Goal: Task Accomplishment & Management: Complete application form

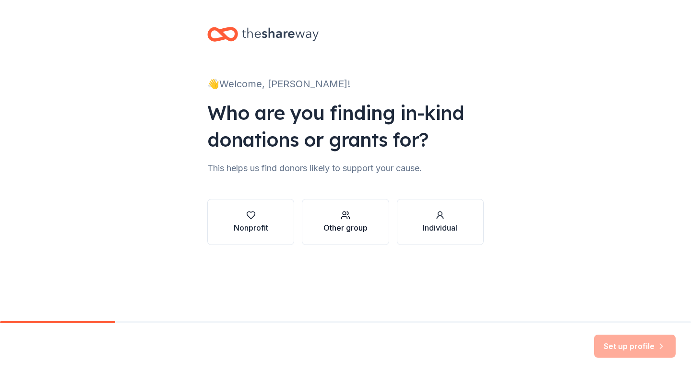
click at [331, 225] on div "Other group" at bounding box center [345, 228] width 44 height 12
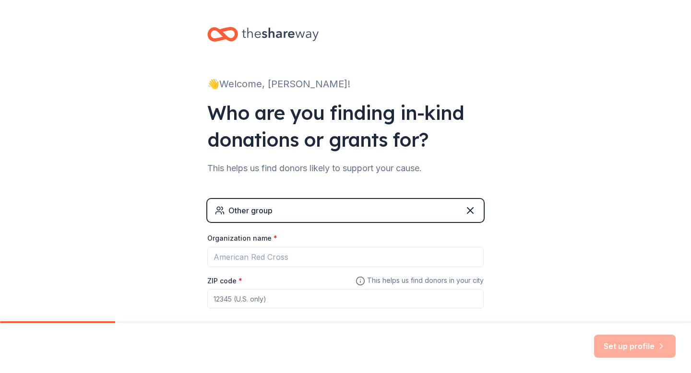
click at [301, 245] on div "Organization name *" at bounding box center [345, 240] width 276 height 13
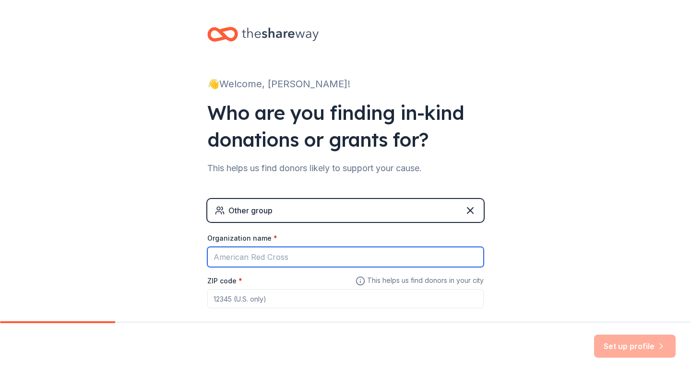
click at [298, 253] on input "Organization name *" at bounding box center [345, 257] width 276 height 20
type input "Student Council"
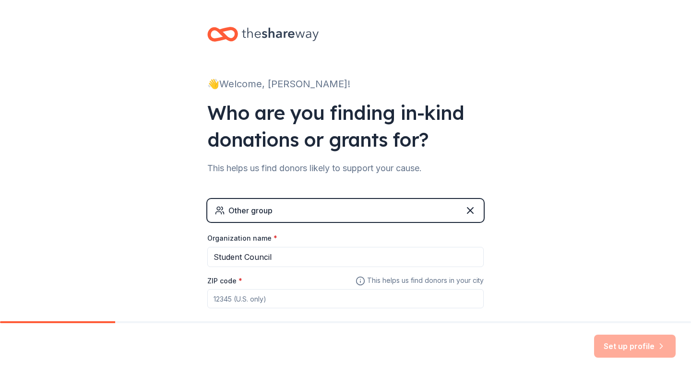
click at [276, 299] on input "ZIP code *" at bounding box center [345, 298] width 276 height 19
click at [479, 210] on div "Other group" at bounding box center [345, 210] width 276 height 23
click at [471, 210] on icon at bounding box center [470, 211] width 6 height 6
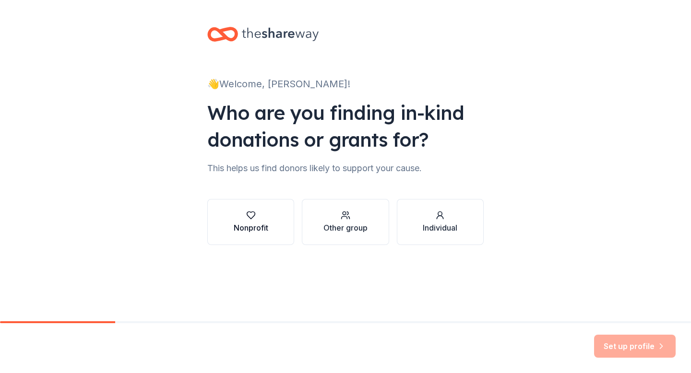
click at [244, 225] on div "Nonprofit" at bounding box center [251, 228] width 35 height 12
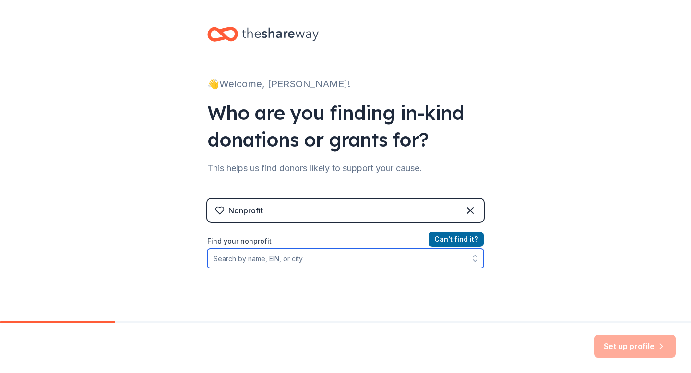
click at [247, 258] on input "Find your nonprofit" at bounding box center [345, 258] width 276 height 19
type input "a"
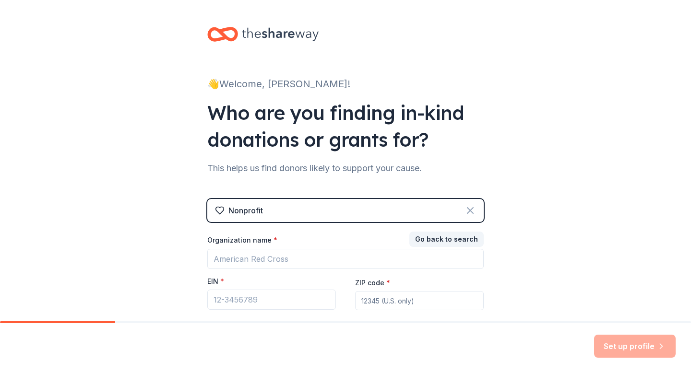
click at [475, 211] on icon at bounding box center [471, 211] width 12 height 12
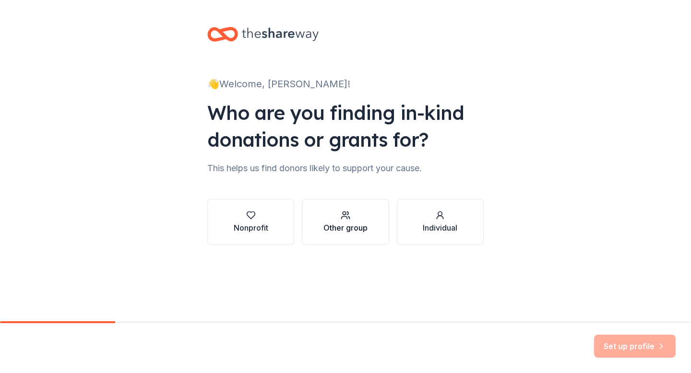
click at [331, 224] on div "Other group" at bounding box center [345, 228] width 44 height 12
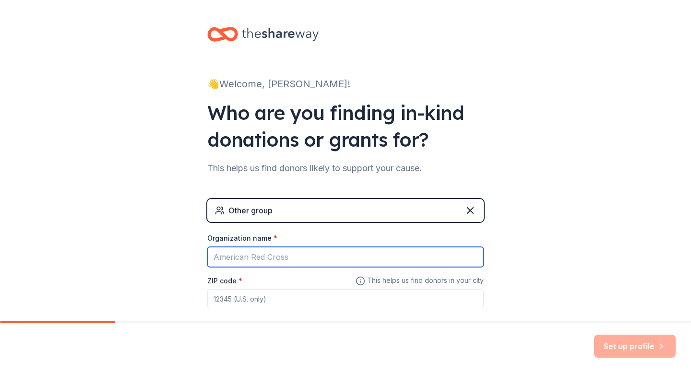
click at [278, 257] on input "Organization name *" at bounding box center [345, 257] width 276 height 20
type input "S"
click at [256, 263] on input "Deer River Student Council" at bounding box center [345, 257] width 276 height 20
click at [254, 257] on input "Deer River Student Council" at bounding box center [345, 257] width 276 height 20
type input "[GEOGRAPHIC_DATA] Student Council"
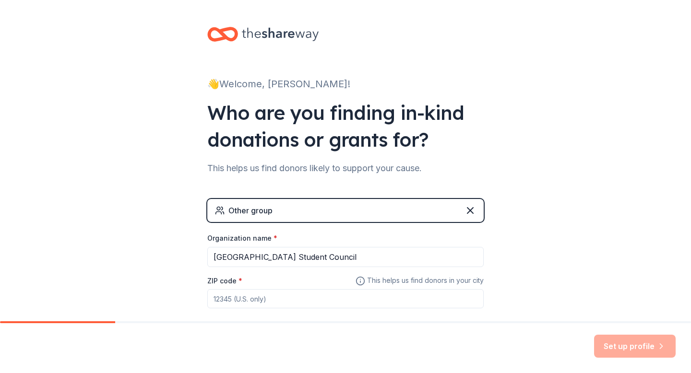
click at [248, 296] on input "ZIP code *" at bounding box center [345, 298] width 276 height 19
type input "56636"
click at [624, 340] on button "Set up profile" at bounding box center [635, 346] width 82 height 23
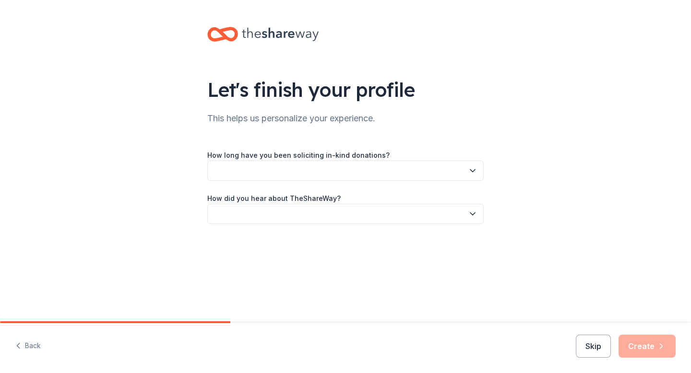
click at [456, 178] on button "button" at bounding box center [345, 171] width 276 height 20
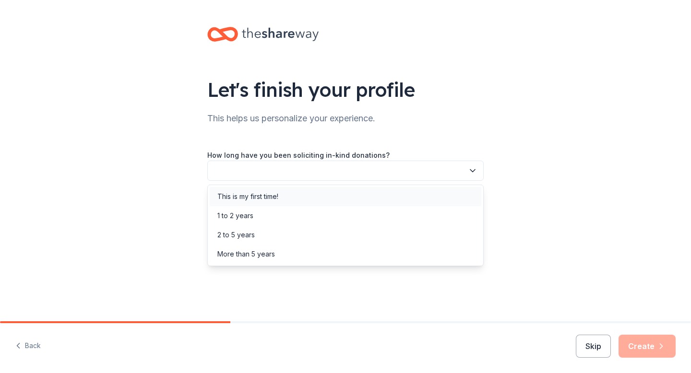
click at [446, 191] on div "This is my first time!" at bounding box center [346, 196] width 272 height 19
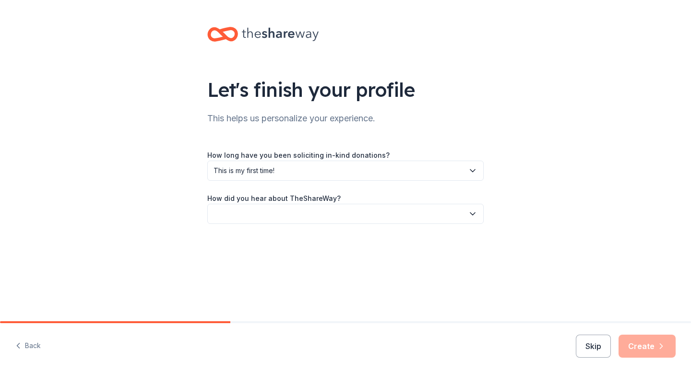
click at [444, 203] on div "How did you hear about TheShareWay?" at bounding box center [345, 208] width 276 height 32
click at [443, 209] on button "button" at bounding box center [345, 214] width 276 height 20
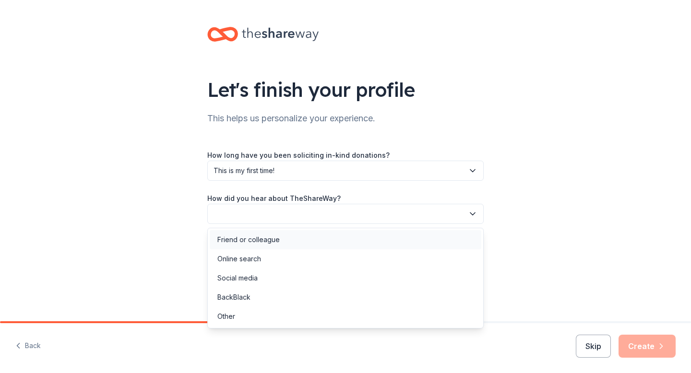
click at [431, 245] on div "Friend or colleague" at bounding box center [346, 239] width 272 height 19
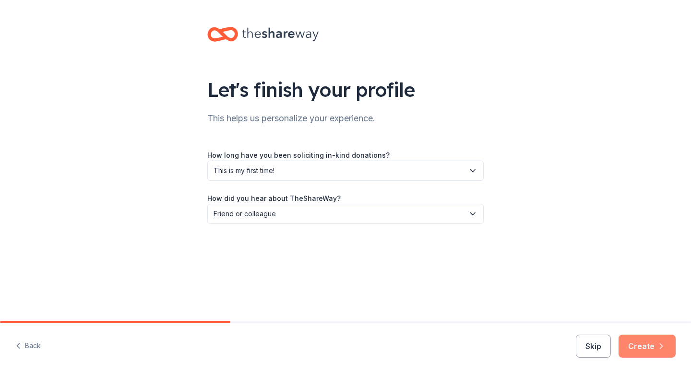
click at [639, 351] on button "Create" at bounding box center [647, 346] width 57 height 23
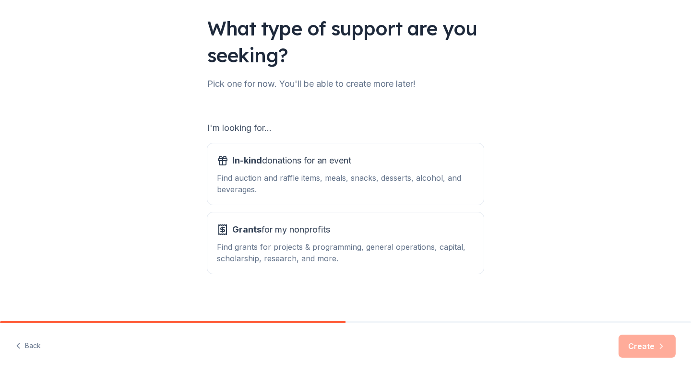
scroll to position [66, 0]
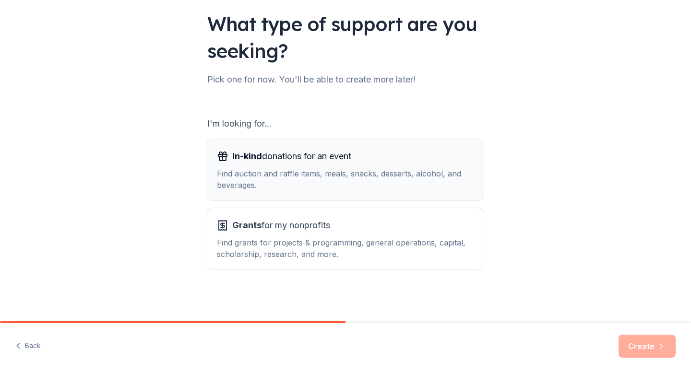
click at [429, 188] on div "Find auction and raffle items, meals, snacks, desserts, alcohol, and beverages." at bounding box center [345, 179] width 257 height 23
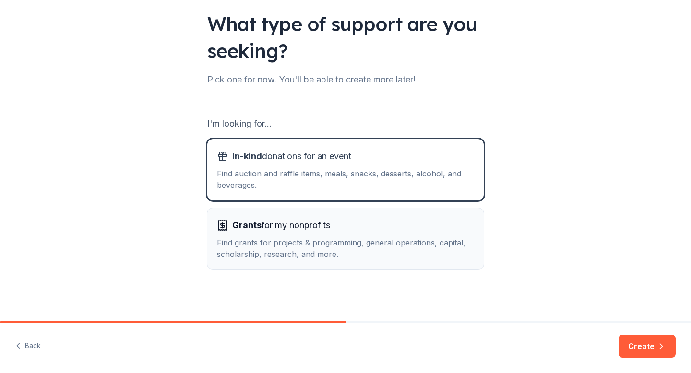
click at [418, 229] on div "Grants for my nonprofits" at bounding box center [345, 225] width 257 height 15
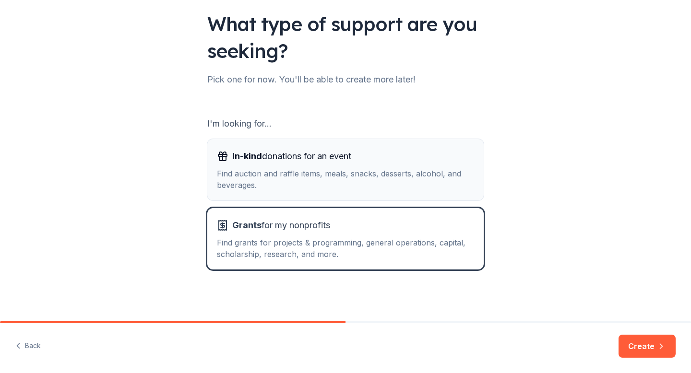
click at [420, 191] on button "In-kind donations for an event Find auction and raffle items, meals, snacks, de…" at bounding box center [345, 169] width 276 height 61
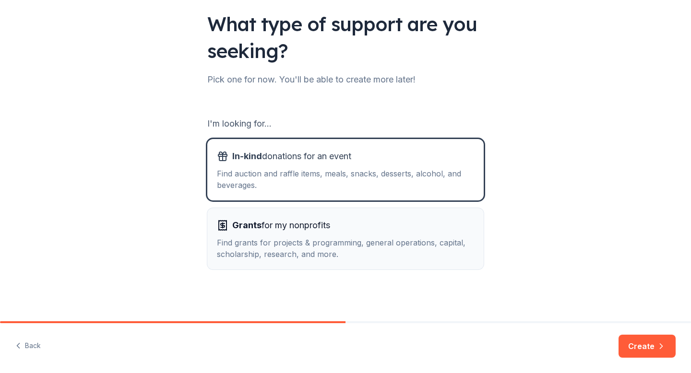
click at [421, 228] on div "Grants for my nonprofits" at bounding box center [345, 225] width 257 height 15
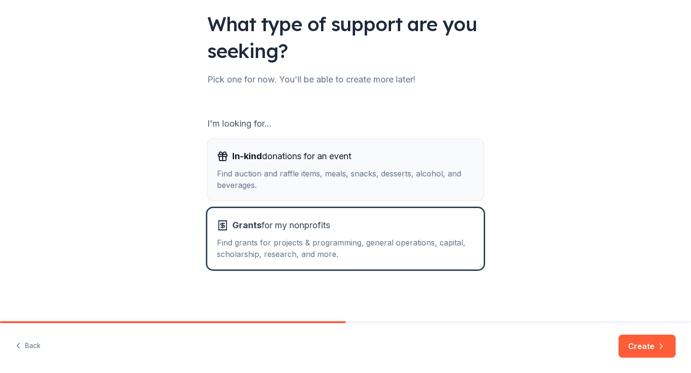
click at [414, 191] on button "In-kind donations for an event Find auction and raffle items, meals, snacks, de…" at bounding box center [345, 169] width 276 height 61
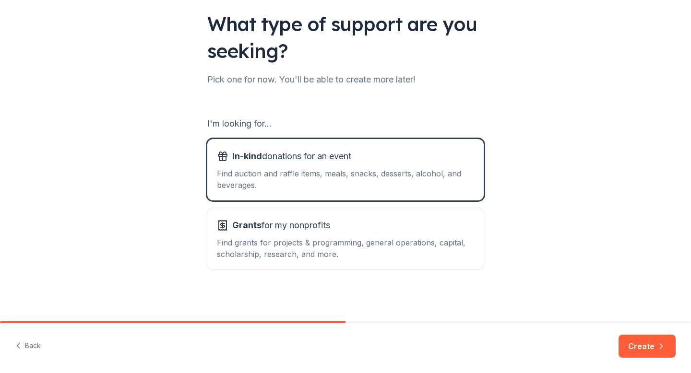
drag, startPoint x: 631, startPoint y: 342, endPoint x: 556, endPoint y: 306, distance: 82.9
click at [556, 306] on div "What type of support are you seeking? Pick one for now. You'll be able to creat…" at bounding box center [345, 186] width 691 height 373
click at [469, 250] on div "Find grants for projects & programming, general operations, capital, scholarshi…" at bounding box center [345, 248] width 257 height 23
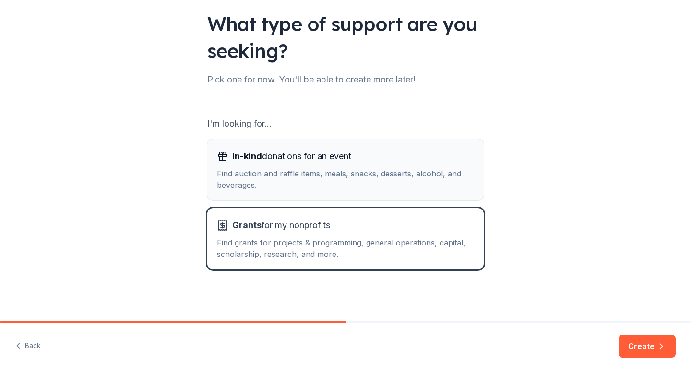
click at [435, 191] on button "In-kind donations for an event Find auction and raffle items, meals, snacks, de…" at bounding box center [345, 169] width 276 height 61
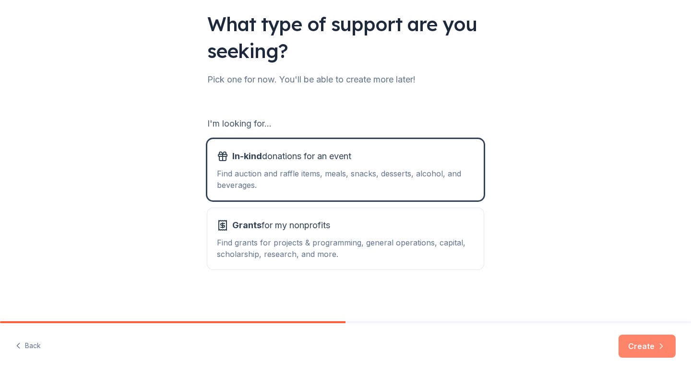
click at [626, 350] on button "Create" at bounding box center [647, 346] width 57 height 23
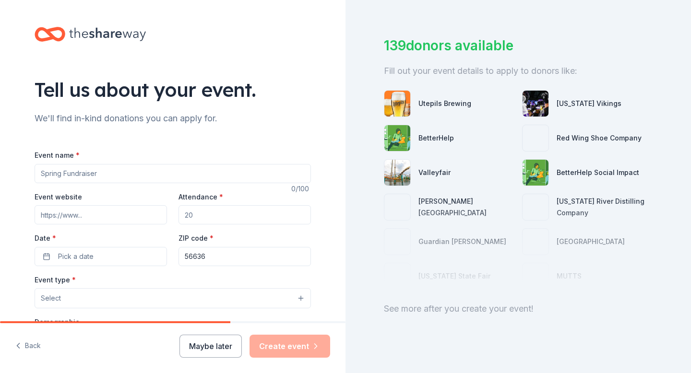
scroll to position [46, 0]
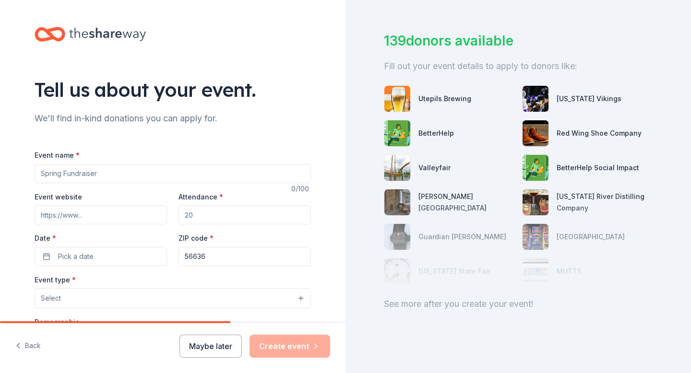
click at [169, 174] on input "Event name *" at bounding box center [173, 173] width 276 height 19
type input "H"
type input "CHRISTMAS EVENT"
click at [222, 213] on input "Attendance *" at bounding box center [245, 214] width 132 height 19
click at [219, 212] on input "Attendance *" at bounding box center [245, 214] width 132 height 19
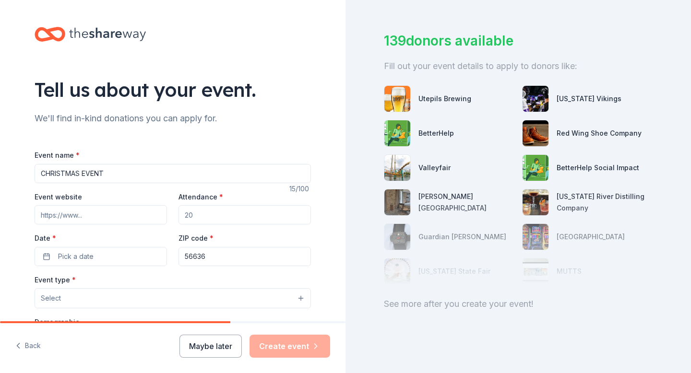
click at [197, 215] on input "Attendance *" at bounding box center [245, 214] width 132 height 19
type input "400"
click at [142, 273] on div "Event name * CHRISTMAS EVENT 15 /100 Event website Attendance * 400 Date * Pick…" at bounding box center [173, 370] width 276 height 443
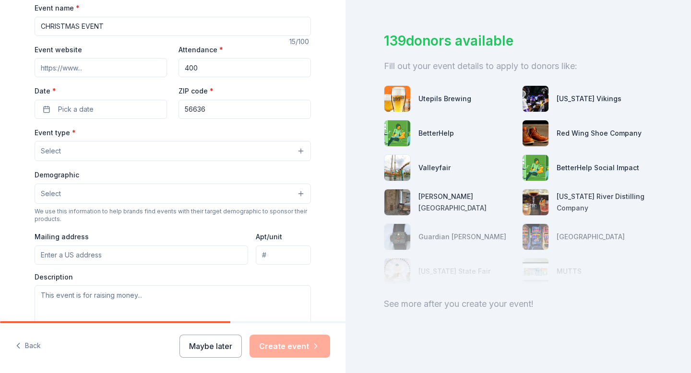
scroll to position [153, 0]
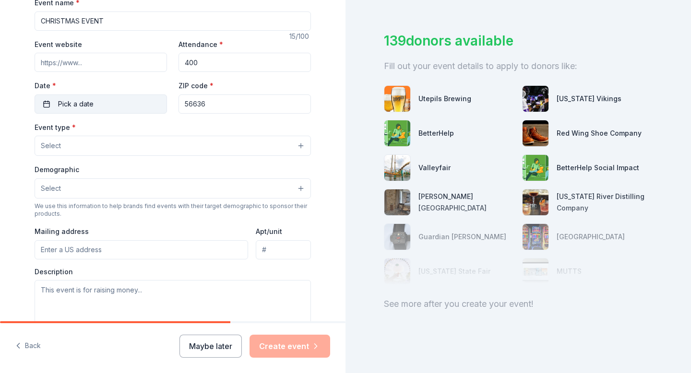
click at [53, 105] on button "Pick a date" at bounding box center [101, 104] width 132 height 19
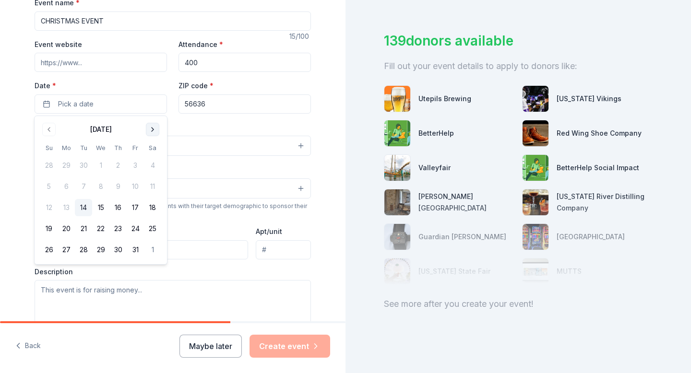
click at [155, 126] on button "Go to next month" at bounding box center [152, 129] width 13 height 13
click at [155, 127] on button "Go to next month" at bounding box center [152, 129] width 13 height 13
click at [66, 166] on button "1" at bounding box center [66, 165] width 17 height 17
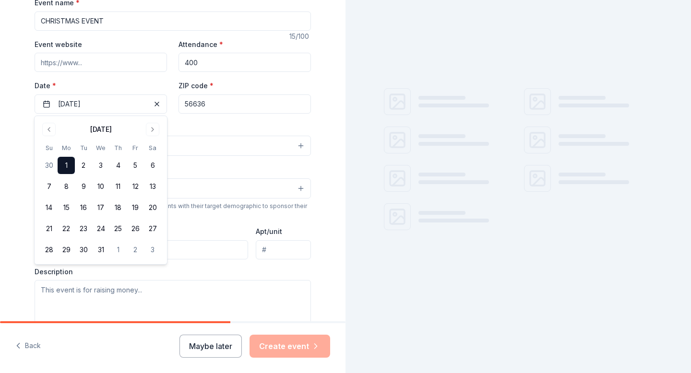
scroll to position [0, 0]
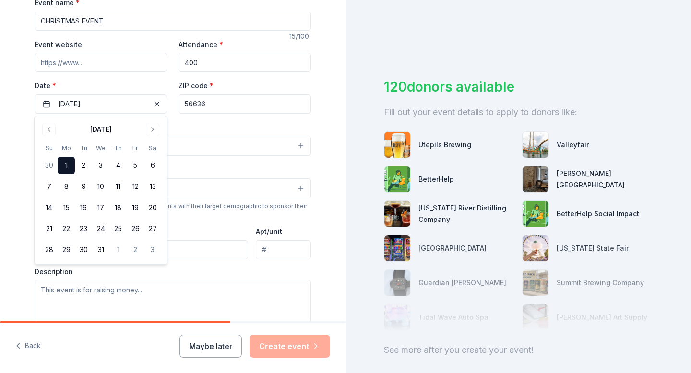
click at [210, 137] on button "Select" at bounding box center [173, 146] width 276 height 20
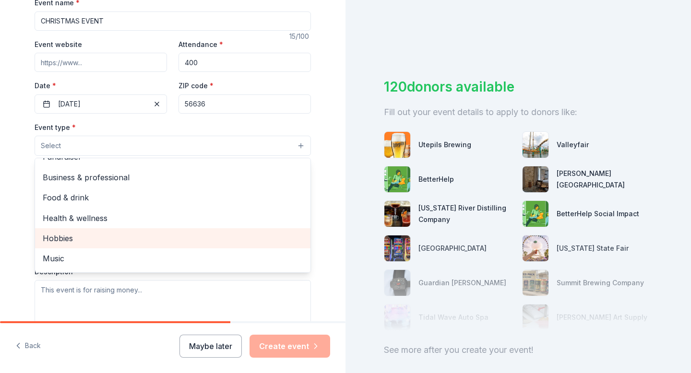
scroll to position [32, 0]
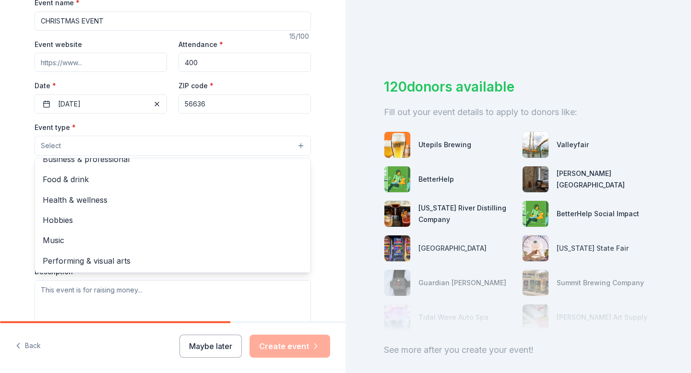
click at [23, 240] on div "Tell us about your event. We'll find in-kind donations you can apply for. Event…" at bounding box center [172, 166] width 307 height 639
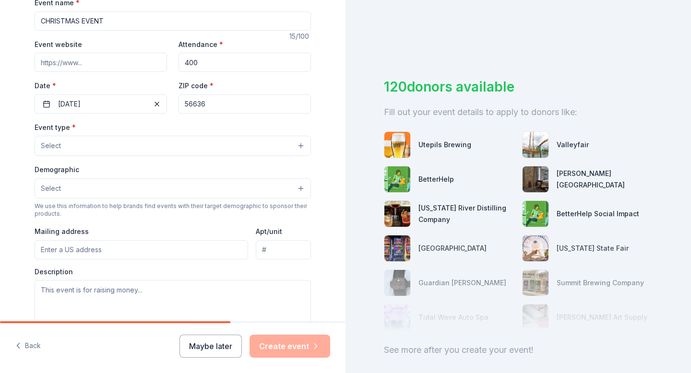
click at [105, 192] on button "Select" at bounding box center [173, 189] width 276 height 20
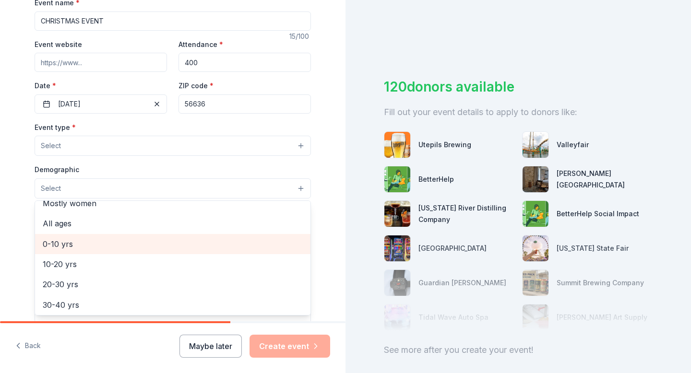
scroll to position [50, 0]
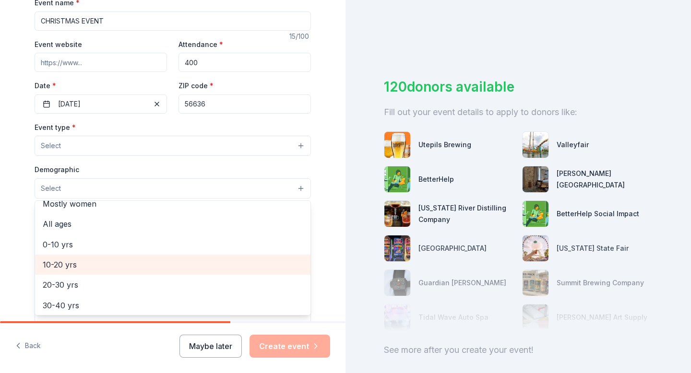
click at [79, 263] on span "10-20 yrs" at bounding box center [173, 265] width 260 height 12
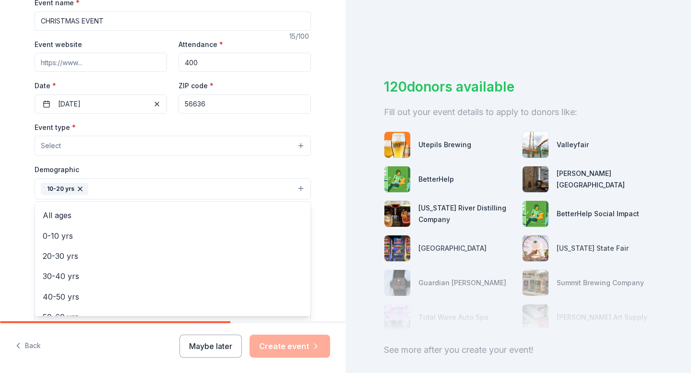
click at [15, 259] on div "Tell us about your event. We'll find in-kind donations you can apply for. Event…" at bounding box center [173, 167] width 346 height 640
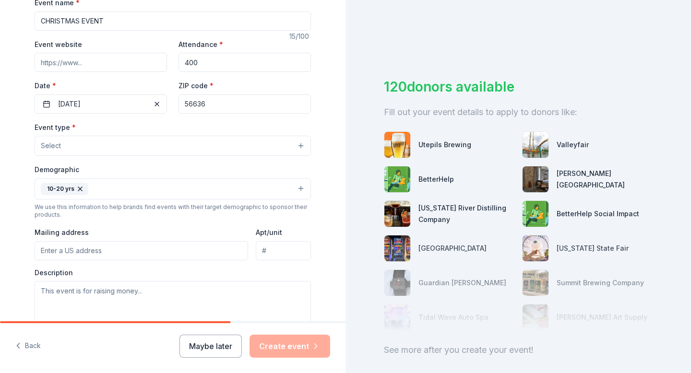
click at [76, 257] on input "Mailing address" at bounding box center [142, 250] width 214 height 19
type input "101 1st Ave NE"
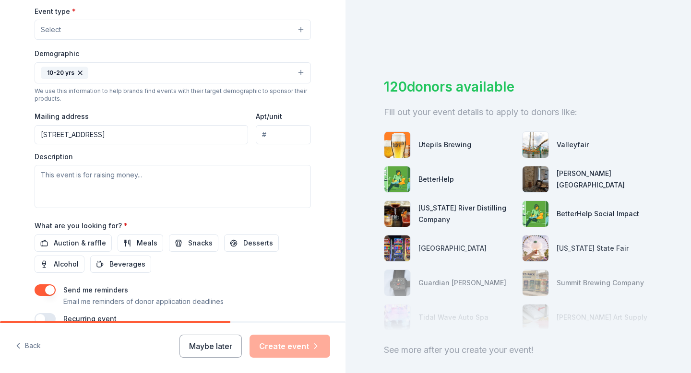
scroll to position [271, 0]
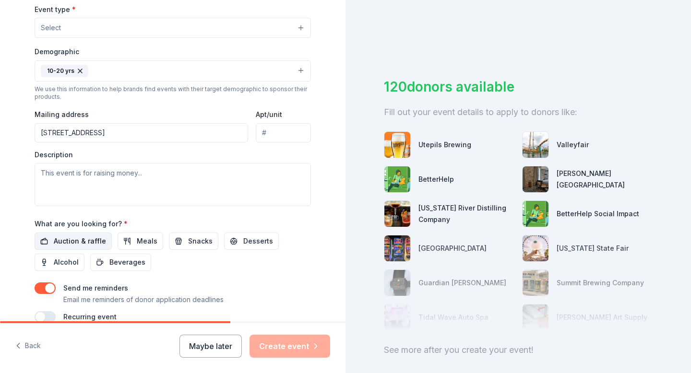
click at [89, 239] on span "Auction & raffle" at bounding box center [80, 242] width 52 height 12
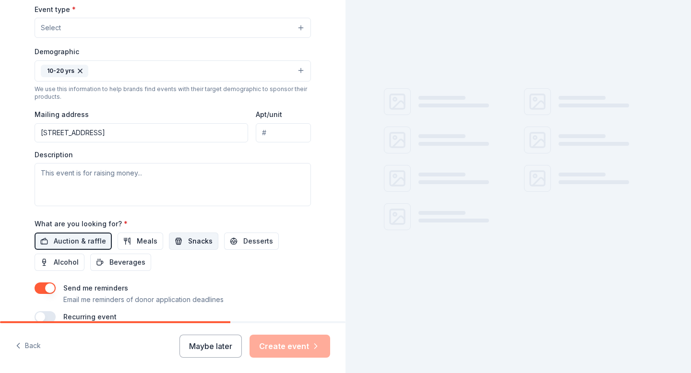
click at [180, 241] on button "Snacks" at bounding box center [193, 241] width 49 height 17
click at [232, 244] on button "Desserts" at bounding box center [251, 241] width 55 height 17
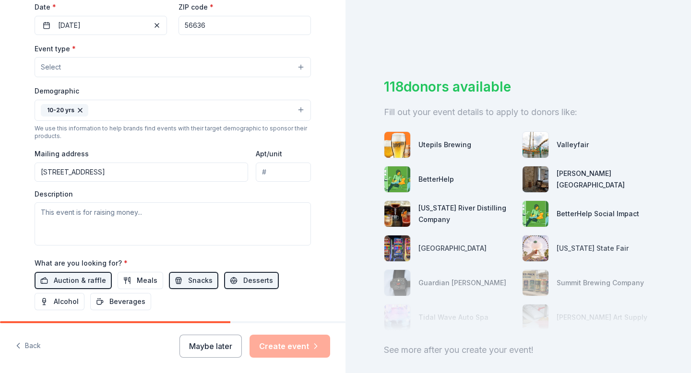
scroll to position [227, 0]
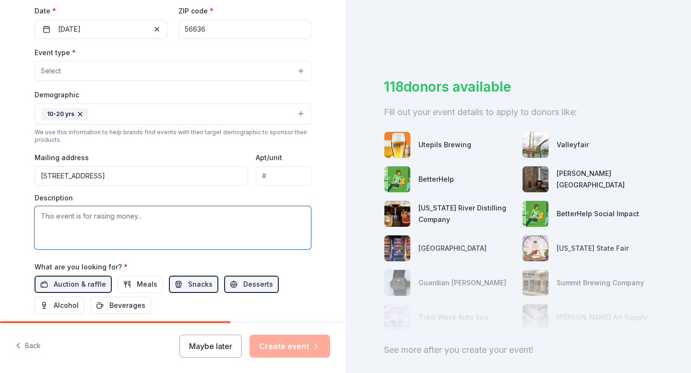
click at [128, 230] on textarea at bounding box center [173, 227] width 276 height 43
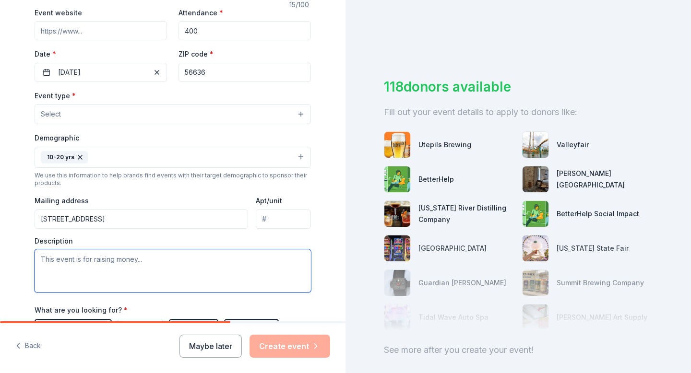
scroll to position [182, 0]
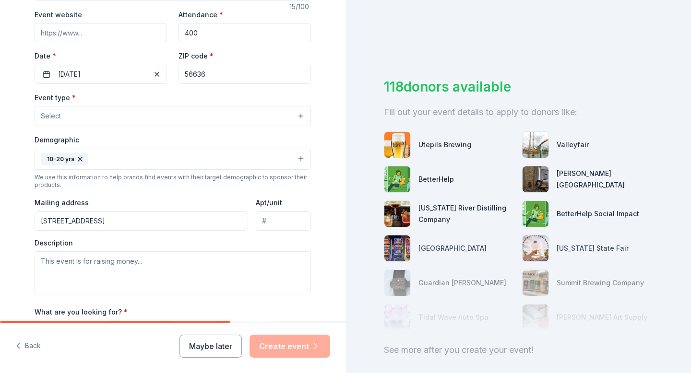
click at [150, 107] on button "Select" at bounding box center [173, 116] width 276 height 20
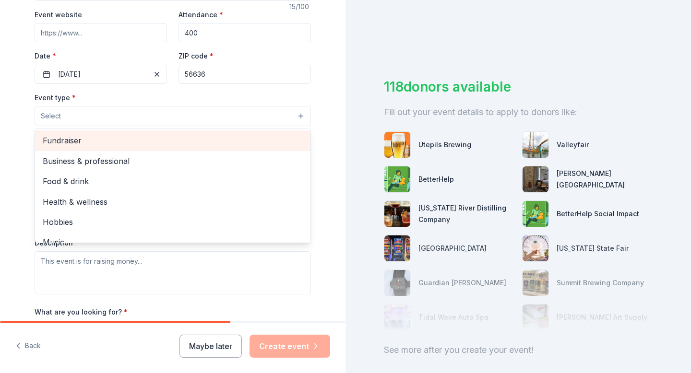
click at [145, 148] on div "Fundraiser" at bounding box center [172, 141] width 275 height 20
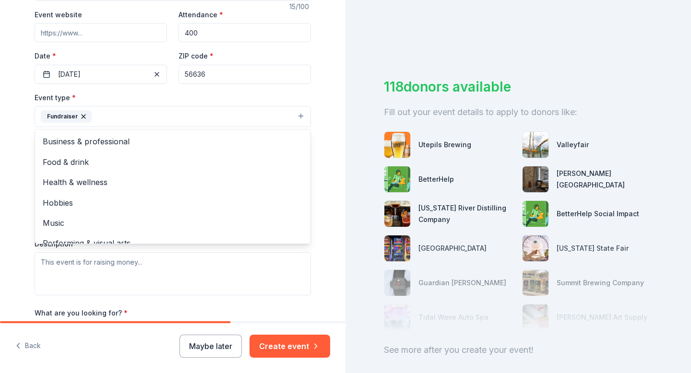
click at [1, 215] on div "Tell us about your event. We'll find in-kind donations you can apply for. Event…" at bounding box center [173, 138] width 346 height 641
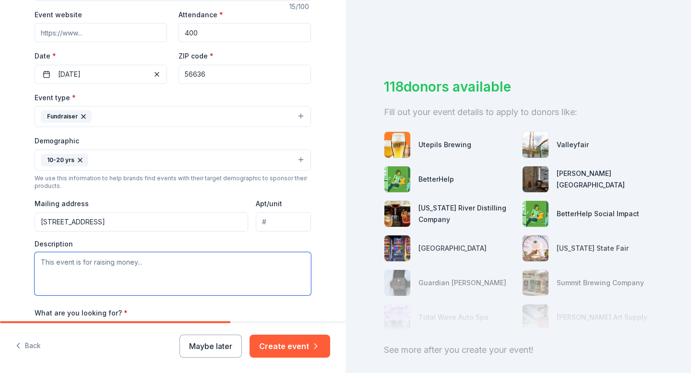
click at [53, 267] on textarea at bounding box center [173, 273] width 276 height 43
type textarea "R"
type textarea "r"
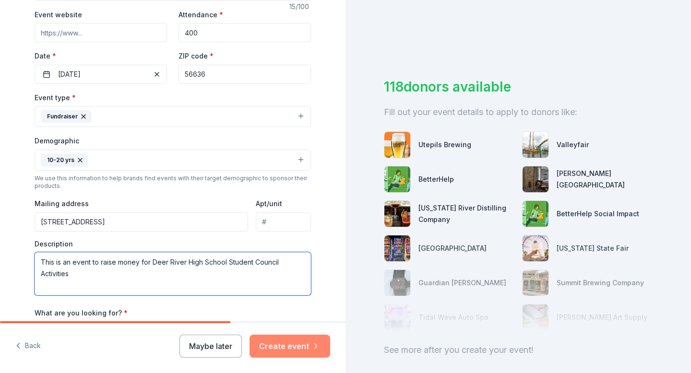
type textarea "This is an event to raise money for Deer River High School Student Council Acti…"
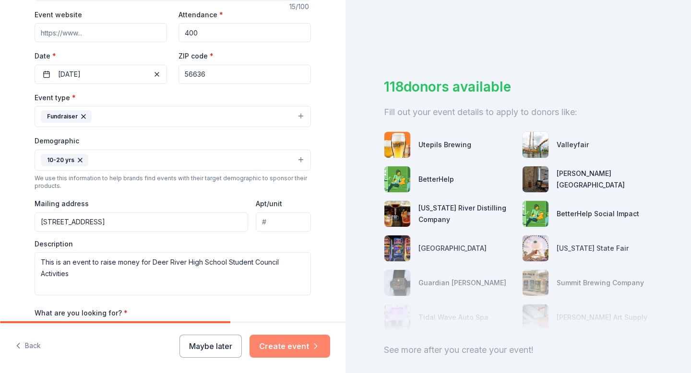
click at [283, 341] on button "Create event" at bounding box center [290, 346] width 81 height 23
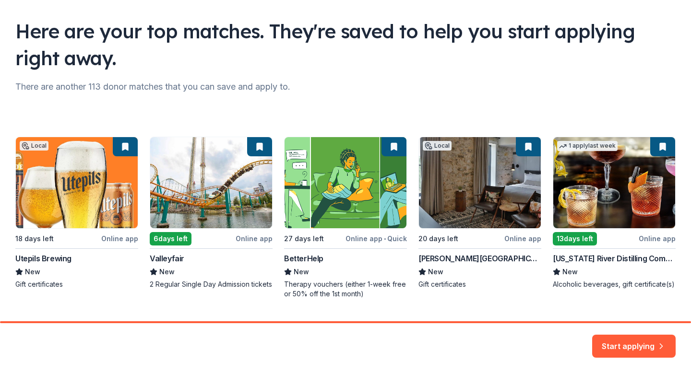
scroll to position [82, 0]
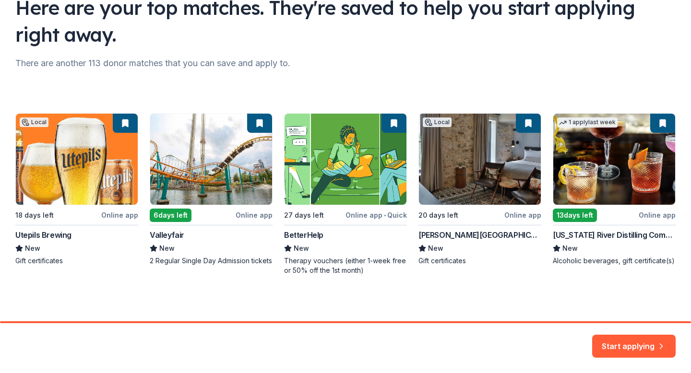
click at [175, 212] on div "Local 18 days left Online app Utepils Brewing New Gift certificates 6 days left…" at bounding box center [345, 194] width 660 height 162
click at [172, 218] on div "Local 18 days left Online app Utepils Brewing New Gift certificates 6 days left…" at bounding box center [345, 194] width 660 height 162
click at [215, 181] on div "Local 18 days left Online app Utepils Brewing New Gift certificates 6 days left…" at bounding box center [345, 194] width 660 height 162
drag, startPoint x: 611, startPoint y: 338, endPoint x: 559, endPoint y: 333, distance: 53.1
click at [559, 333] on div "Start applying" at bounding box center [345, 348] width 691 height 50
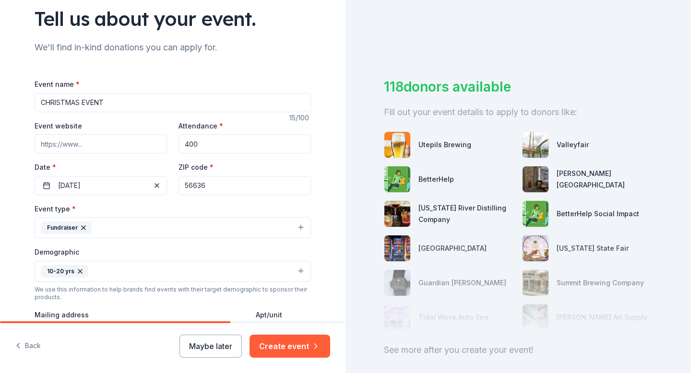
scroll to position [73, 0]
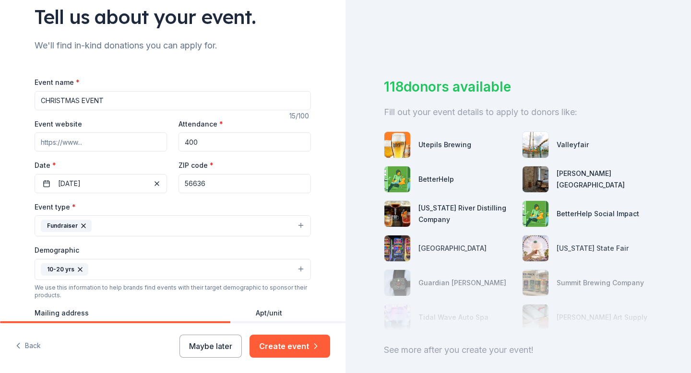
drag, startPoint x: 114, startPoint y: 102, endPoint x: 25, endPoint y: 104, distance: 88.3
click at [25, 104] on div "Tell us about your event. We'll find in-kind donations you can apply for. Event…" at bounding box center [172, 247] width 307 height 641
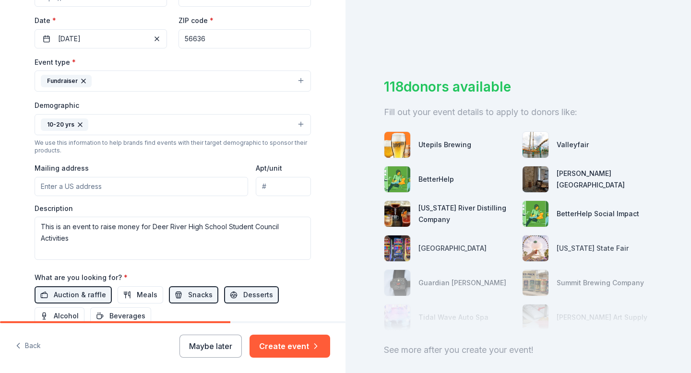
scroll to position [231, 0]
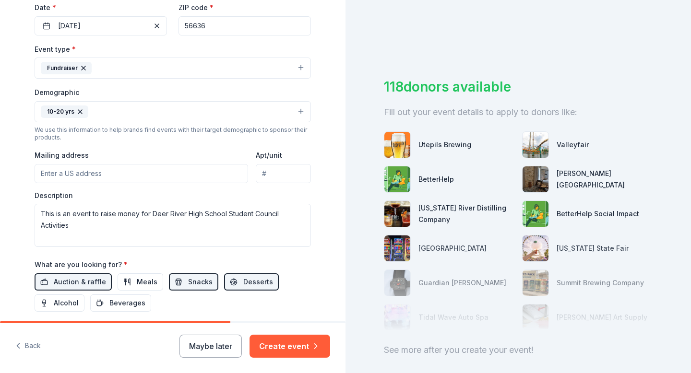
type input "12 Days of Christmas"
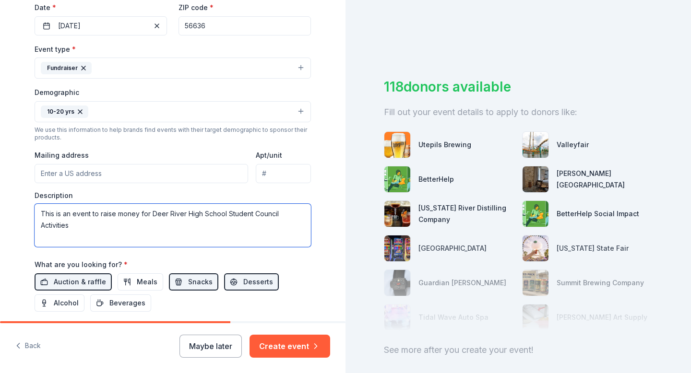
click at [123, 227] on textarea "This is an event to raise money for Deer River High School Student Council Acti…" at bounding box center [173, 225] width 276 height 43
click at [89, 227] on textarea "This is an event to raise money for Deer River High School Student Council Acti…" at bounding box center [173, 225] width 276 height 43
drag, startPoint x: 137, startPoint y: 215, endPoint x: 93, endPoint y: 215, distance: 44.6
click at [93, 215] on textarea "This is an event to raise money for Deer River High School Student Council Acti…" at bounding box center [173, 225] width 276 height 43
type textarea "This is an event to support Deer River High School Student Council Activities a…"
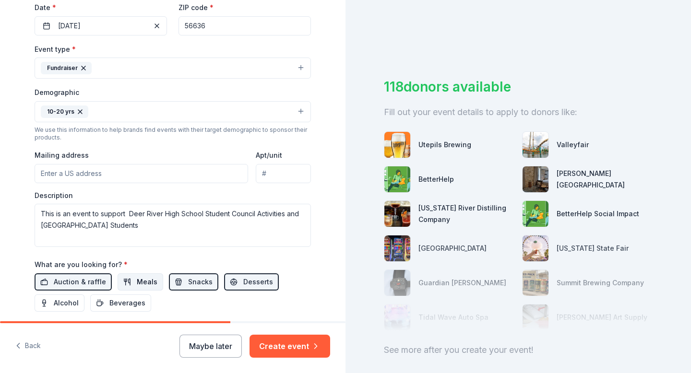
drag, startPoint x: 294, startPoint y: 346, endPoint x: 133, endPoint y: 284, distance: 173.1
click at [133, 284] on div "Tell us about your event. We'll find in-kind donations you can apply for. Event…" at bounding box center [173, 186] width 346 height 373
click at [133, 284] on button "Meals" at bounding box center [141, 282] width 46 height 17
drag, startPoint x: 303, startPoint y: 349, endPoint x: 171, endPoint y: 301, distance: 140.4
click at [172, 301] on div "Tell us about your event. We'll find in-kind donations you can apply for. Event…" at bounding box center [173, 186] width 346 height 373
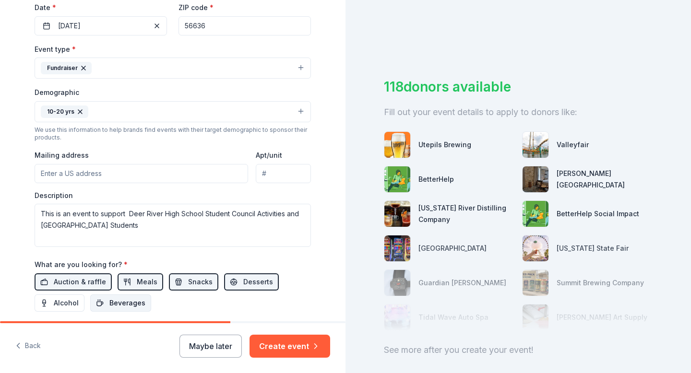
click at [137, 298] on span "Beverages" at bounding box center [127, 304] width 36 height 12
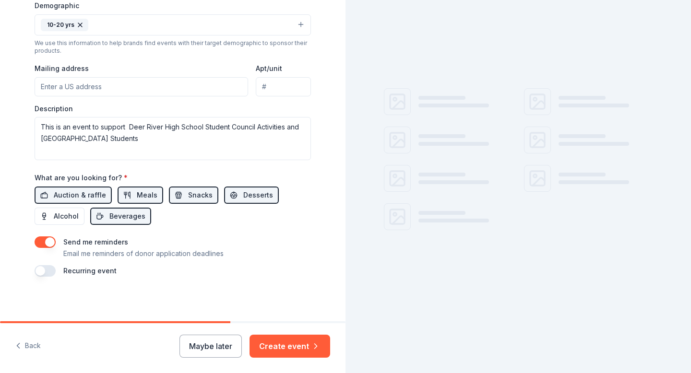
scroll to position [319, 0]
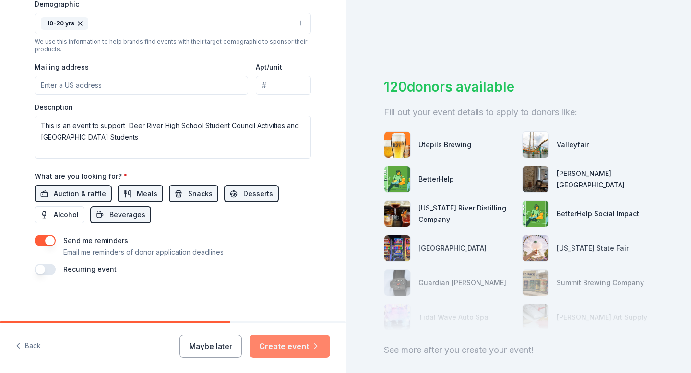
click at [285, 347] on button "Create event" at bounding box center [290, 346] width 81 height 23
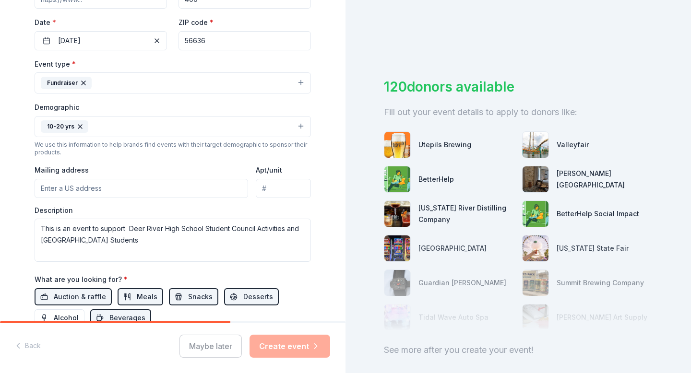
scroll to position [248, 0]
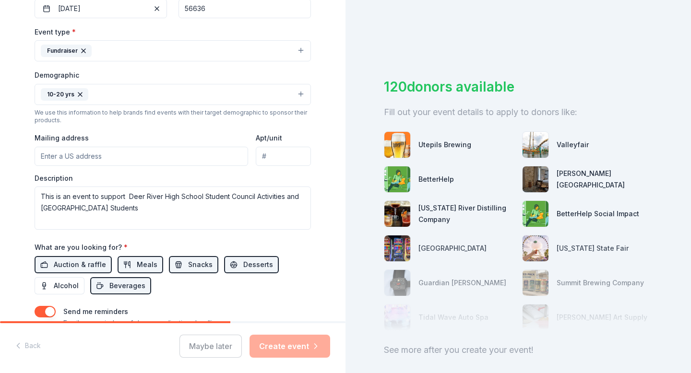
click at [116, 160] on input "Mailing address" at bounding box center [142, 156] width 214 height 19
click at [82, 202] on textarea "This is an event to support Deer River High School Student Council Activities a…" at bounding box center [173, 208] width 276 height 43
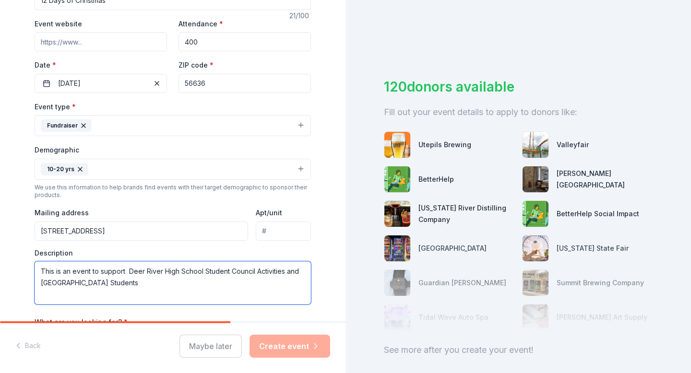
scroll to position [177, 0]
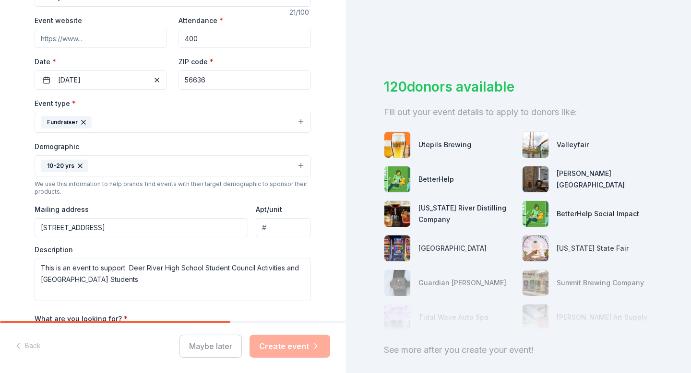
click at [133, 228] on input "101 1st Ave NE" at bounding box center [142, 227] width 214 height 19
drag, startPoint x: 133, startPoint y: 228, endPoint x: 28, endPoint y: 231, distance: 104.6
click at [28, 231] on div "Tell us about your event. We'll find in-kind donations you can apply for. Event…" at bounding box center [172, 143] width 307 height 641
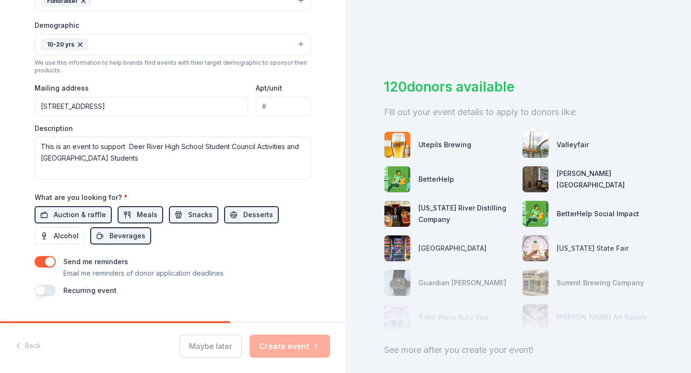
scroll to position [319, 0]
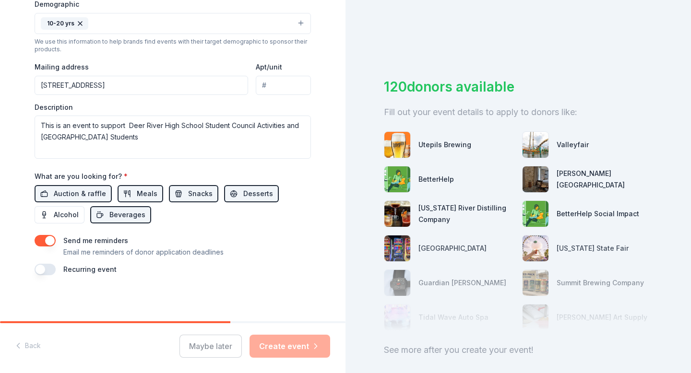
click at [289, 343] on div "Maybe later Create event" at bounding box center [254, 346] width 151 height 23
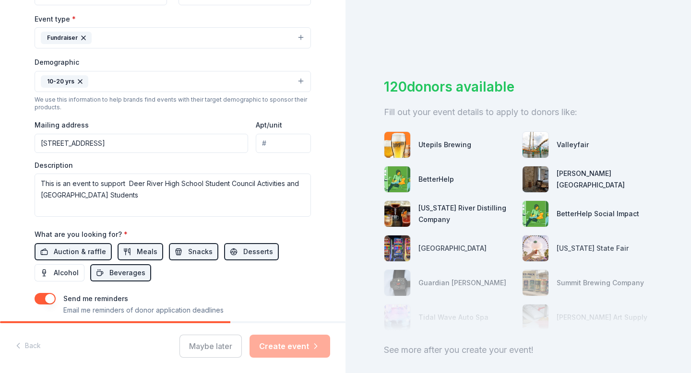
scroll to position [203, 0]
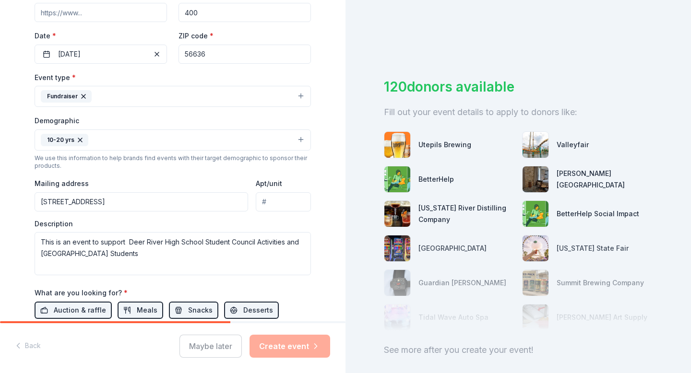
click at [169, 201] on input "41192 West Island Lake Road" at bounding box center [142, 201] width 214 height 19
type input "101 1st Ave NE"
click at [195, 208] on input "101 1st Ave NE" at bounding box center [142, 201] width 214 height 19
click at [213, 222] on div "Description This is an event to support Deer River High School Student Council …" at bounding box center [173, 247] width 276 height 57
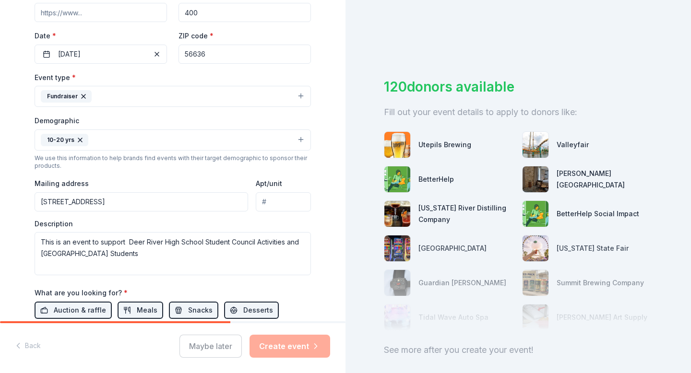
click at [215, 53] on input "56636" at bounding box center [245, 54] width 132 height 19
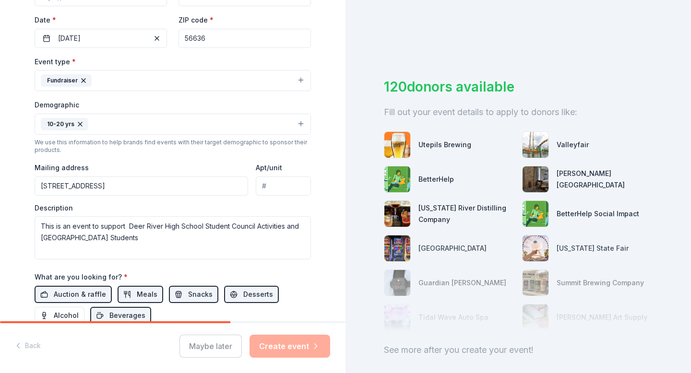
scroll to position [232, 0]
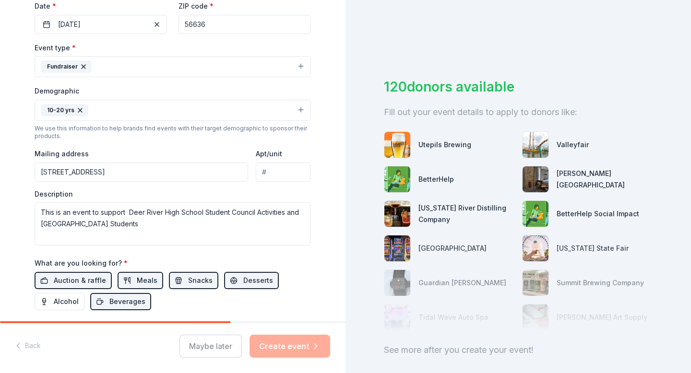
click at [297, 346] on div "Maybe later Create event" at bounding box center [254, 346] width 151 height 23
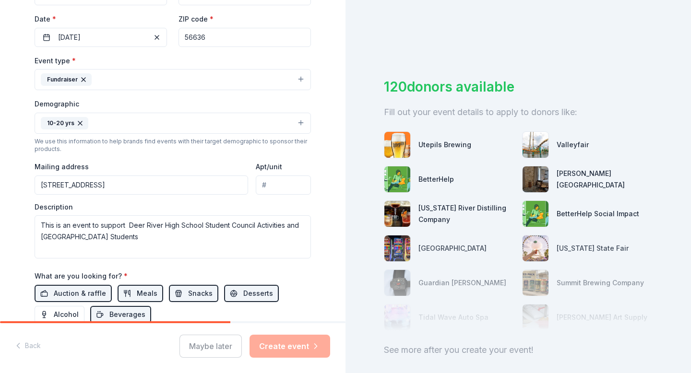
scroll to position [208, 0]
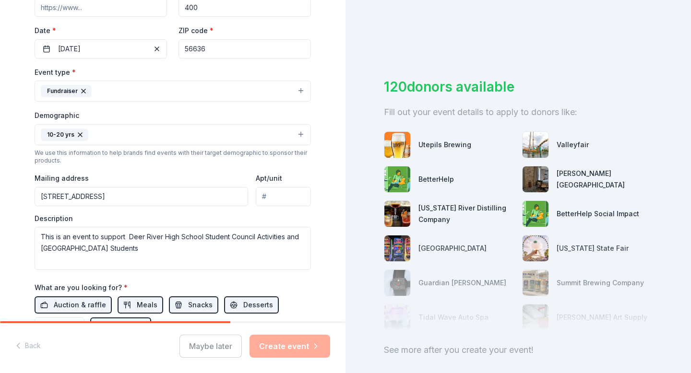
click at [180, 195] on input "101 1st Ave NE" at bounding box center [142, 196] width 214 height 19
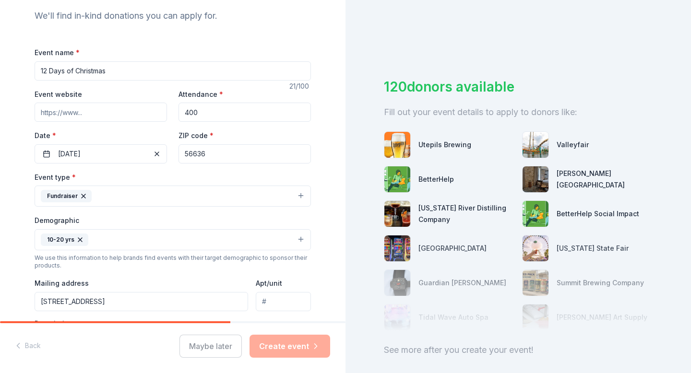
scroll to position [100, 0]
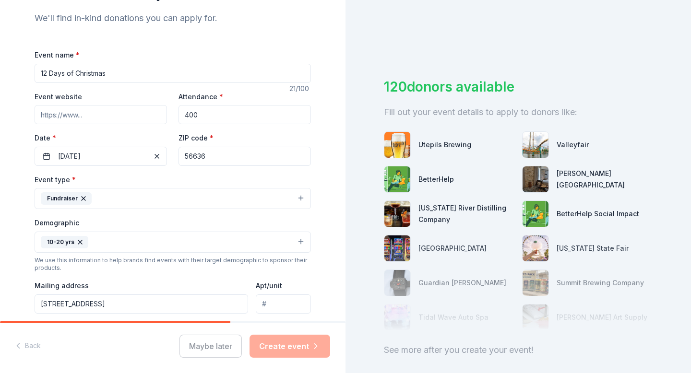
click at [208, 148] on input "56636" at bounding box center [245, 156] width 132 height 19
click at [193, 174] on div "Event type * Fundraiser" at bounding box center [173, 192] width 276 height 36
click at [216, 147] on input "56636" at bounding box center [245, 156] width 132 height 19
type input "56636"
click at [87, 299] on input "101 1st Ave NE" at bounding box center [142, 304] width 214 height 19
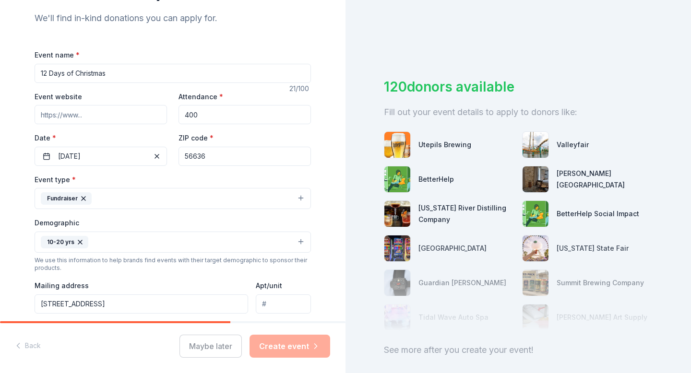
click at [87, 304] on input "101 1st Ave NE" at bounding box center [142, 304] width 214 height 19
drag, startPoint x: 87, startPoint y: 304, endPoint x: 21, endPoint y: 304, distance: 65.7
click at [21, 304] on div "Tell us about your event. We'll find in-kind donations you can apply for. Event…" at bounding box center [172, 220] width 307 height 641
type input "41192 West Island Lake Road, Deer River, MN, 56636"
click at [301, 339] on div "Maybe later Create event" at bounding box center [254, 346] width 151 height 23
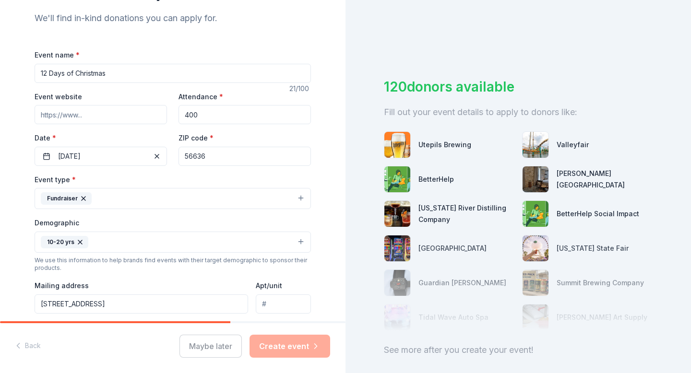
click at [228, 303] on input "41192 West Island Lake Road, Deer River, MN, 56636" at bounding box center [142, 304] width 214 height 19
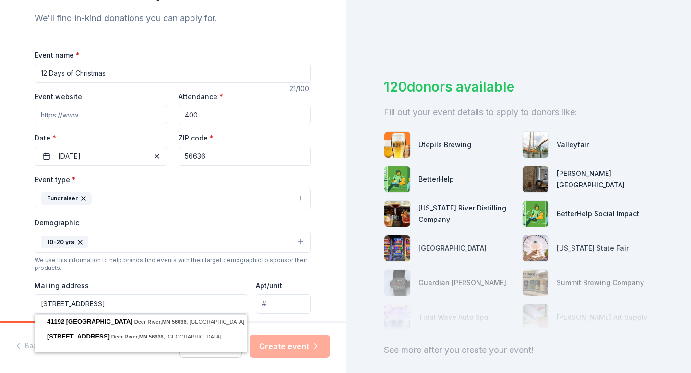
click at [294, 283] on div "Apt/unit" at bounding box center [283, 297] width 55 height 34
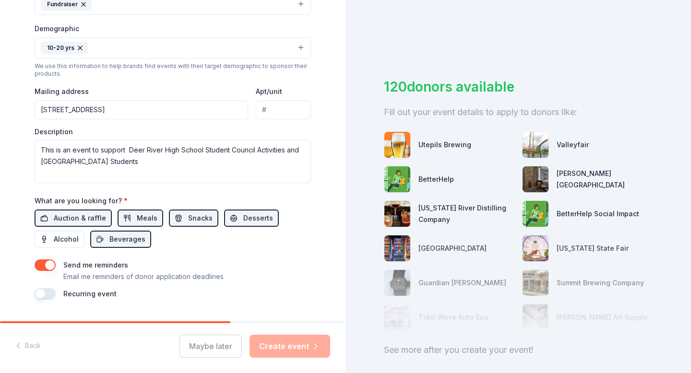
scroll to position [301, 0]
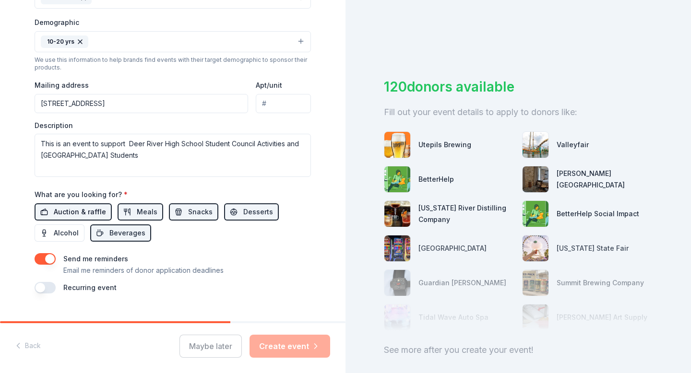
click at [75, 213] on span "Auction & raffle" at bounding box center [80, 212] width 52 height 12
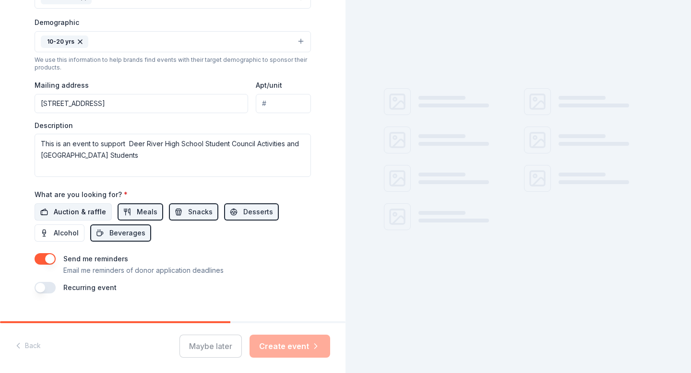
click at [75, 213] on span "Auction & raffle" at bounding box center [80, 212] width 52 height 12
click at [137, 212] on span "Meals" at bounding box center [147, 212] width 21 height 12
click at [179, 214] on button "Snacks" at bounding box center [193, 211] width 49 height 17
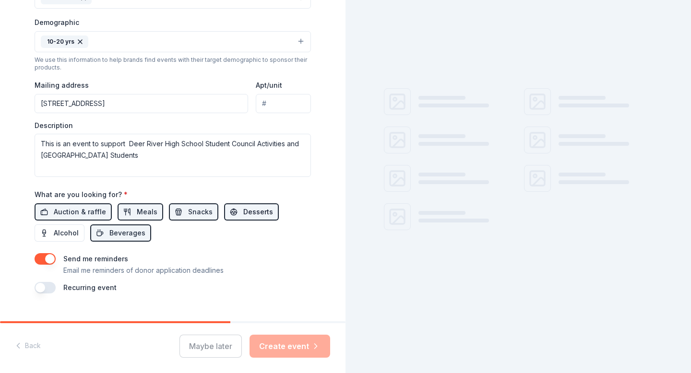
click at [229, 213] on button "Desserts" at bounding box center [251, 211] width 55 height 17
click at [286, 346] on div "Maybe later Create event" at bounding box center [254, 346] width 151 height 23
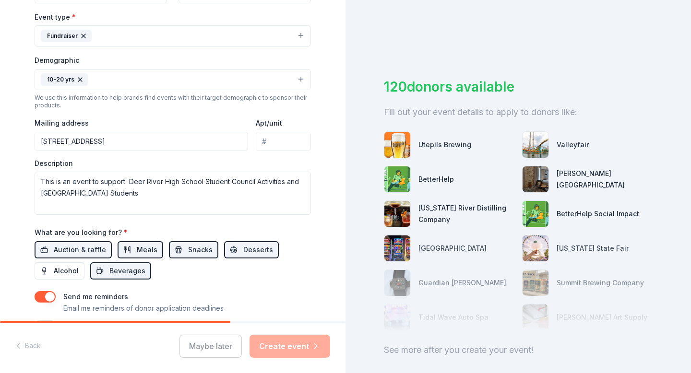
scroll to position [319, 0]
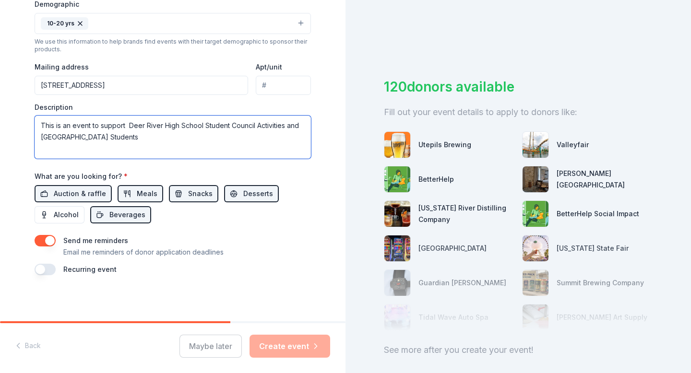
click at [146, 137] on textarea "This is an event to support Deer River High School Student Council Activities a…" at bounding box center [173, 137] width 276 height 43
type textarea "This is an event to support Deer River High School Student Council Activities a…"
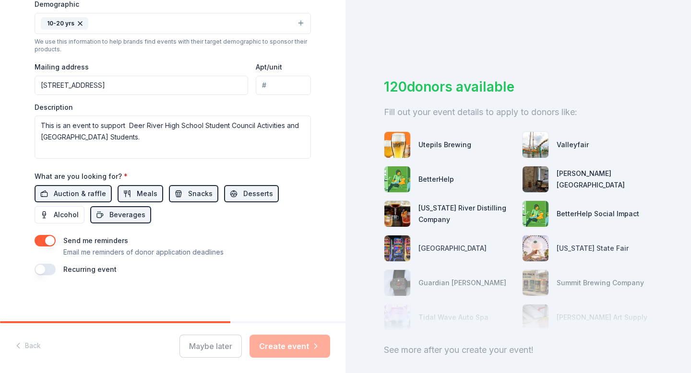
click at [298, 350] on div "Maybe later Create event" at bounding box center [254, 346] width 151 height 23
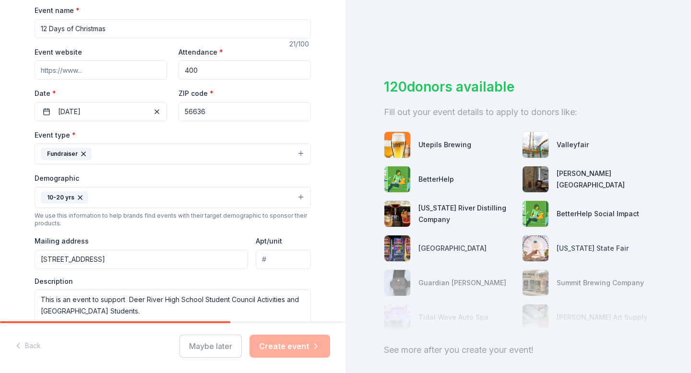
scroll to position [193, 0]
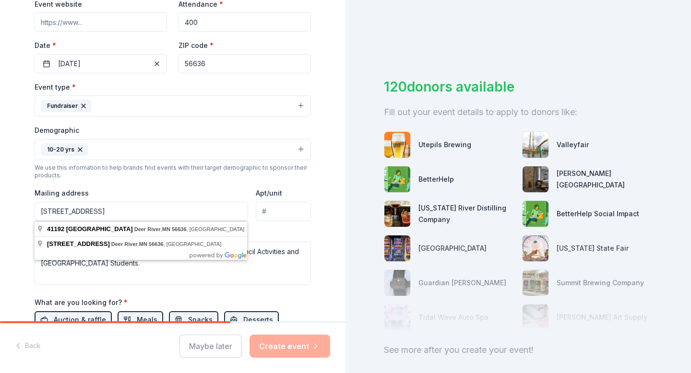
drag, startPoint x: 132, startPoint y: 212, endPoint x: 227, endPoint y: 211, distance: 94.5
click at [227, 211] on input "41192 West Island Lake Road, Deer River, MN, 56636" at bounding box center [142, 211] width 214 height 19
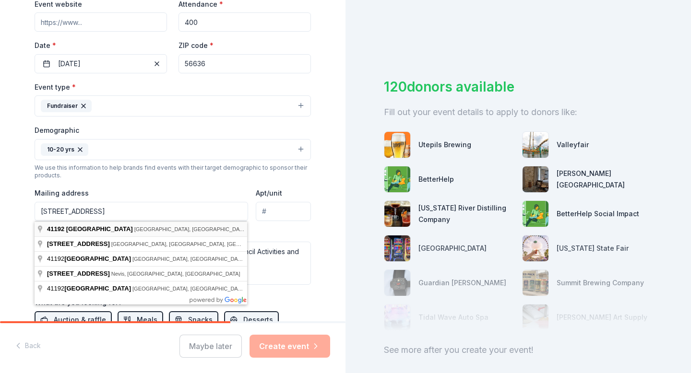
type input "41192 West Island Lake Road, Deer River, MN, 56636"
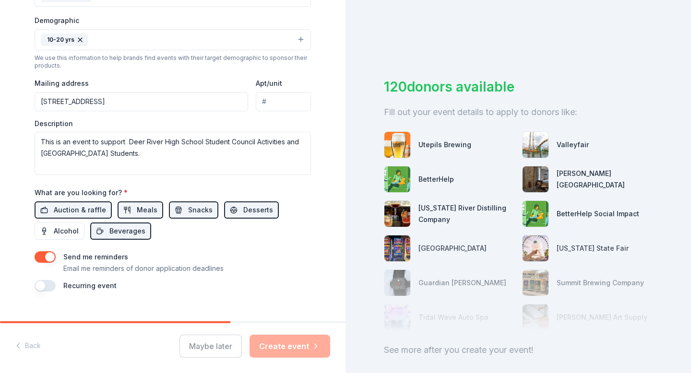
scroll to position [308, 0]
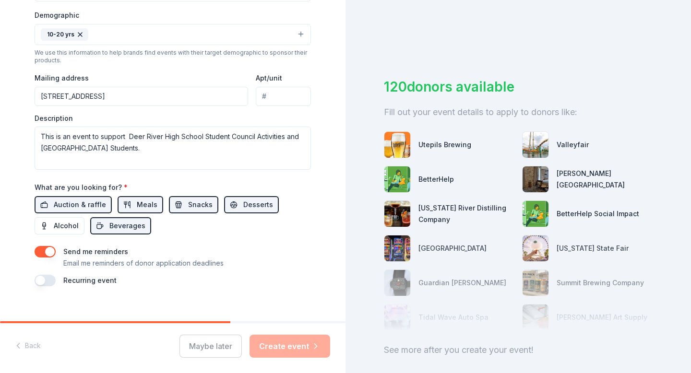
click at [287, 359] on div "Back Maybe later Create event" at bounding box center [173, 348] width 346 height 50
click at [49, 282] on button "button" at bounding box center [45, 281] width 21 height 12
click at [38, 283] on button "button" at bounding box center [45, 281] width 21 height 12
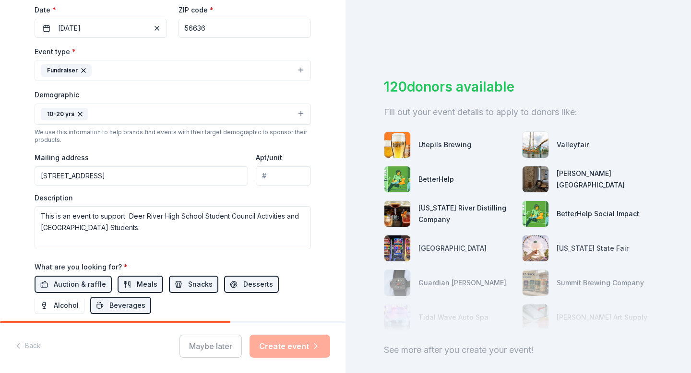
scroll to position [317, 0]
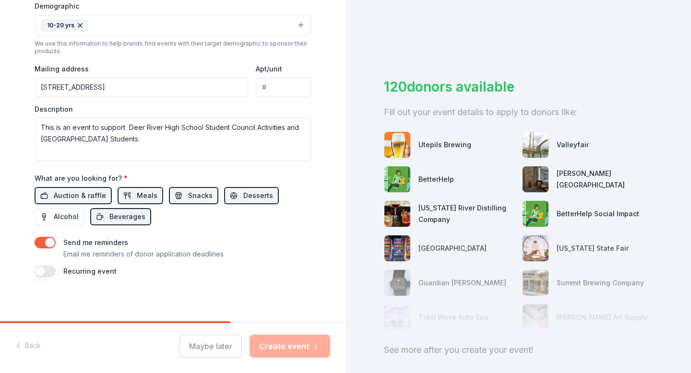
click at [49, 271] on button "button" at bounding box center [45, 272] width 21 height 12
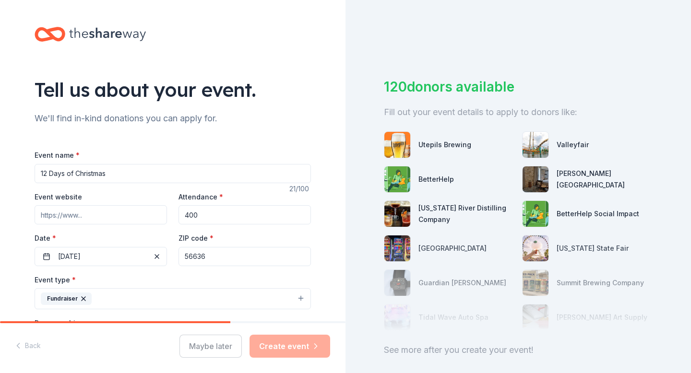
scroll to position [1, 0]
click at [202, 262] on input "56636" at bounding box center [245, 255] width 132 height 19
click at [214, 282] on div "Event type * Fundraiser" at bounding box center [173, 291] width 276 height 36
click at [210, 259] on input "56636" at bounding box center [245, 255] width 132 height 19
type input "56636"
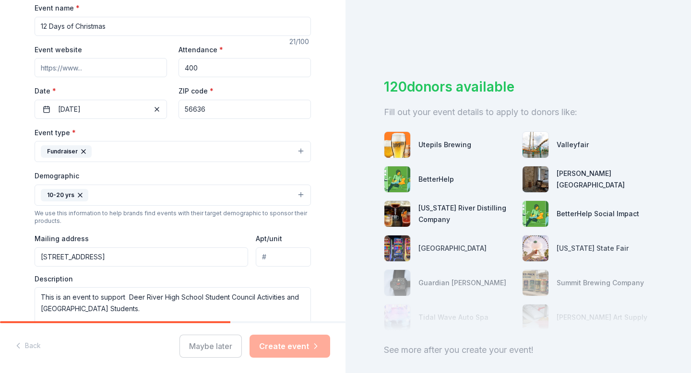
scroll to position [152, 0]
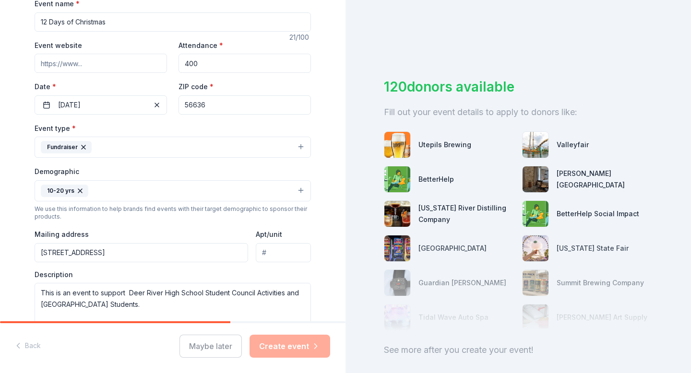
click at [283, 345] on div "Maybe later Create event" at bounding box center [254, 346] width 151 height 23
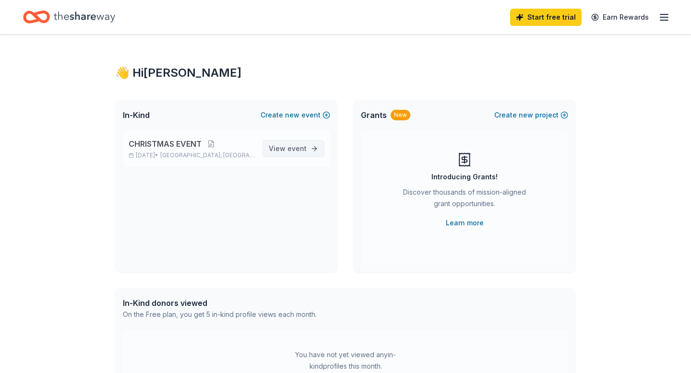
click at [284, 149] on span "View event" at bounding box center [288, 149] width 38 height 12
click at [286, 152] on span "View event" at bounding box center [288, 149] width 38 height 12
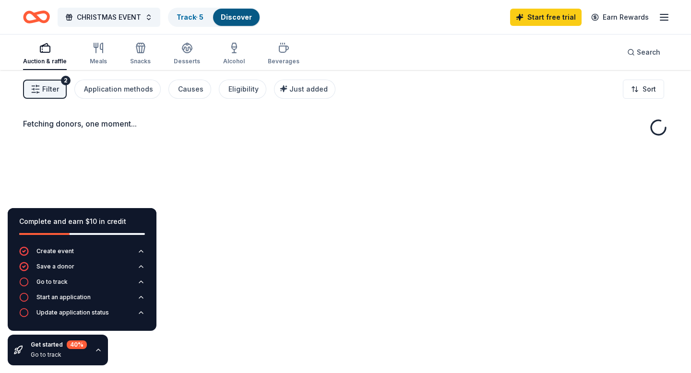
click at [54, 95] on span "Filter" at bounding box center [50, 90] width 17 height 12
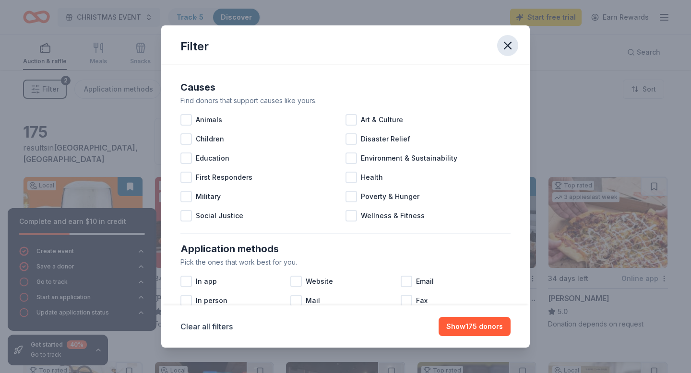
click at [516, 48] on button "button" at bounding box center [507, 45] width 21 height 21
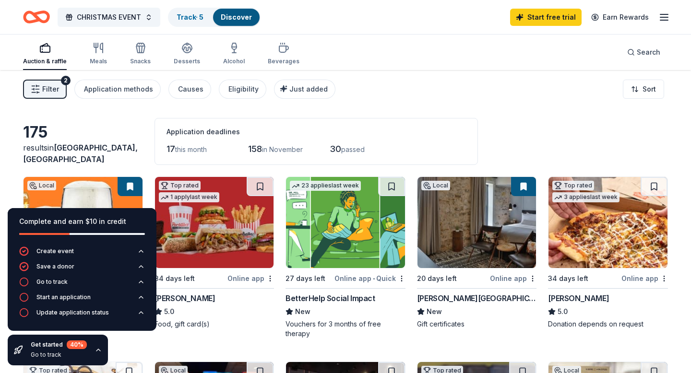
click at [97, 351] on icon "button" at bounding box center [99, 350] width 8 height 8
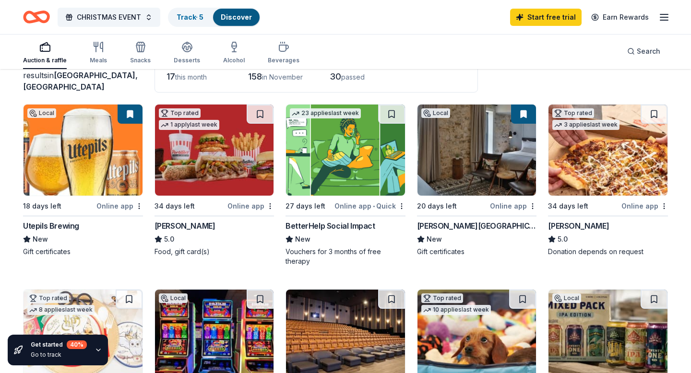
scroll to position [76, 0]
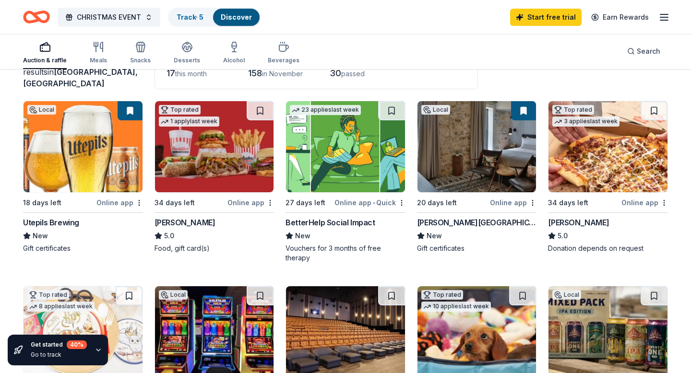
click at [612, 192] on div "Top rated 3 applies last week" at bounding box center [608, 147] width 120 height 92
click at [663, 204] on html "CHRISTMAS EVENT Track · 5 Discover Start free trial Earn Rewards Auction & raff…" at bounding box center [345, 110] width 691 height 373
click at [641, 103] on html "CHRISTMAS EVENT Track · 5 Discover Start free trial Earn Rewards Auction & raff…" at bounding box center [345, 110] width 691 height 373
click at [655, 108] on button at bounding box center [654, 110] width 27 height 19
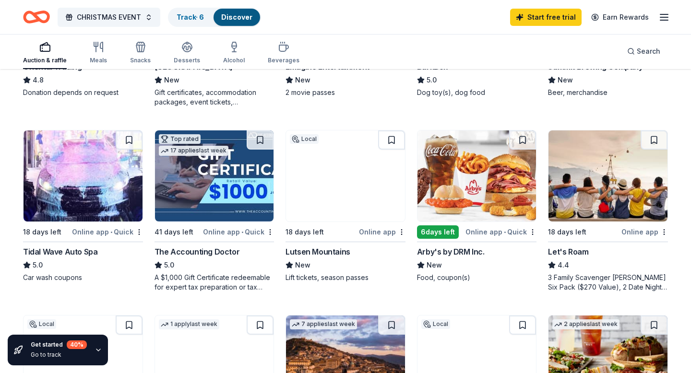
scroll to position [418, 0]
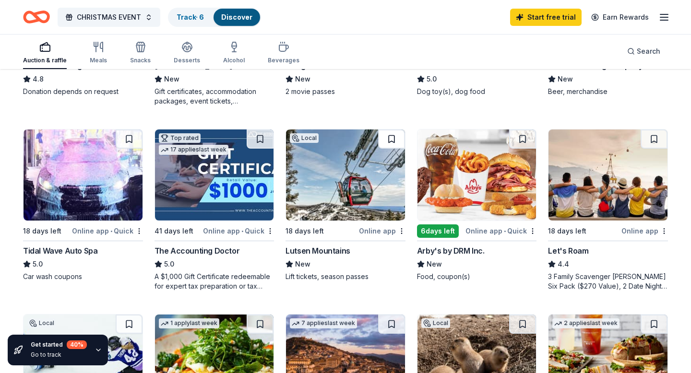
click at [392, 133] on button at bounding box center [391, 139] width 27 height 19
click at [524, 137] on button at bounding box center [522, 139] width 27 height 19
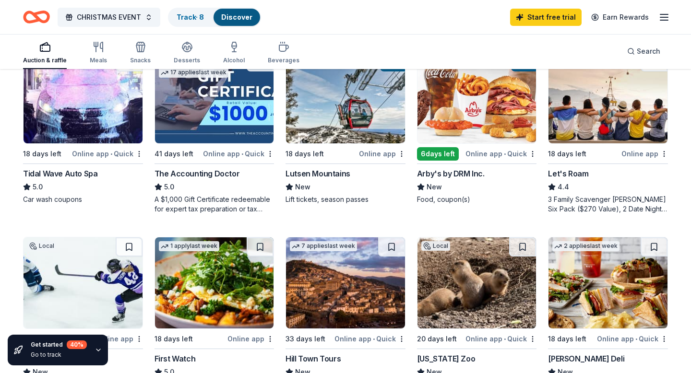
scroll to position [463, 0]
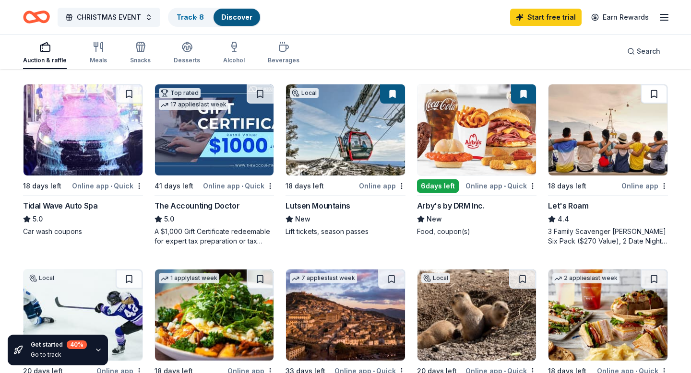
click at [651, 97] on button at bounding box center [654, 93] width 27 height 19
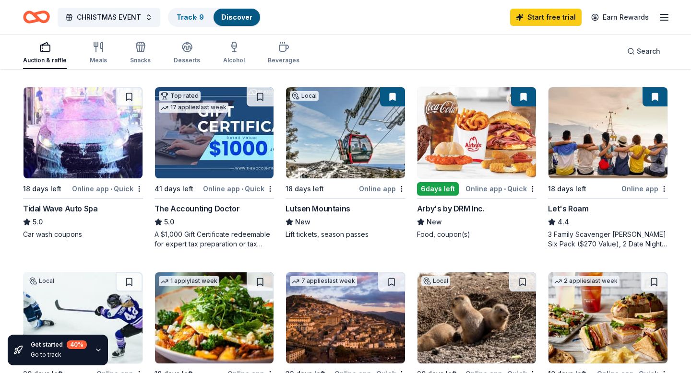
scroll to position [447, 0]
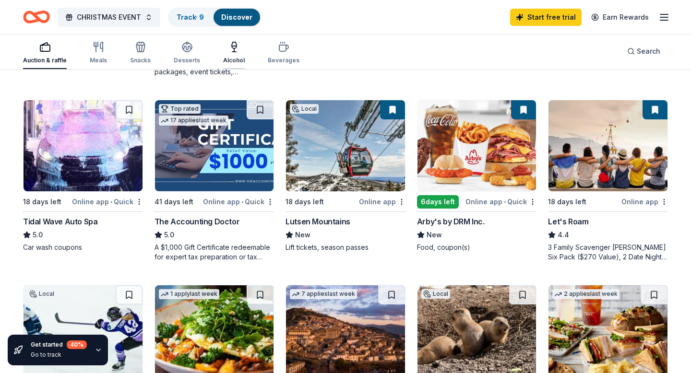
click at [239, 56] on div "Alcohol" at bounding box center [234, 52] width 22 height 23
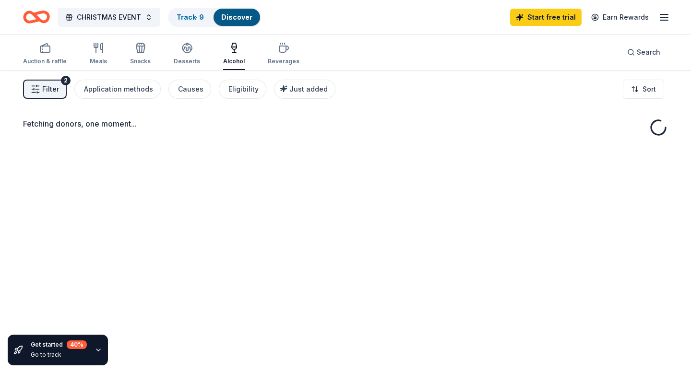
click at [49, 85] on span "Filter" at bounding box center [50, 90] width 17 height 12
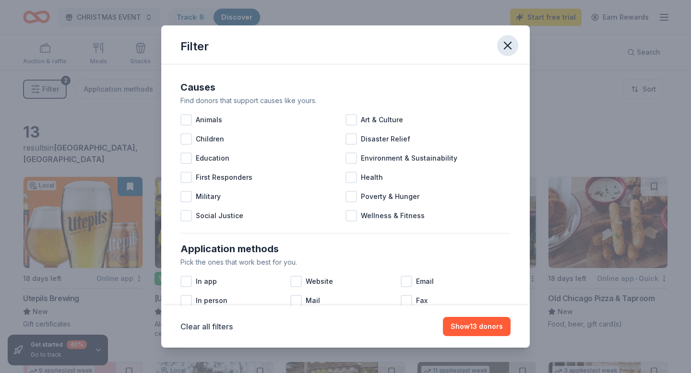
click at [514, 44] on button "button" at bounding box center [507, 45] width 21 height 21
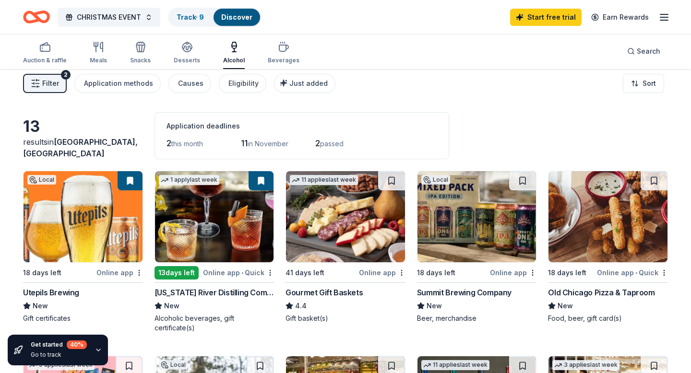
scroll to position [12, 0]
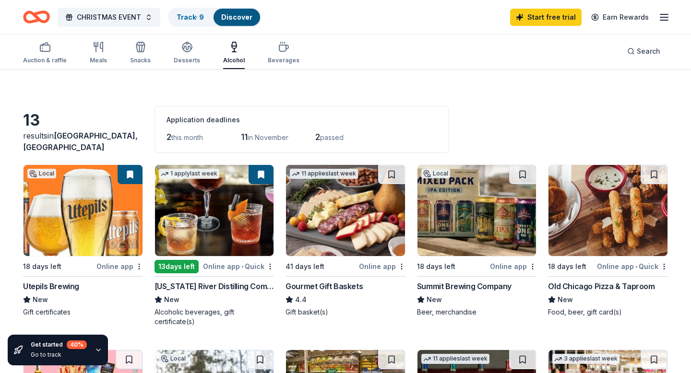
click at [188, 136] on span "this month" at bounding box center [187, 137] width 32 height 8
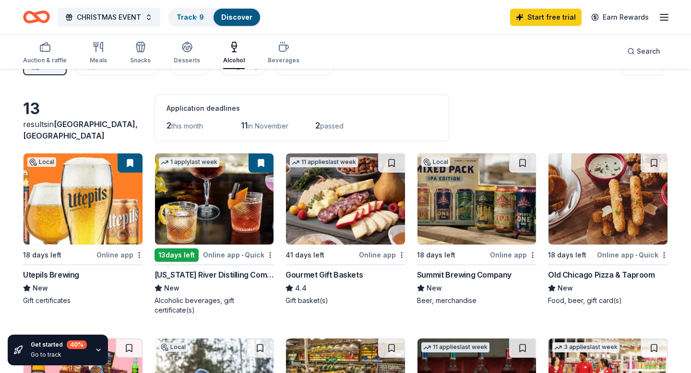
scroll to position [22, 0]
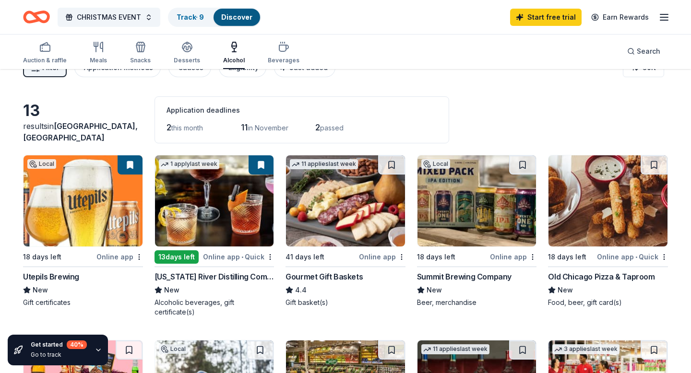
click at [256, 128] on span "in November" at bounding box center [268, 128] width 41 height 8
click at [263, 166] on button at bounding box center [261, 164] width 25 height 19
click at [319, 130] on span "2" at bounding box center [317, 127] width 5 height 10
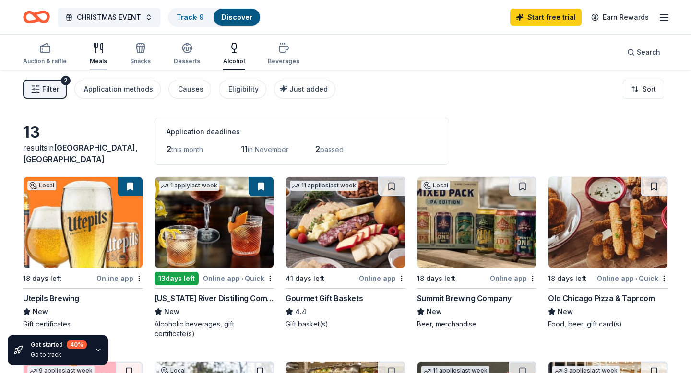
click at [91, 49] on div "button" at bounding box center [98, 48] width 17 height 12
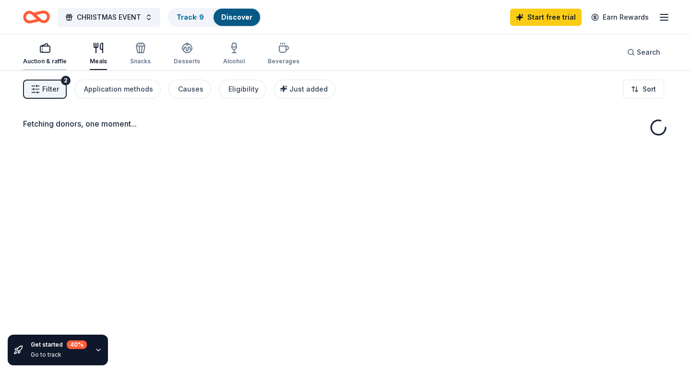
click at [50, 51] on icon "button" at bounding box center [45, 48] width 12 height 12
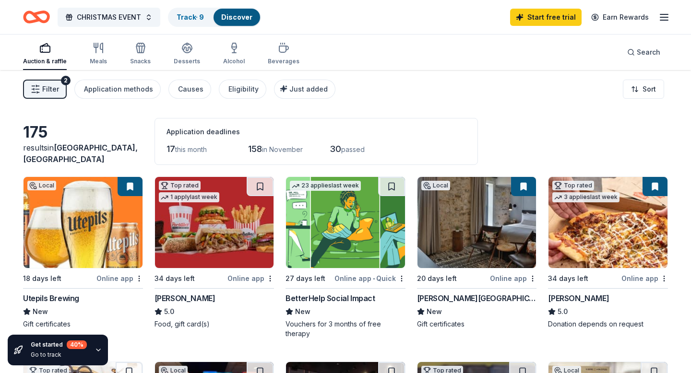
click at [46, 52] on rect "button" at bounding box center [45, 49] width 10 height 6
click at [281, 55] on div "Beverages" at bounding box center [284, 53] width 32 height 23
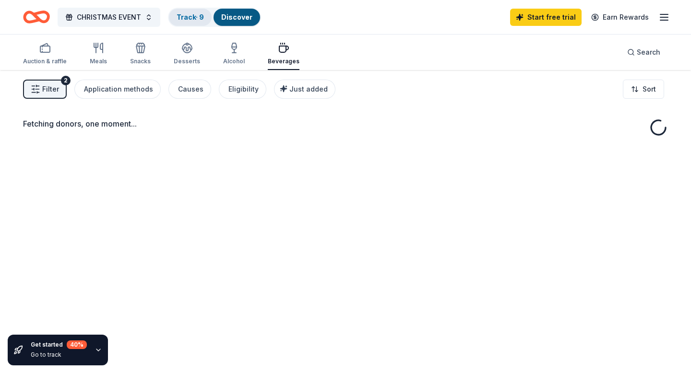
click at [192, 20] on link "Track · 9" at bounding box center [190, 17] width 27 height 8
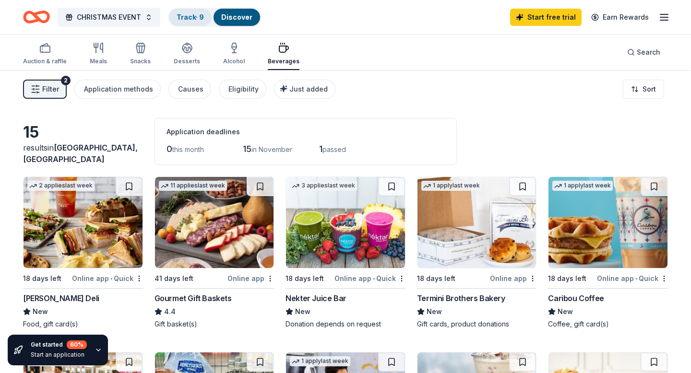
click at [192, 20] on link "Track · 9" at bounding box center [190, 17] width 27 height 8
click at [185, 18] on link "Track · 9" at bounding box center [190, 17] width 27 height 8
click at [190, 16] on link "Track · 9" at bounding box center [190, 17] width 27 height 8
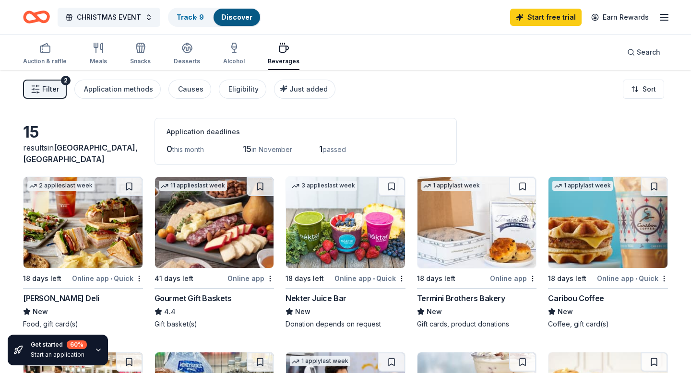
scroll to position [0, 0]
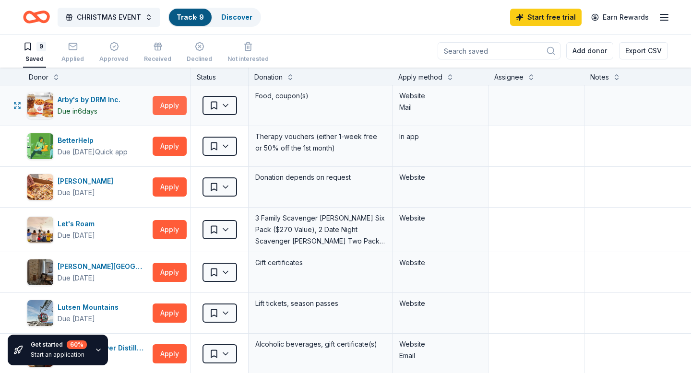
click at [156, 110] on button "Apply" at bounding box center [170, 105] width 34 height 19
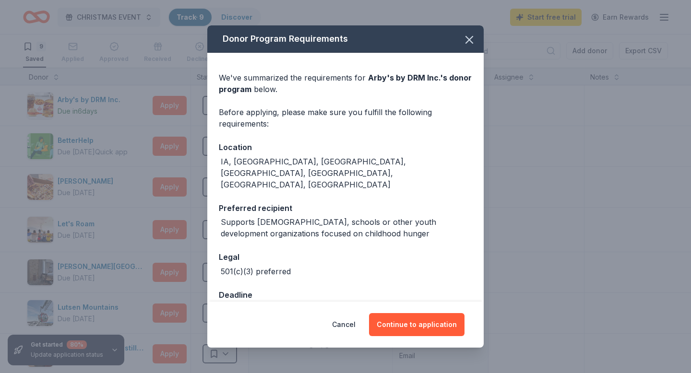
scroll to position [0, 0]
click at [397, 325] on button "Continue to application" at bounding box center [417, 324] width 96 height 23
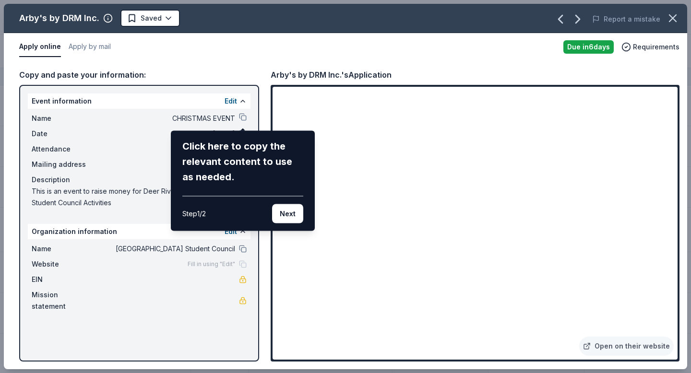
click at [191, 119] on div "Arby's by DRM Inc. Saved Report a mistake Apply online Apply by mail Due in 6 d…" at bounding box center [345, 187] width 683 height 366
click at [672, 18] on icon "button" at bounding box center [672, 18] width 7 height 7
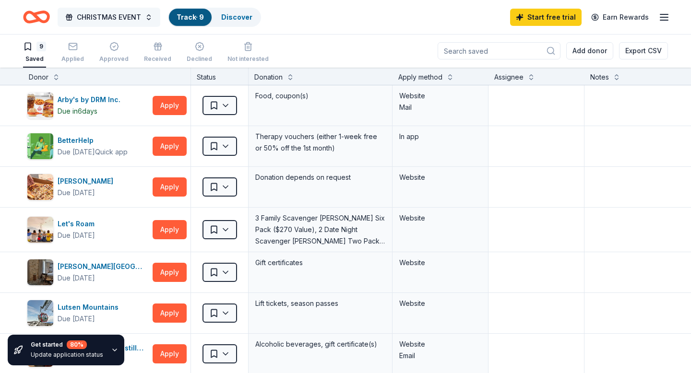
click at [113, 24] on button "CHRISTMAS EVENT" at bounding box center [109, 17] width 103 height 19
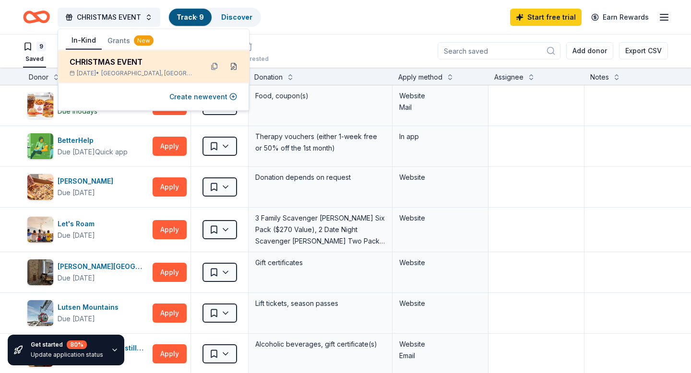
click at [235, 62] on button at bounding box center [233, 66] width 15 height 15
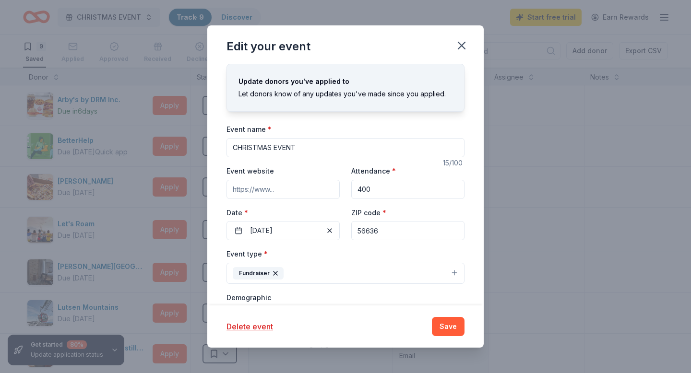
drag, startPoint x: 305, startPoint y: 148, endPoint x: 188, endPoint y: 146, distance: 117.1
click at [188, 146] on div "Edit your event Update donors you've applied to Let donors know of any updates …" at bounding box center [345, 186] width 691 height 373
click at [227, 149] on input "CHRISTMAS EVENT" at bounding box center [346, 147] width 238 height 19
drag, startPoint x: 375, startPoint y: 147, endPoint x: 313, endPoint y: 148, distance: 61.4
click at [313, 148] on input "Deer River High School CHRISTMAS EVENT" at bounding box center [346, 147] width 238 height 19
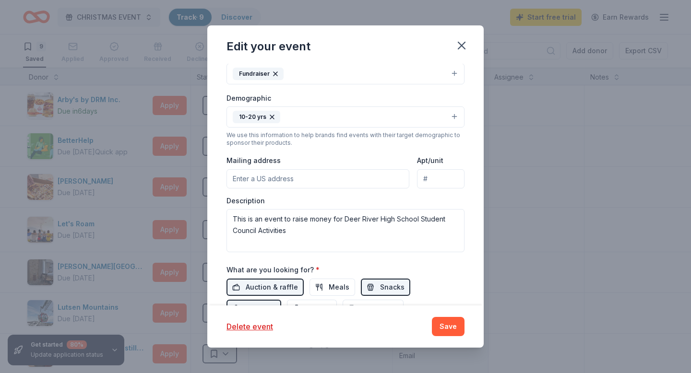
scroll to position [204, 0]
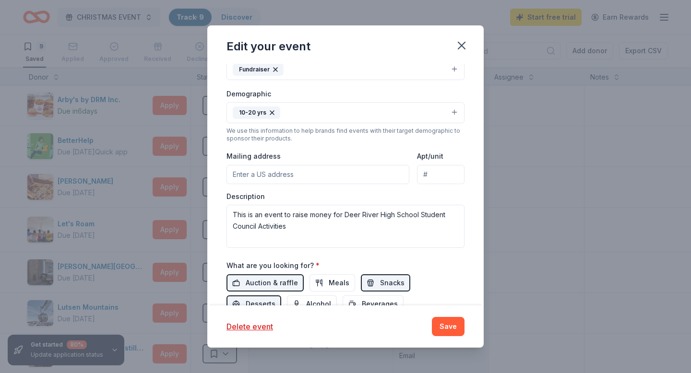
type input "[GEOGRAPHIC_DATA] Christmas Event"
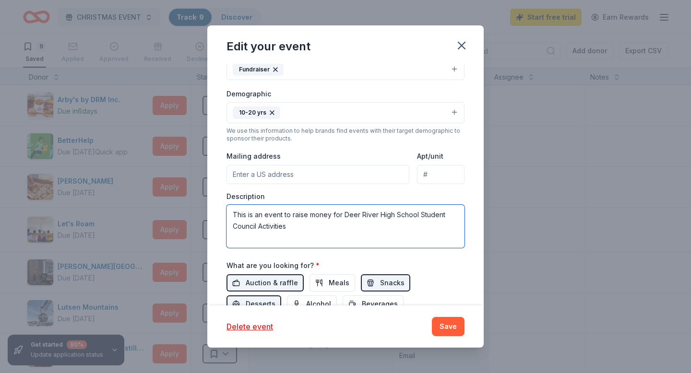
click at [294, 228] on textarea "This is an event to raise money for Deer River High School Student Council Acti…" at bounding box center [346, 226] width 238 height 43
click at [330, 220] on textarea "This is an event to raise money for Deer River High School Student Council Acti…" at bounding box center [346, 226] width 238 height 43
drag, startPoint x: 292, startPoint y: 218, endPoint x: 339, endPoint y: 217, distance: 47.0
click at [339, 217] on textarea "This is an event to raise money for Deer River High School Student Council Acti…" at bounding box center [346, 226] width 238 height 43
drag, startPoint x: 230, startPoint y: 215, endPoint x: 322, endPoint y: 230, distance: 93.0
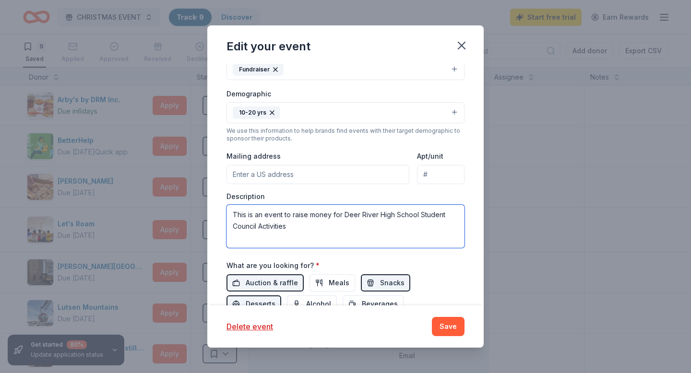
click at [322, 230] on textarea "This is an event to raise money for Deer River High School Student Council Acti…" at bounding box center [346, 226] width 238 height 43
click at [267, 215] on textarea "Deer River Student Council hosts a holiday celebration for Deer River student." at bounding box center [346, 226] width 238 height 43
type textarea "Deer River High School Student Council hosts a holiday celebration for Deer Riv…"
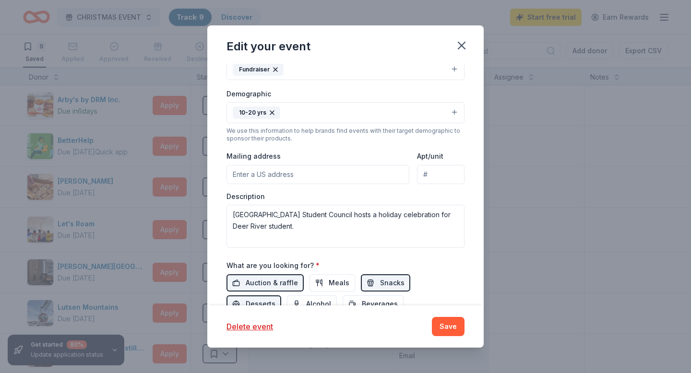
click at [275, 177] on input "Mailing address" at bounding box center [318, 174] width 183 height 19
type input "41192 West Island Lake Road"
click at [404, 186] on div "Event type * Fundraiser Demographic 10-20 yrs We use this information to help b…" at bounding box center [346, 146] width 238 height 204
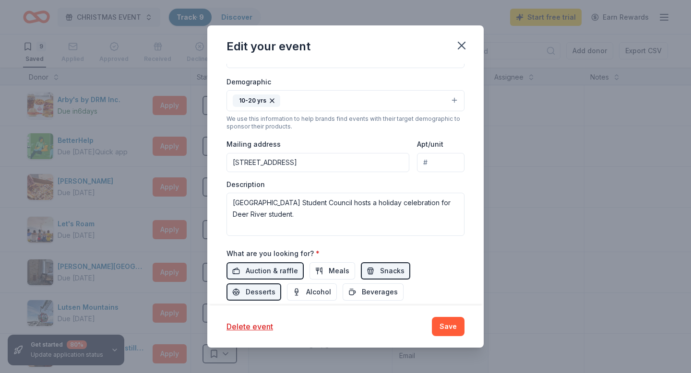
scroll to position [218, 0]
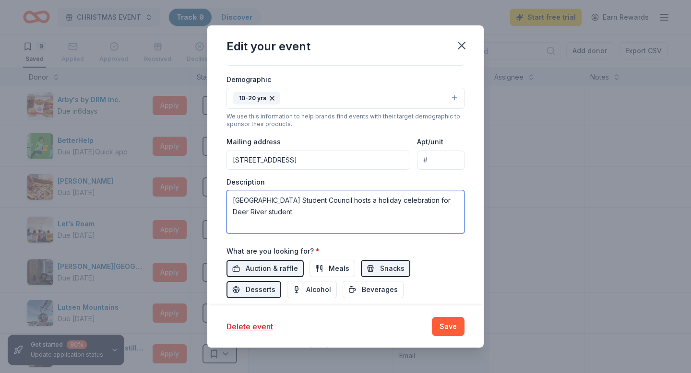
click at [387, 205] on textarea "Deer River High School Student Council hosts a holiday celebration for Deer Riv…" at bounding box center [346, 212] width 238 height 43
click at [286, 215] on textarea "Deer River High School Student Council hosts a holiday celebration for Deer Riv…" at bounding box center [346, 212] width 238 height 43
click at [271, 214] on textarea "Deer River High School Student Council hosts a holiday celebration for Deer Riv…" at bounding box center [346, 212] width 238 height 43
click at [293, 215] on textarea "Deer River High School Student Council hosts a holiday celebration for Deer Riv…" at bounding box center [346, 212] width 238 height 43
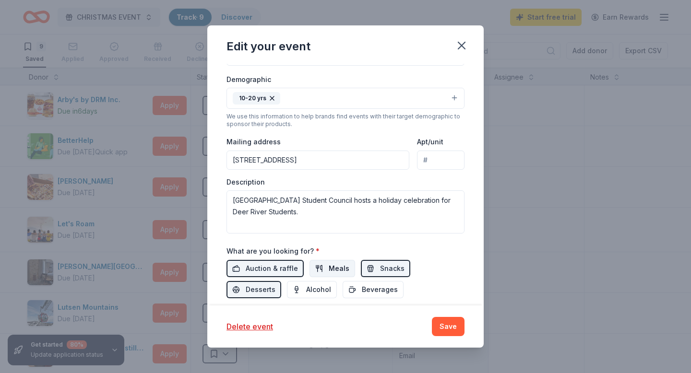
click at [322, 265] on button "Meals" at bounding box center [333, 268] width 46 height 17
click at [362, 287] on span "Beverages" at bounding box center [380, 290] width 36 height 12
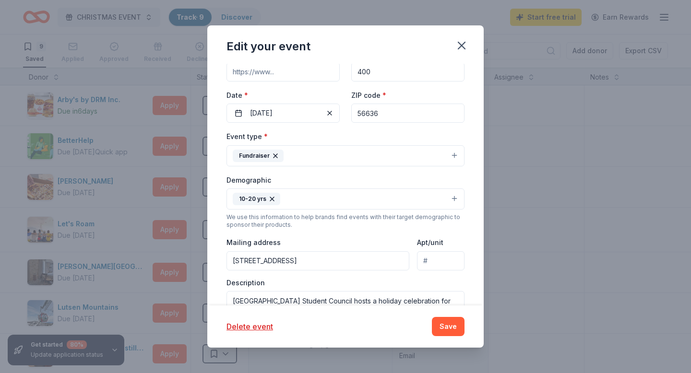
scroll to position [111, 0]
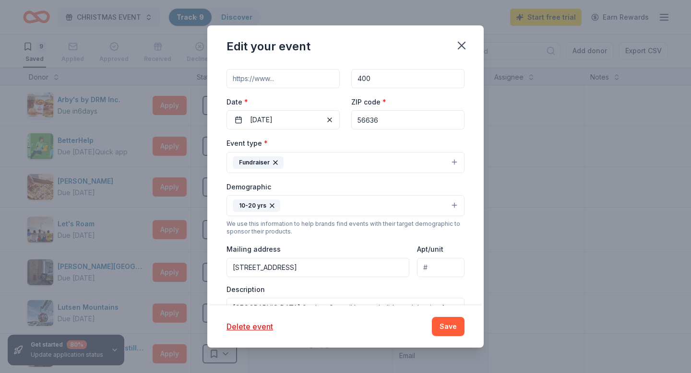
click at [455, 204] on button "10-20 yrs" at bounding box center [346, 205] width 238 height 21
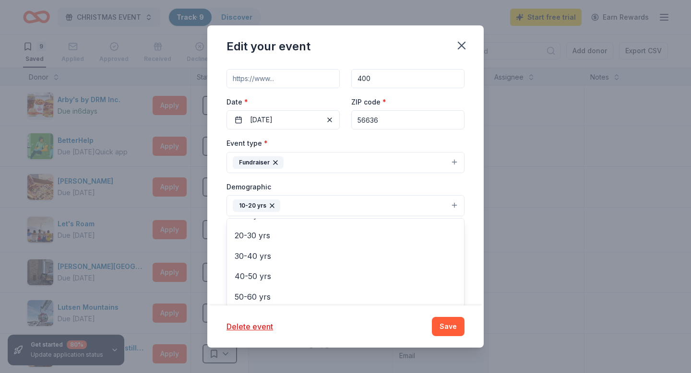
scroll to position [100, 0]
click at [471, 203] on div "Update donors you've applied to Let donors know of any updates you've made sinc…" at bounding box center [345, 184] width 276 height 241
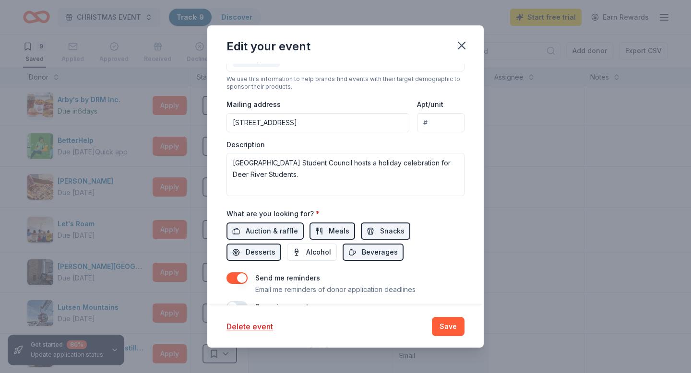
scroll to position [257, 0]
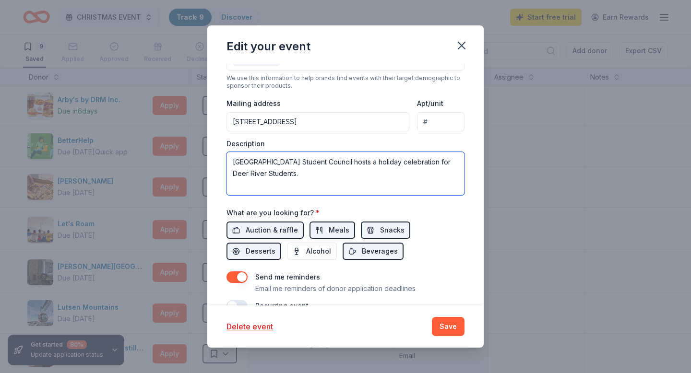
click at [361, 179] on textarea "Deer River High School Student Council hosts a holiday celebration for Deer Riv…" at bounding box center [346, 173] width 238 height 43
click at [446, 164] on textarea "Deer River High School Student Council hosts a holiday celebration for Deer Riv…" at bounding box center [346, 173] width 238 height 43
drag, startPoint x: 229, startPoint y: 175, endPoint x: 296, endPoint y: 176, distance: 66.7
click at [296, 176] on textarea "Deer River High School Student Council hosts a holiday celebration for Deer Riv…" at bounding box center [346, 173] width 238 height 43
click at [400, 181] on textarea "Deer River High School Student Council hosts a holiday celebration for the mont…" at bounding box center [346, 173] width 238 height 43
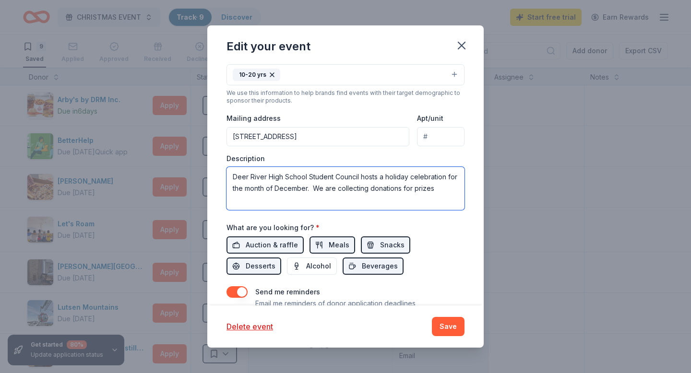
scroll to position [238, 0]
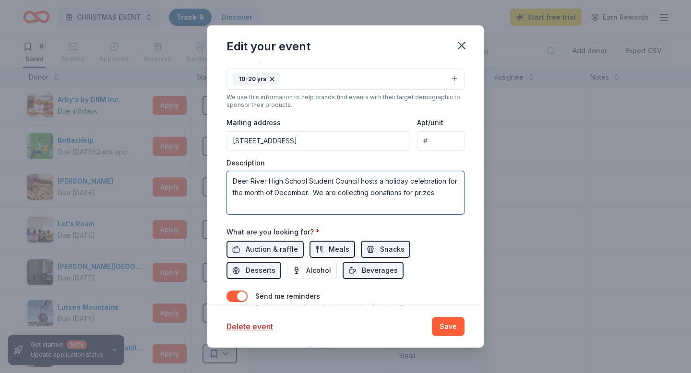
drag, startPoint x: 444, startPoint y: 197, endPoint x: 314, endPoint y: 197, distance: 129.6
click at [314, 197] on textarea "Deer River High School Student Council hosts a holiday celebration for the mont…" at bounding box center [346, 192] width 238 height 43
click at [351, 207] on textarea "Deer River High School Student Council hosts a holiday celebration for the mont…" at bounding box center [346, 192] width 238 height 43
click at [351, 206] on textarea "Deer River High School Student Council hosts a holiday celebration for the mont…" at bounding box center [346, 192] width 238 height 43
click at [407, 200] on textarea "Deer River High School Student Council hosts a holiday celebration for the mont…" at bounding box center [346, 192] width 238 height 43
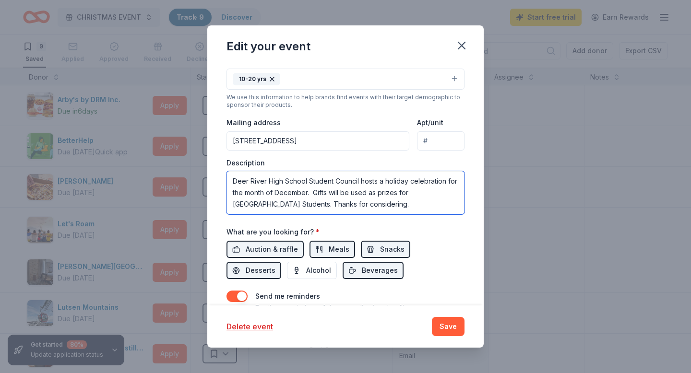
click at [326, 198] on textarea "Deer River High School Student Council hosts a holiday celebration for the mont…" at bounding box center [346, 192] width 238 height 43
drag, startPoint x: 326, startPoint y: 197, endPoint x: 315, endPoint y: 196, distance: 11.6
click at [315, 196] on textarea "Deer River High School Student Council hosts a holiday celebration for the mont…" at bounding box center [346, 192] width 238 height 43
type textarea "Deer River High School Student Council hosts a holiday celebration for the mont…"
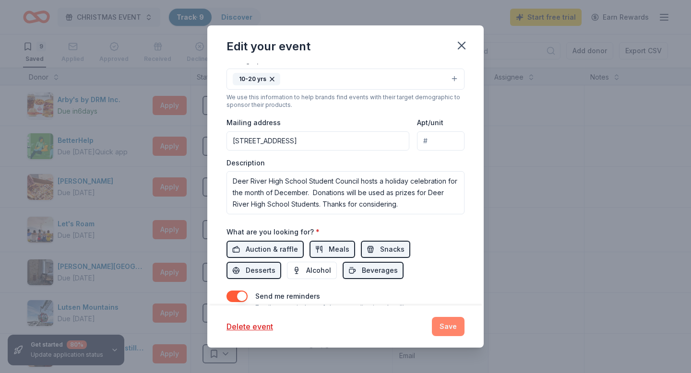
click at [451, 322] on button "Save" at bounding box center [448, 326] width 33 height 19
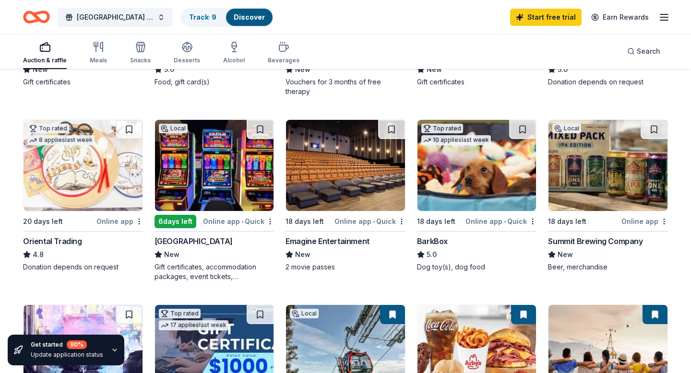
scroll to position [234, 0]
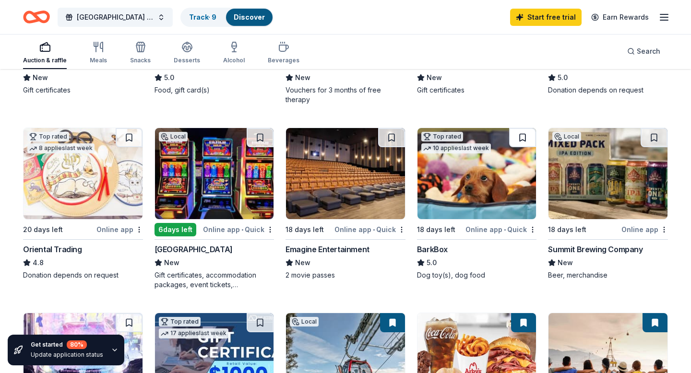
click at [519, 134] on button at bounding box center [522, 137] width 27 height 19
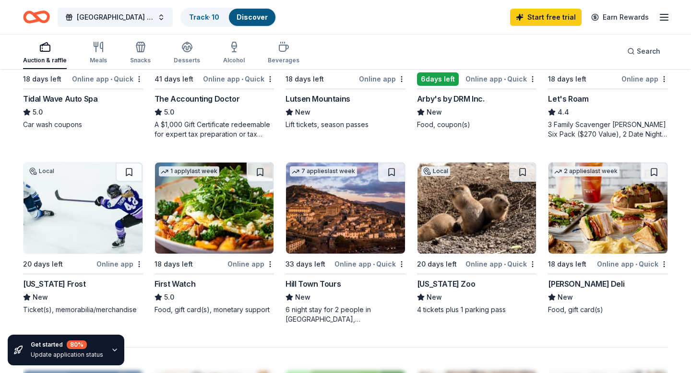
scroll to position [580, 0]
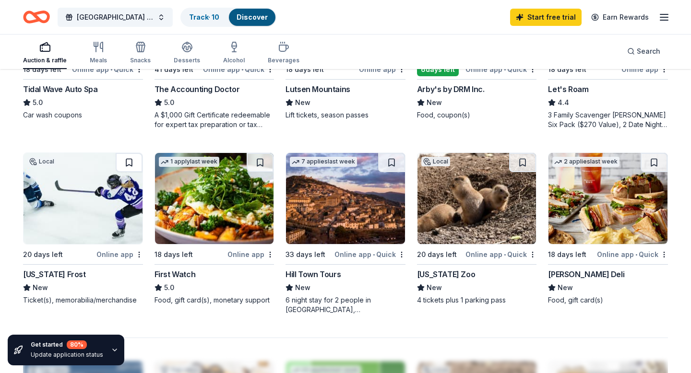
click at [128, 162] on button at bounding box center [129, 162] width 27 height 19
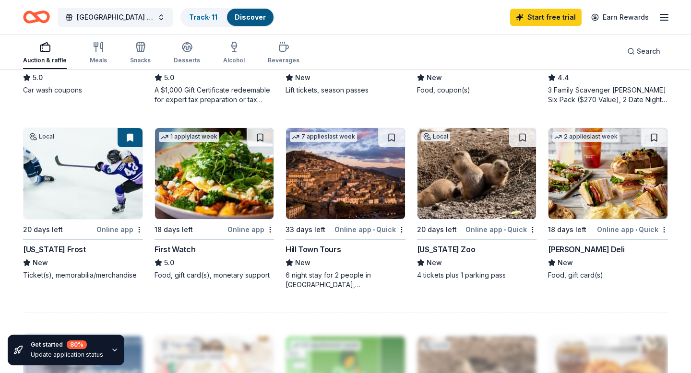
scroll to position [605, 0]
click at [192, 205] on img at bounding box center [214, 173] width 119 height 91
click at [520, 139] on button at bounding box center [522, 137] width 27 height 19
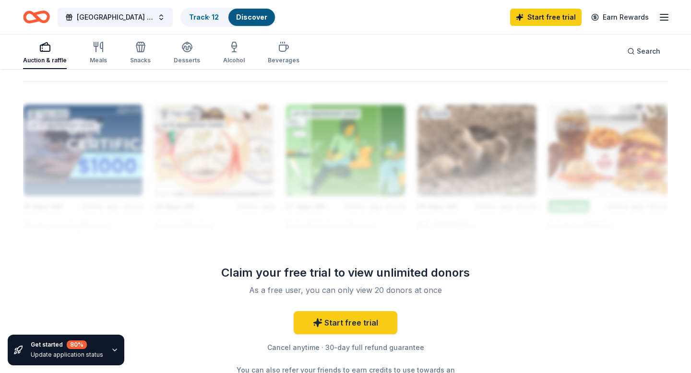
scroll to position [840, 0]
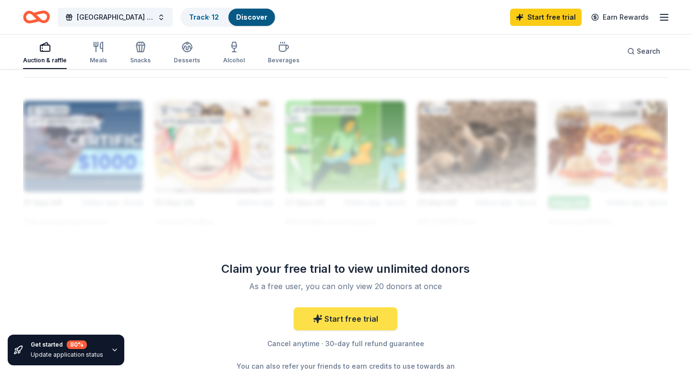
click at [386, 317] on link "Start free trial" at bounding box center [346, 319] width 104 height 23
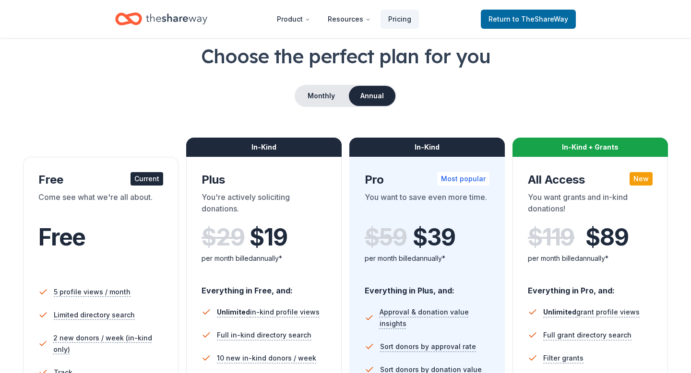
scroll to position [64, 0]
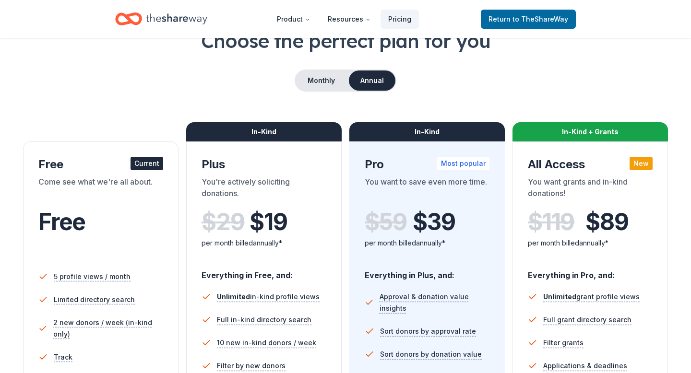
click at [73, 306] on li "Limited directory search" at bounding box center [100, 299] width 125 height 23
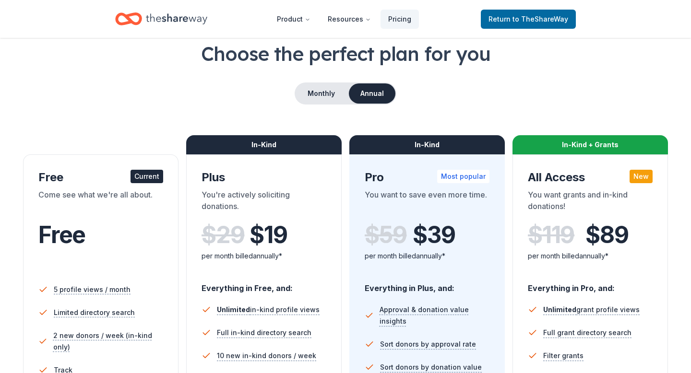
scroll to position [12, 0]
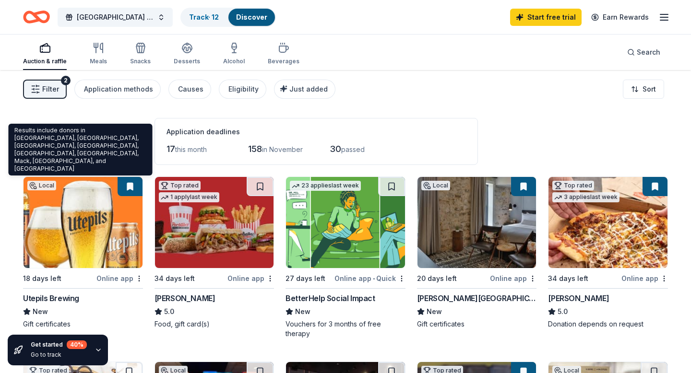
click at [53, 157] on span "in Deer River, MN" at bounding box center [80, 153] width 115 height 21
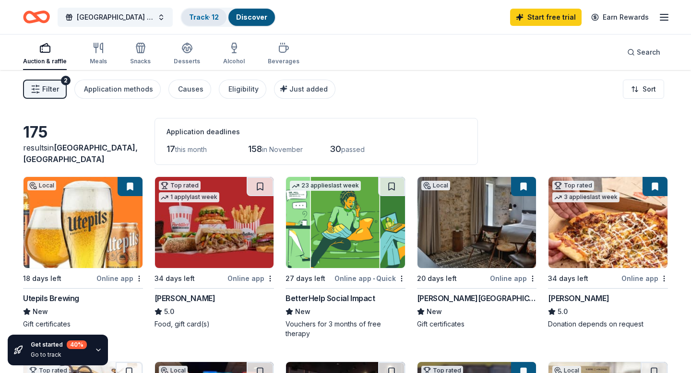
click at [208, 15] on link "Track · 12" at bounding box center [204, 17] width 30 height 8
click at [241, 16] on link "Discover" at bounding box center [251, 17] width 31 height 8
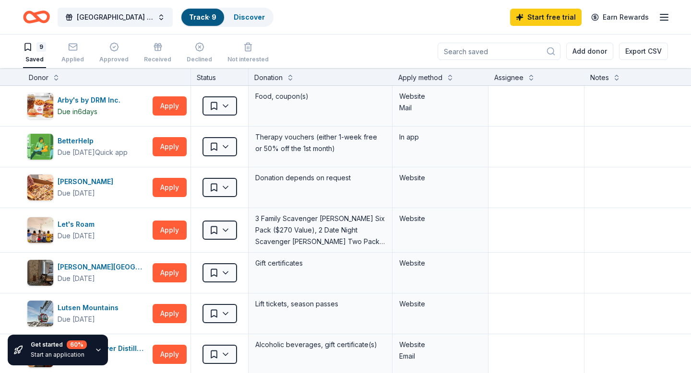
scroll to position [0, 0]
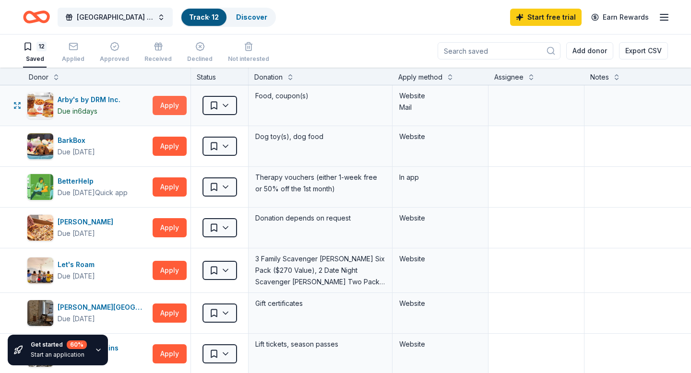
click at [164, 107] on button "Apply" at bounding box center [170, 105] width 34 height 19
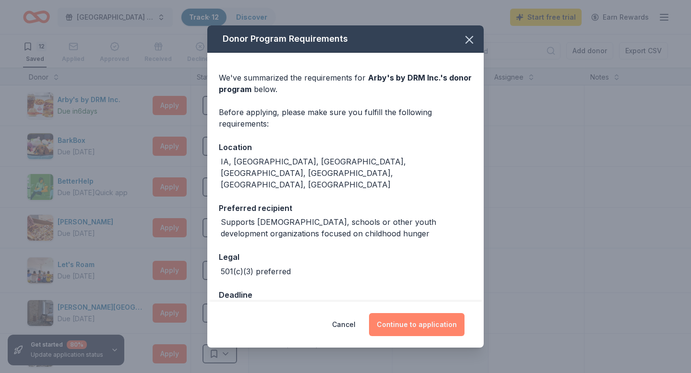
click at [412, 329] on button "Continue to application" at bounding box center [417, 324] width 96 height 23
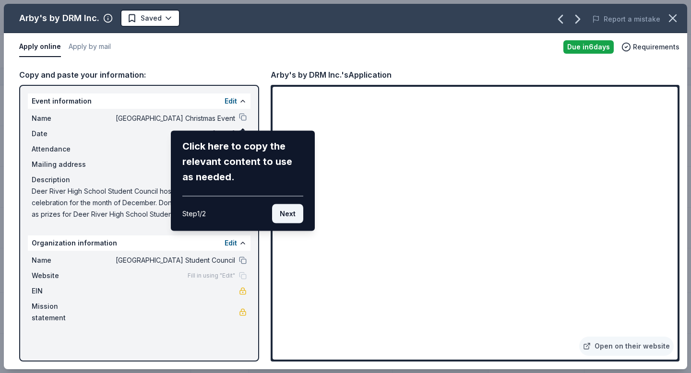
click at [289, 217] on button "Next" at bounding box center [287, 213] width 31 height 19
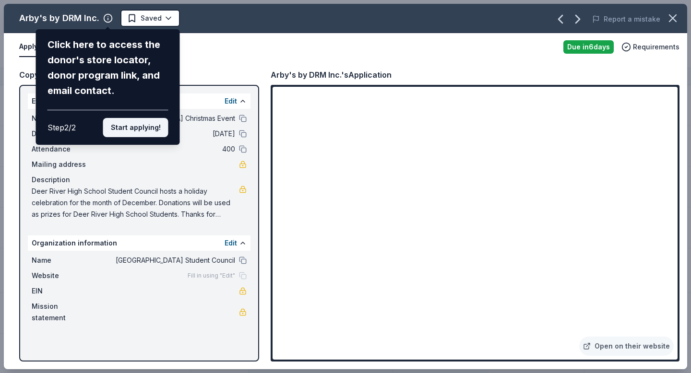
click at [151, 124] on button "Start applying!" at bounding box center [135, 127] width 65 height 19
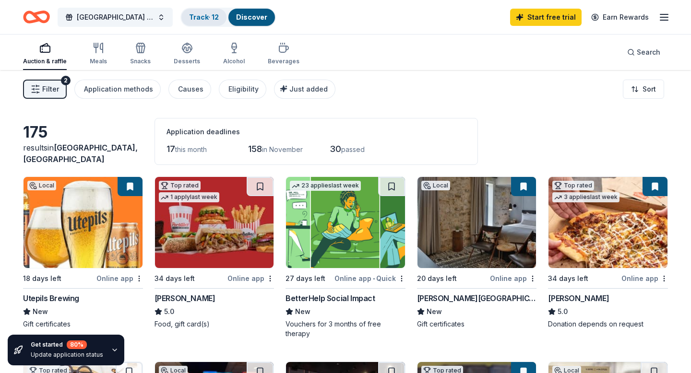
click at [214, 15] on link "Track · 12" at bounding box center [204, 17] width 30 height 8
click at [237, 16] on link "Discover" at bounding box center [251, 17] width 31 height 8
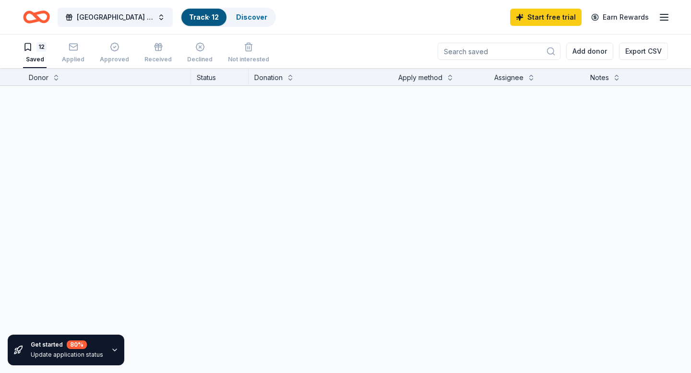
scroll to position [0, 0]
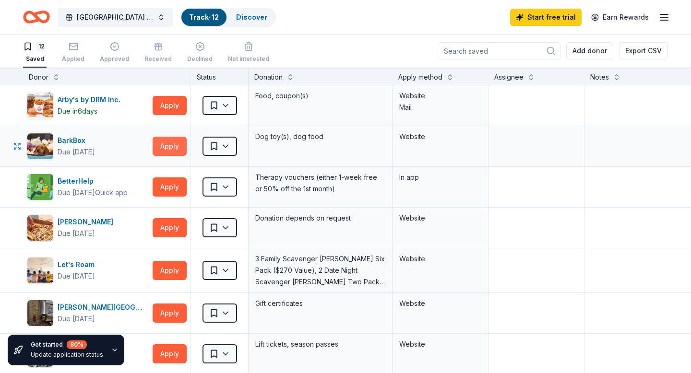
click at [161, 143] on button "Apply" at bounding box center [170, 146] width 34 height 19
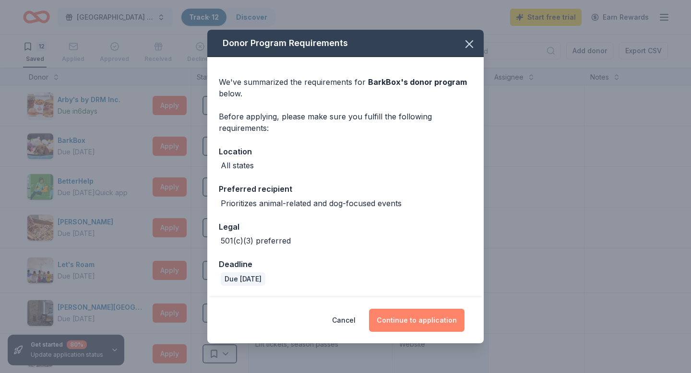
click at [430, 323] on button "Continue to application" at bounding box center [417, 320] width 96 height 23
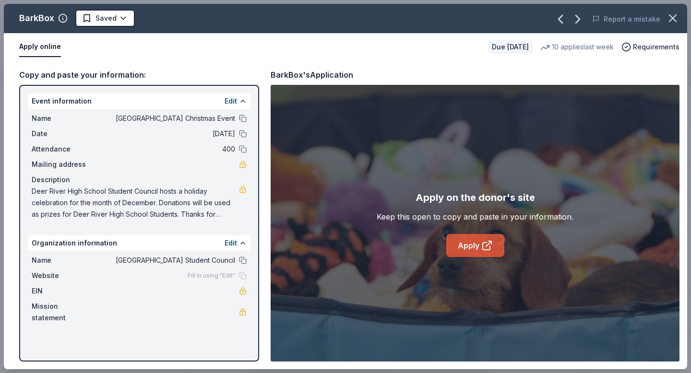
click at [474, 250] on link "Apply" at bounding box center [475, 245] width 58 height 23
click at [580, 21] on icon "button" at bounding box center [578, 19] width 4 height 8
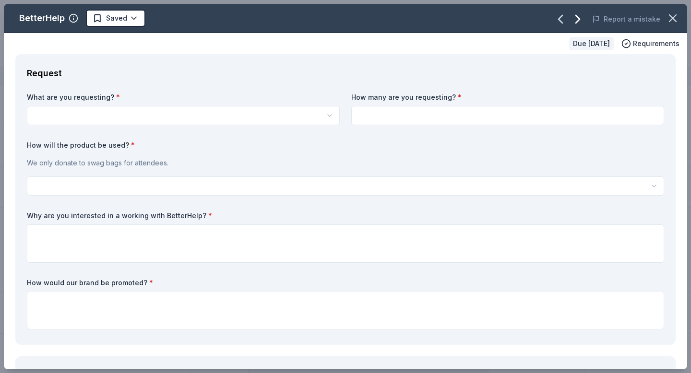
click at [580, 21] on icon "button" at bounding box center [578, 19] width 4 height 8
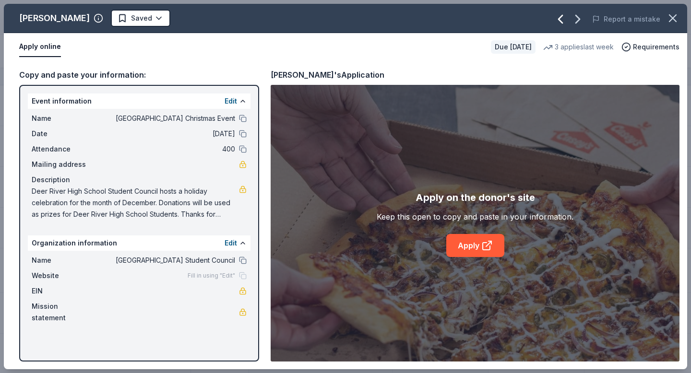
click at [568, 21] on icon "button" at bounding box center [560, 19] width 15 height 15
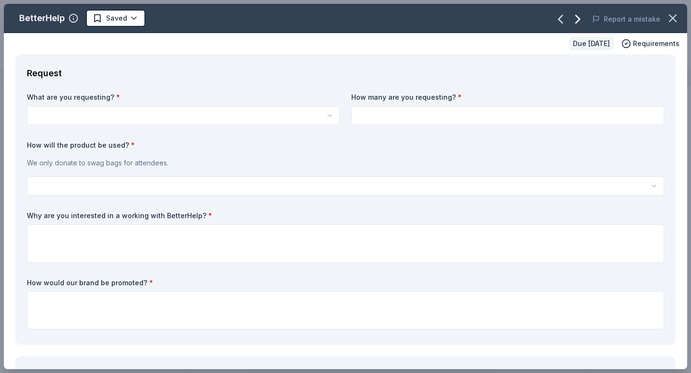
click at [575, 20] on icon "button" at bounding box center [577, 19] width 15 height 15
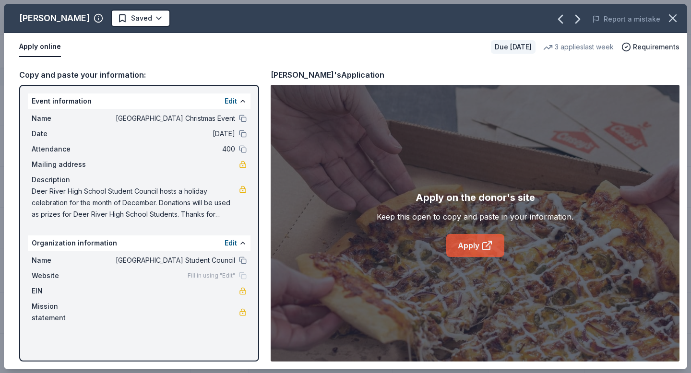
click at [484, 249] on icon at bounding box center [486, 246] width 7 height 7
click at [477, 251] on link "Apply" at bounding box center [475, 245] width 58 height 23
click at [567, 23] on icon "button" at bounding box center [560, 19] width 15 height 15
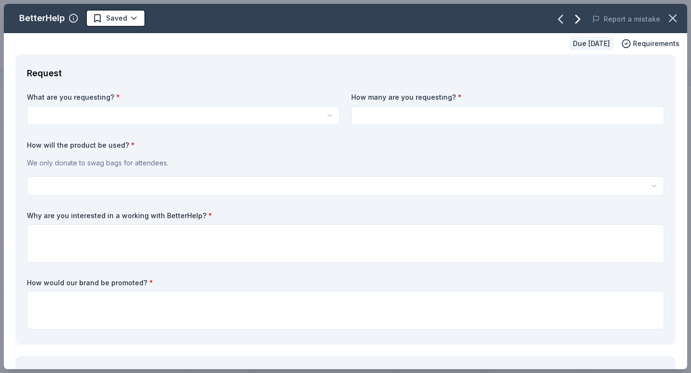
click at [581, 23] on icon "button" at bounding box center [577, 19] width 15 height 15
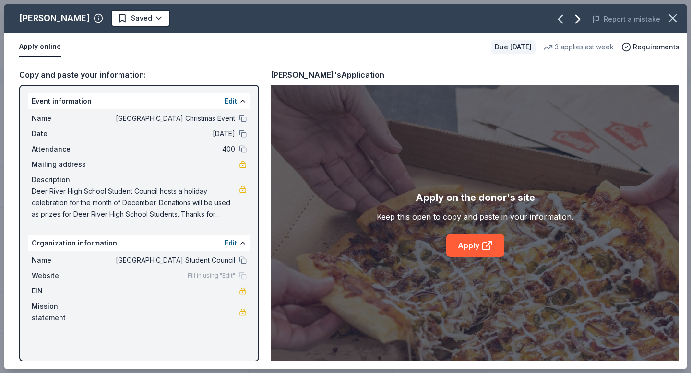
click at [581, 23] on icon "button" at bounding box center [577, 19] width 15 height 15
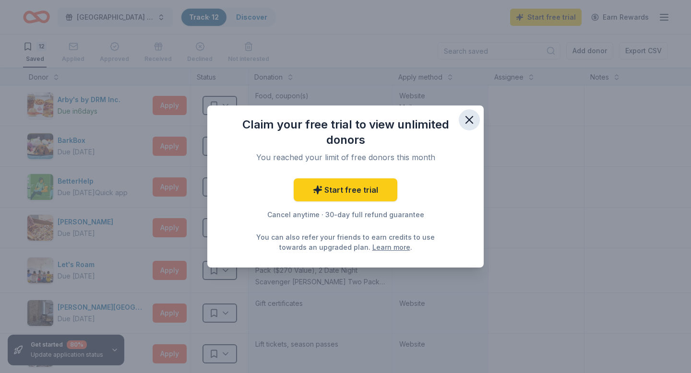
click at [471, 120] on icon "button" at bounding box center [469, 119] width 13 height 13
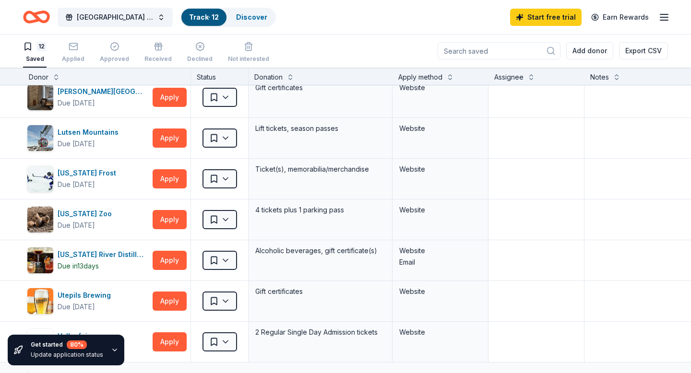
scroll to position [242, 0]
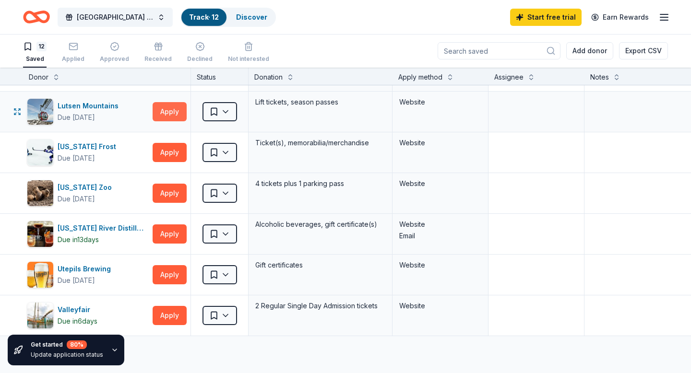
click at [161, 110] on button "Apply" at bounding box center [170, 111] width 34 height 19
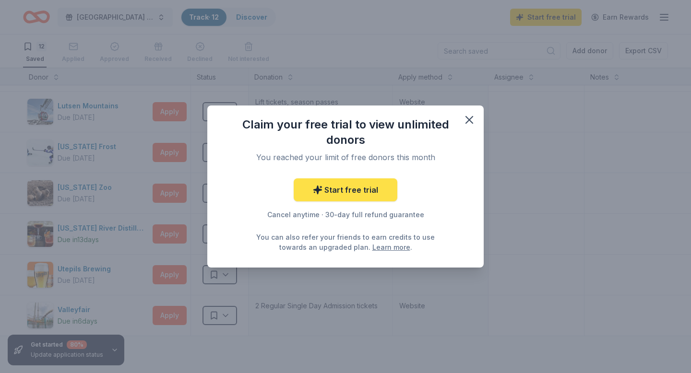
click at [307, 186] on link "Start free trial" at bounding box center [346, 190] width 104 height 23
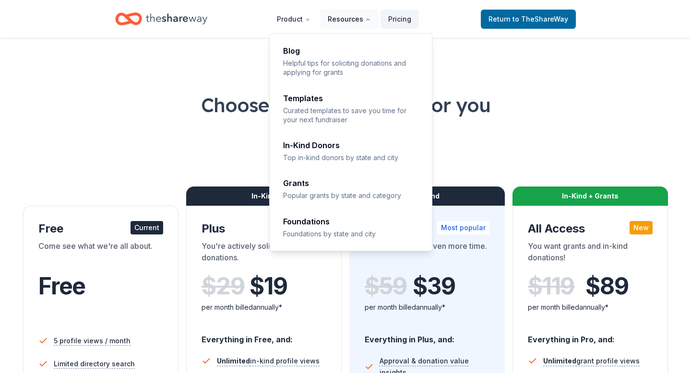
click at [340, 22] on button "Resources" at bounding box center [349, 19] width 59 height 19
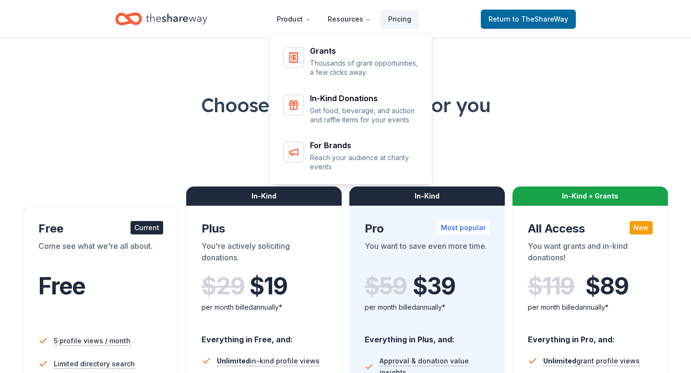
click at [205, 10] on icon "Home" at bounding box center [176, 19] width 61 height 20
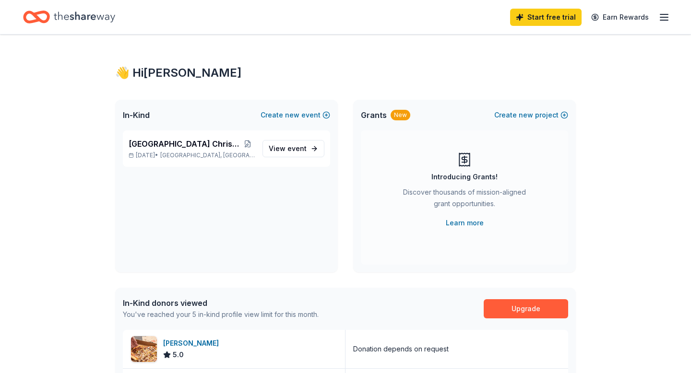
click at [57, 20] on icon "Home" at bounding box center [84, 17] width 61 height 20
click at [41, 16] on icon "Home" at bounding box center [36, 17] width 27 height 23
click at [505, 223] on div "Introducing Grants! Discover thousands of mission-aligned grant opportunities. …" at bounding box center [464, 190] width 169 height 77
click at [539, 117] on button "Create new project" at bounding box center [531, 115] width 74 height 12
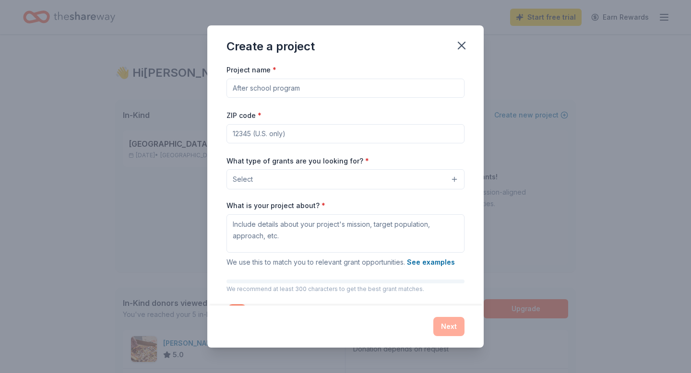
click at [382, 89] on input "Project name *" at bounding box center [346, 88] width 238 height 19
type input "[GEOGRAPHIC_DATA] Student Council"
click at [362, 125] on input "ZIP code *" at bounding box center [346, 133] width 238 height 19
type input "56636"
click at [333, 177] on button "Select" at bounding box center [346, 179] width 238 height 20
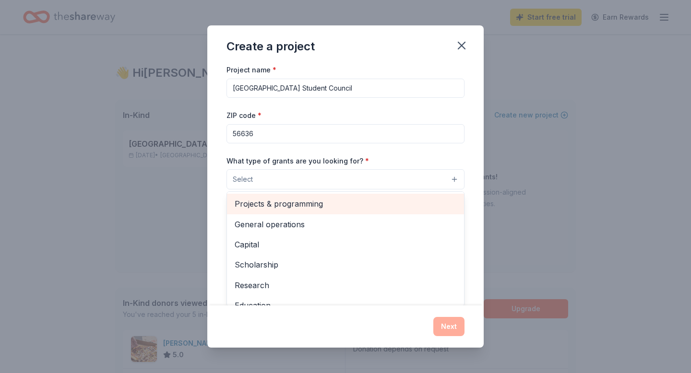
click at [344, 201] on span "Projects & programming" at bounding box center [346, 204] width 222 height 12
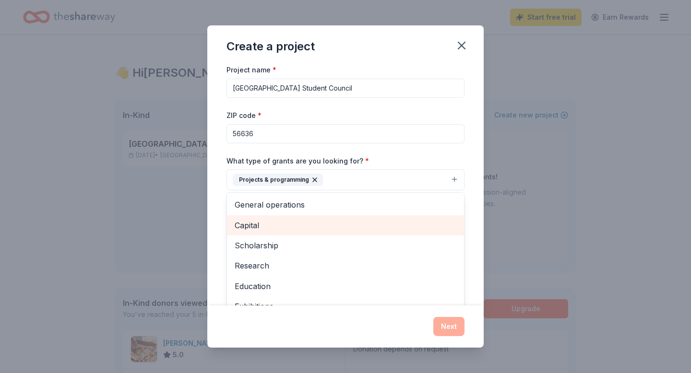
click at [334, 223] on span "Capital" at bounding box center [346, 225] width 222 height 12
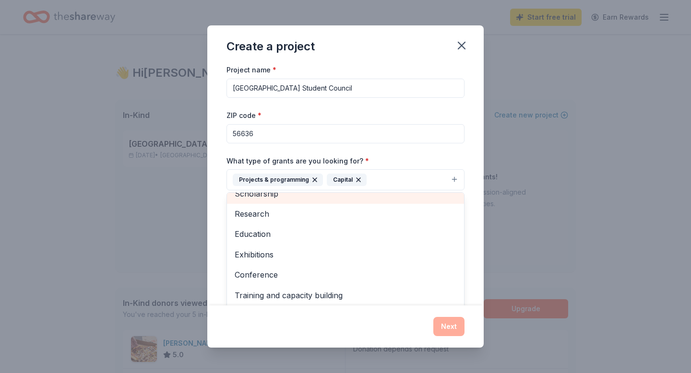
scroll to position [33, 0]
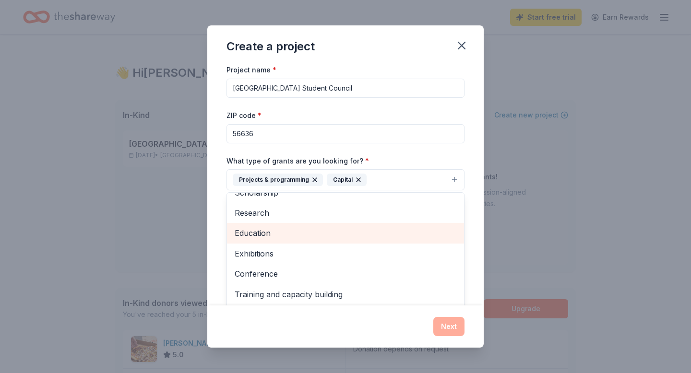
click at [325, 236] on span "Education" at bounding box center [346, 233] width 222 height 12
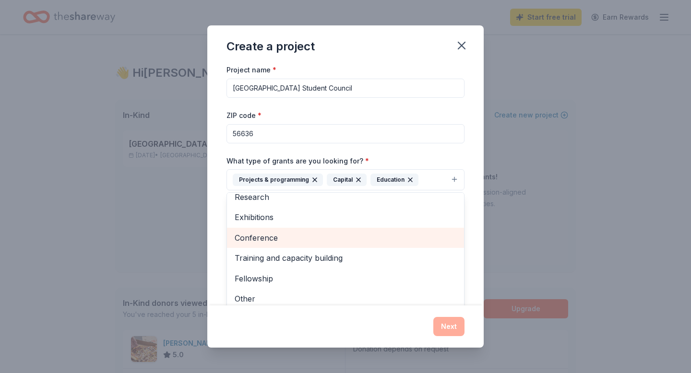
scroll to position [52, 0]
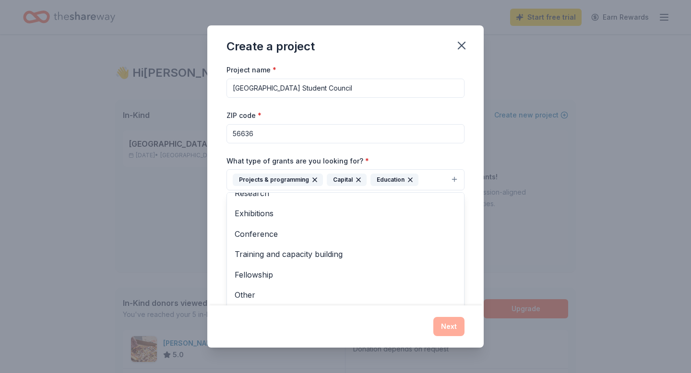
click at [457, 328] on div "Create a project Project name * Deer River High School Student Council ZIP code…" at bounding box center [345, 186] width 276 height 322
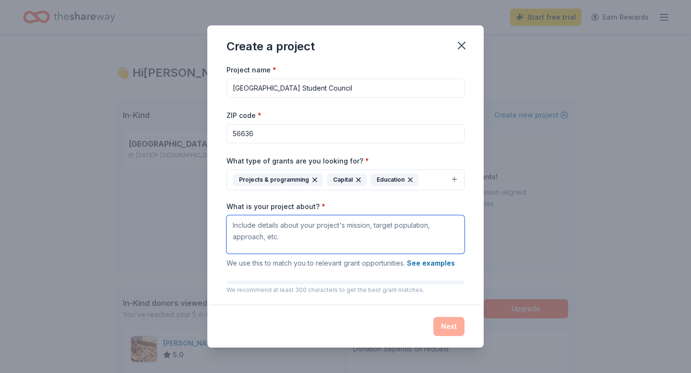
click at [381, 222] on textarea "What is your project about? *" at bounding box center [346, 234] width 238 height 38
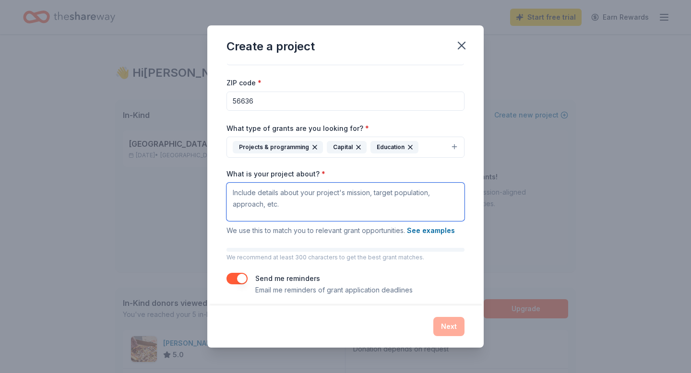
scroll to position [32, 0]
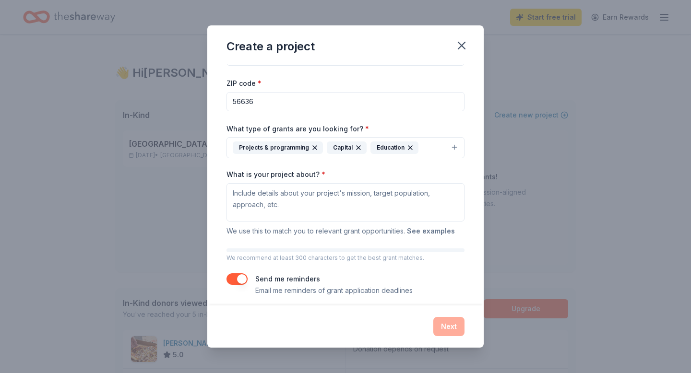
click at [417, 234] on button "See examples" at bounding box center [431, 232] width 48 height 12
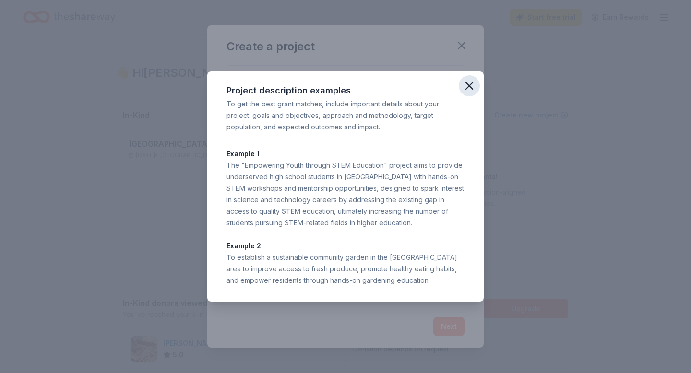
click at [472, 88] on icon "button" at bounding box center [469, 85] width 13 height 13
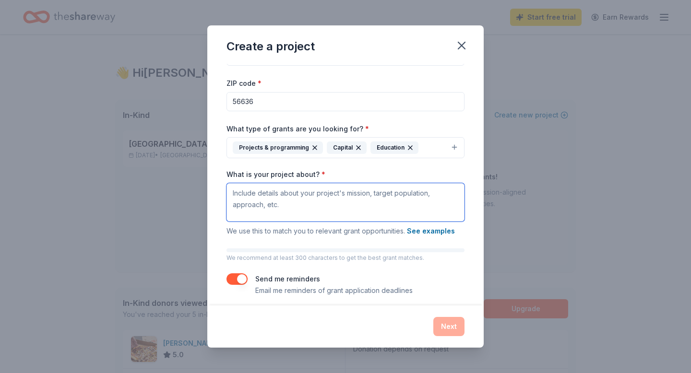
click at [311, 204] on textarea "What is your project about? *" at bounding box center [346, 202] width 238 height 38
click at [332, 191] on textarea "Empowering leadership opportunites for Deer River High School Students." at bounding box center [346, 202] width 238 height 38
click at [329, 196] on textarea "Empowering leadership opportunites for Deer River High School Students." at bounding box center [346, 202] width 238 height 38
type textarea "Empowering leadership opportunities for Deer River High School Students."
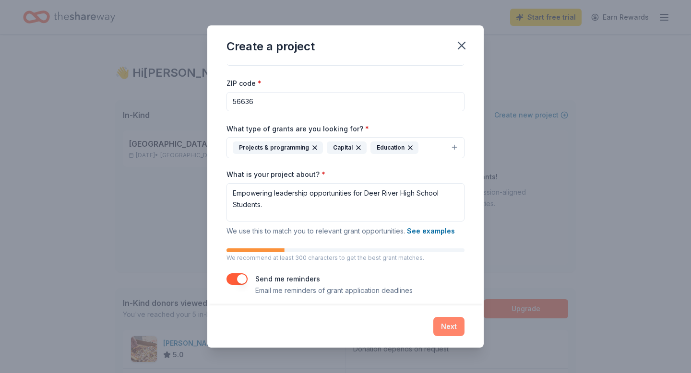
click at [443, 326] on button "Next" at bounding box center [448, 326] width 31 height 19
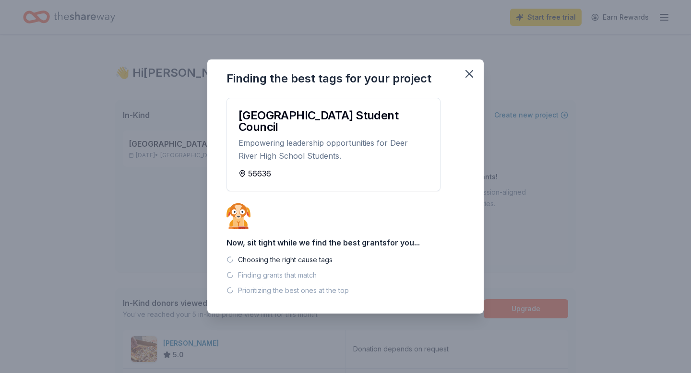
scroll to position [0, 0]
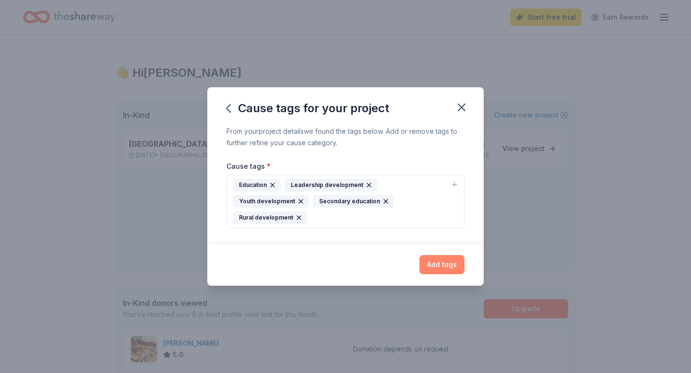
click at [442, 265] on button "Add tags" at bounding box center [441, 264] width 45 height 19
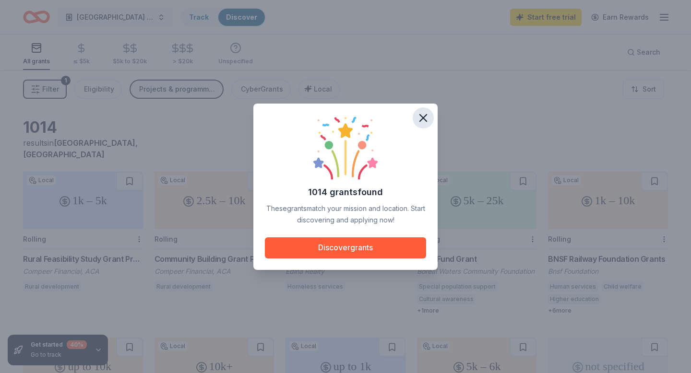
click at [419, 119] on icon "button" at bounding box center [423, 117] width 13 height 13
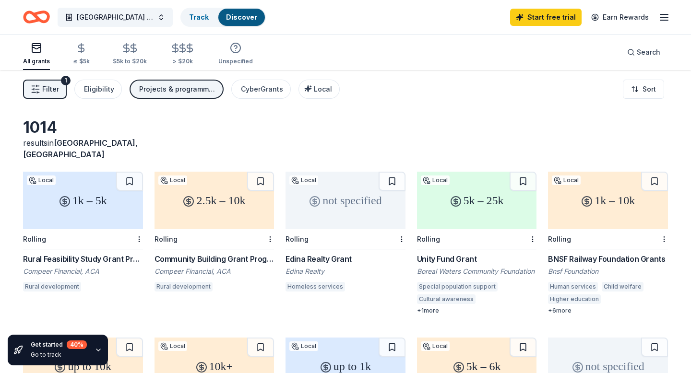
click at [73, 200] on div "1k – 5k" at bounding box center [83, 201] width 120 height 58
click at [198, 20] on link "Track" at bounding box center [199, 17] width 20 height 8
click at [197, 20] on link "Track" at bounding box center [199, 17] width 20 height 8
click at [126, 19] on span "[GEOGRAPHIC_DATA] Student Council" at bounding box center [115, 18] width 77 height 12
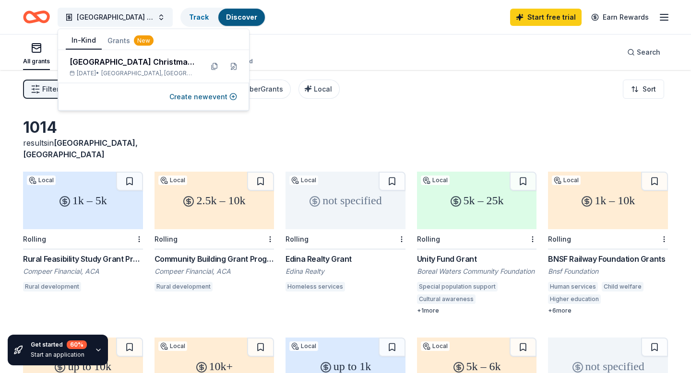
click at [84, 43] on button "In-Kind" at bounding box center [84, 41] width 36 height 18
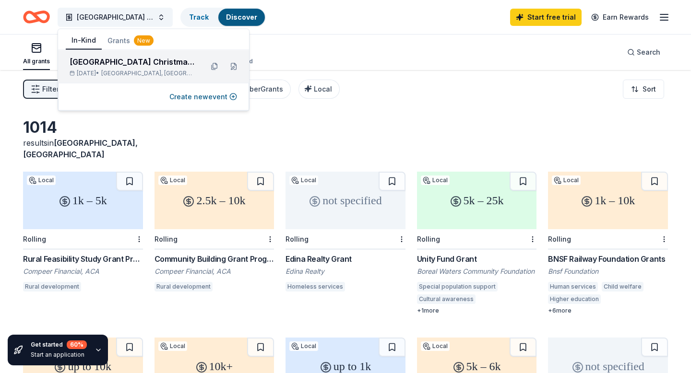
scroll to position [0, 0]
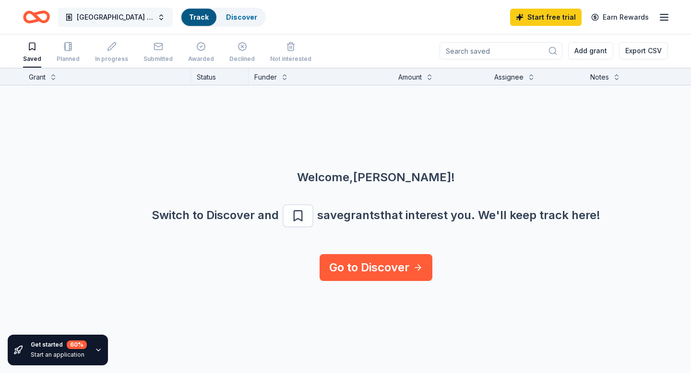
click at [162, 14] on button "[GEOGRAPHIC_DATA] Student Council" at bounding box center [115, 17] width 115 height 19
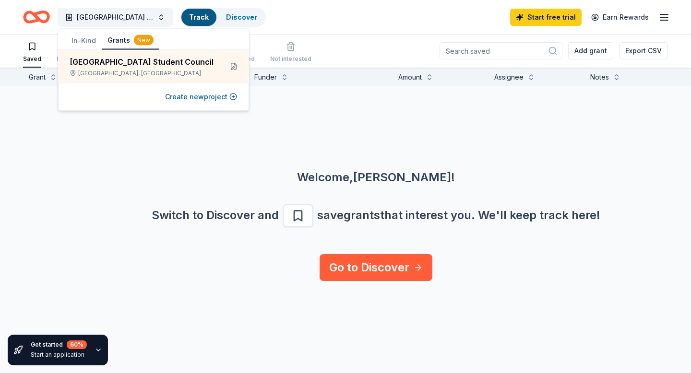
click at [81, 43] on button "In-Kind" at bounding box center [84, 40] width 36 height 17
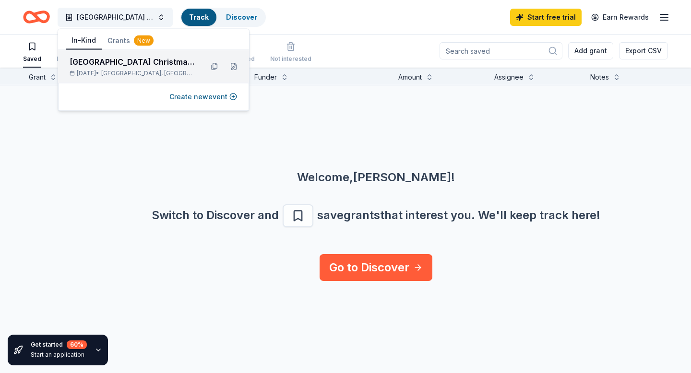
click at [96, 71] on div "Dec 01, 2025 • Deer River, MN" at bounding box center [133, 74] width 126 height 8
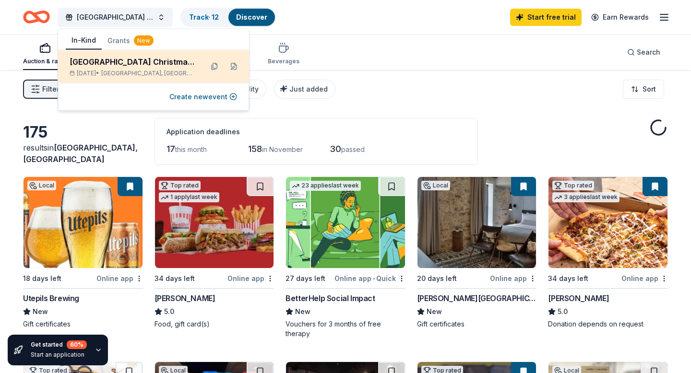
click at [111, 68] on div "Deer River High School Christmas Event Dec 01, 2025 • Deer River, MN" at bounding box center [133, 66] width 126 height 21
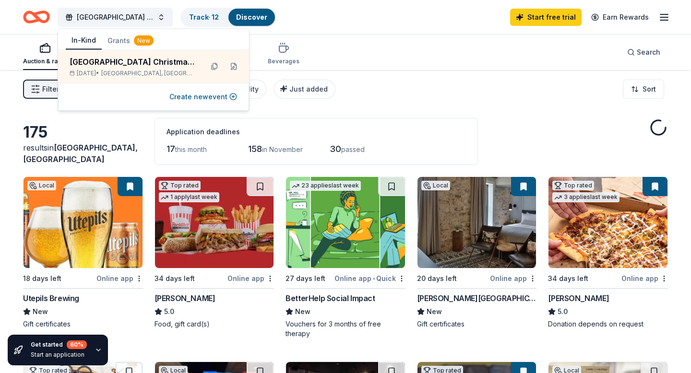
click at [291, 134] on div "Application deadlines" at bounding box center [316, 132] width 299 height 12
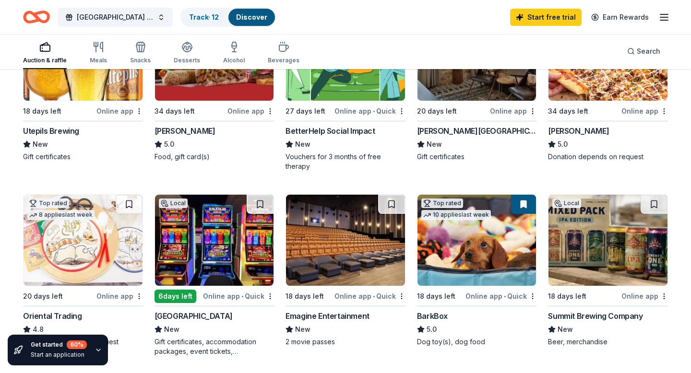
scroll to position [58, 0]
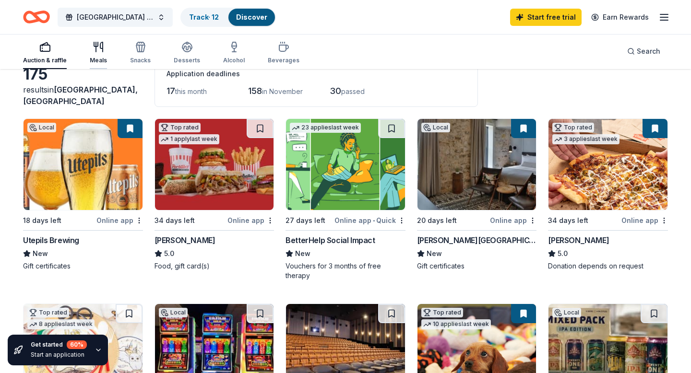
click at [98, 54] on div "Meals" at bounding box center [98, 52] width 17 height 23
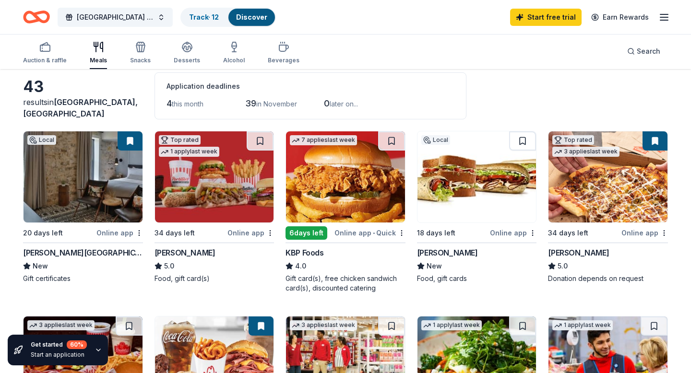
scroll to position [47, 0]
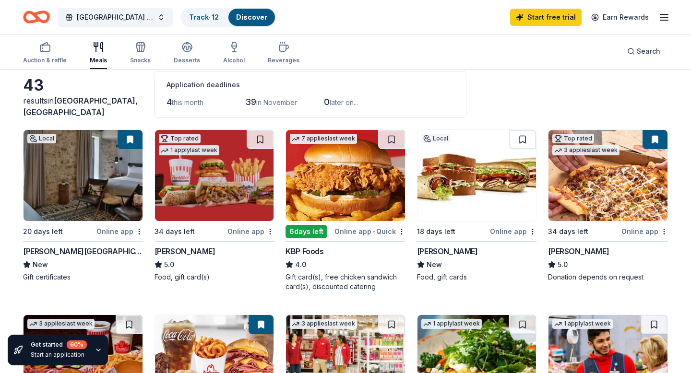
click at [311, 205] on img at bounding box center [345, 175] width 119 height 91
click at [386, 142] on button at bounding box center [391, 139] width 27 height 19
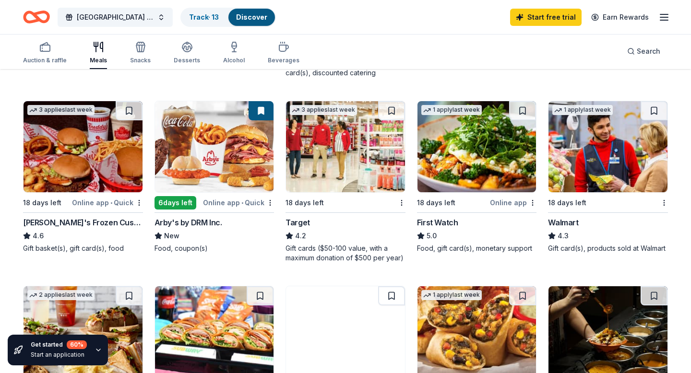
scroll to position [259, 0]
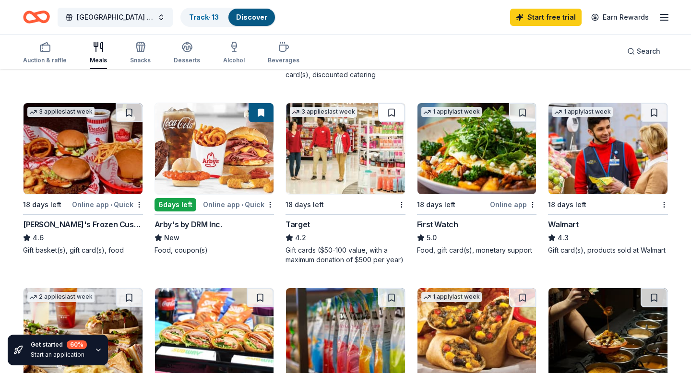
click at [391, 109] on button at bounding box center [391, 112] width 27 height 19
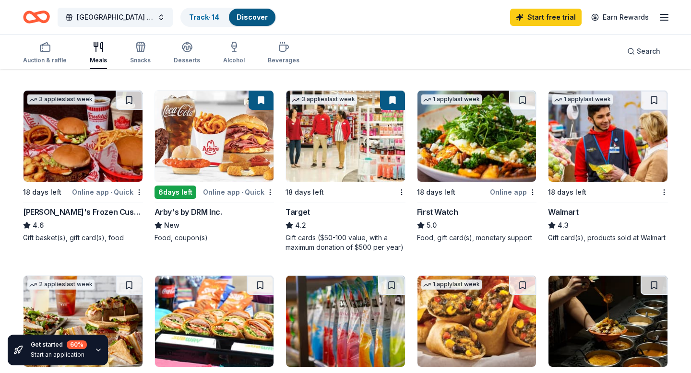
scroll to position [275, 0]
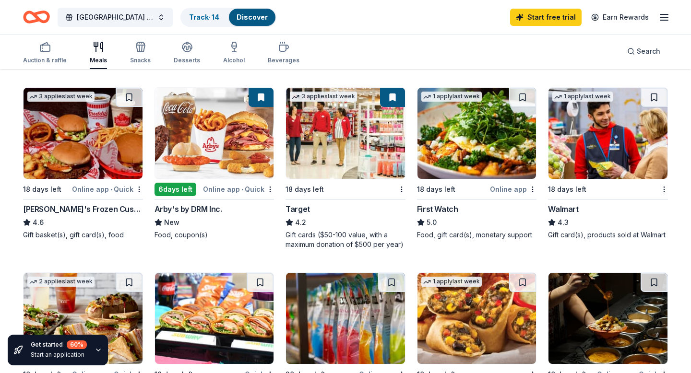
click at [430, 164] on img at bounding box center [477, 133] width 119 height 91
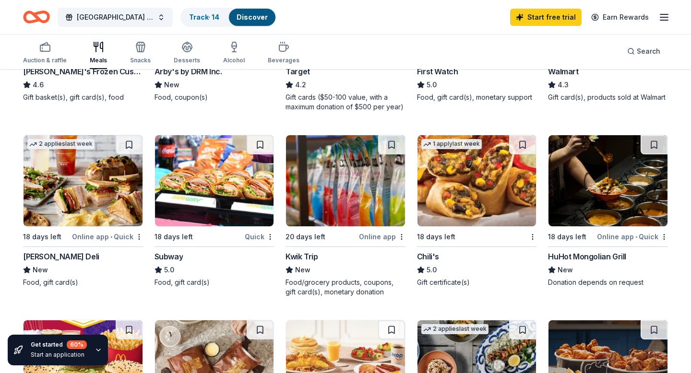
scroll to position [419, 0]
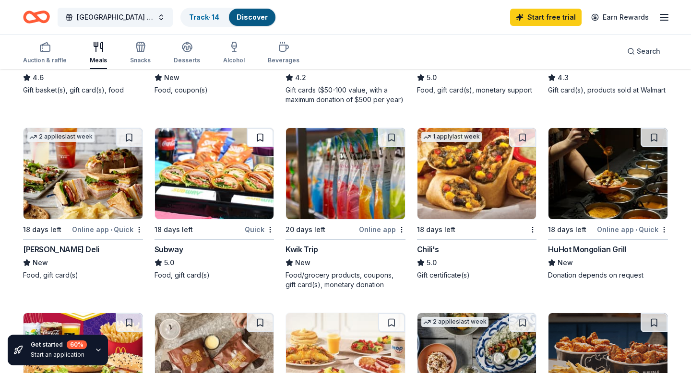
click at [269, 138] on button at bounding box center [260, 137] width 27 height 19
click at [393, 133] on button at bounding box center [391, 137] width 27 height 19
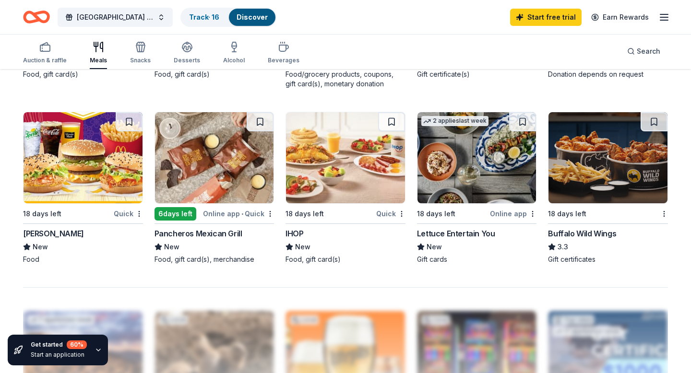
scroll to position [621, 0]
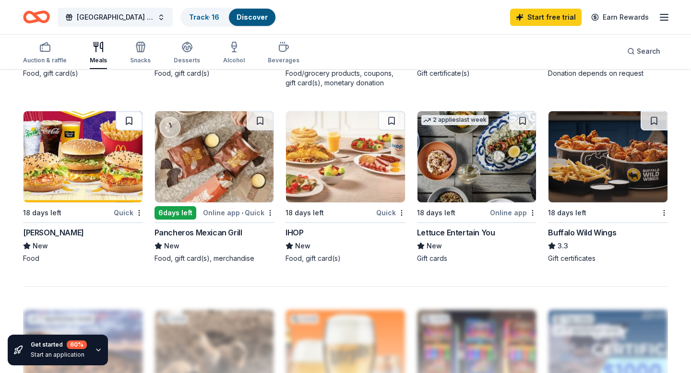
click at [142, 121] on button at bounding box center [129, 120] width 27 height 19
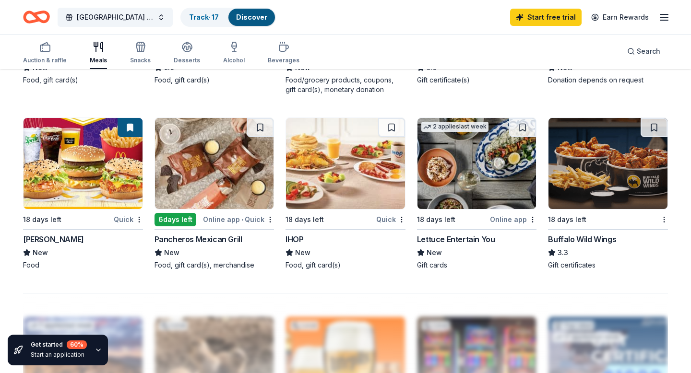
scroll to position [533, 0]
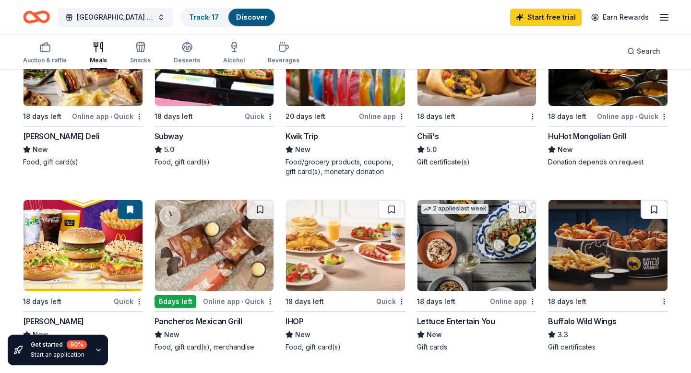
click at [654, 211] on button at bounding box center [654, 209] width 27 height 19
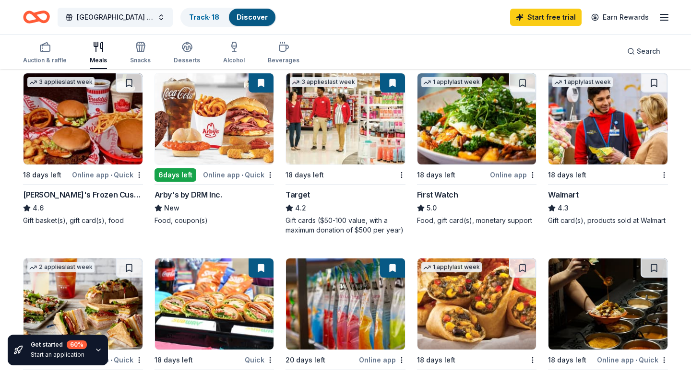
scroll to position [288, 0]
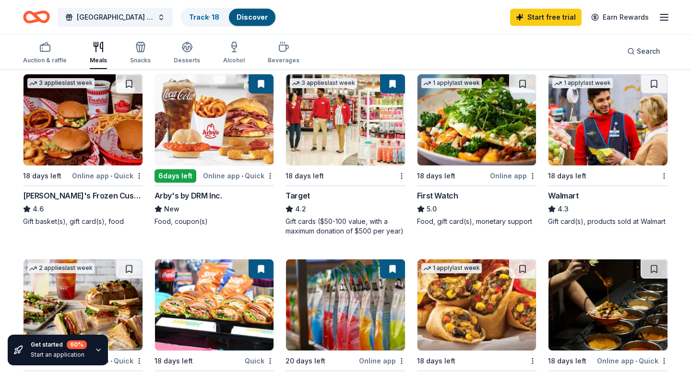
click at [494, 166] on div "1 apply last week" at bounding box center [477, 120] width 120 height 92
click at [136, 51] on icon "button" at bounding box center [140, 48] width 9 height 7
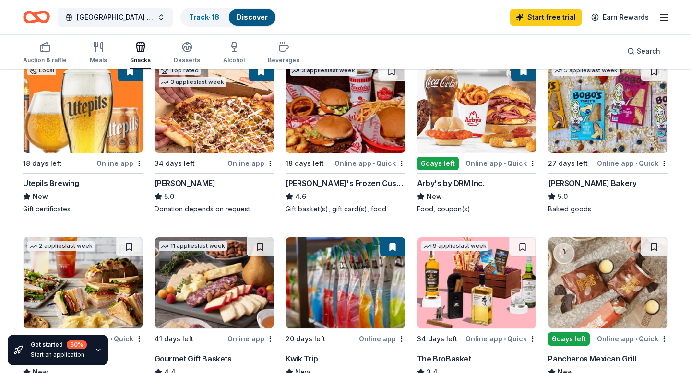
scroll to position [114, 0]
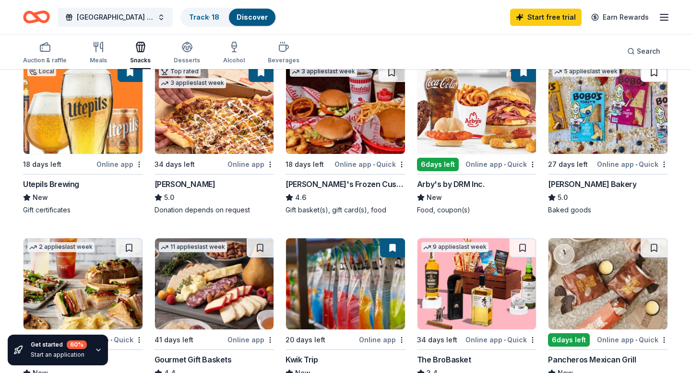
click at [650, 75] on button at bounding box center [654, 72] width 27 height 19
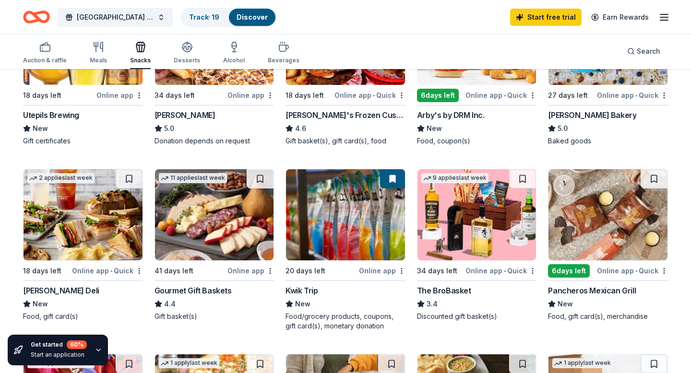
scroll to position [184, 0]
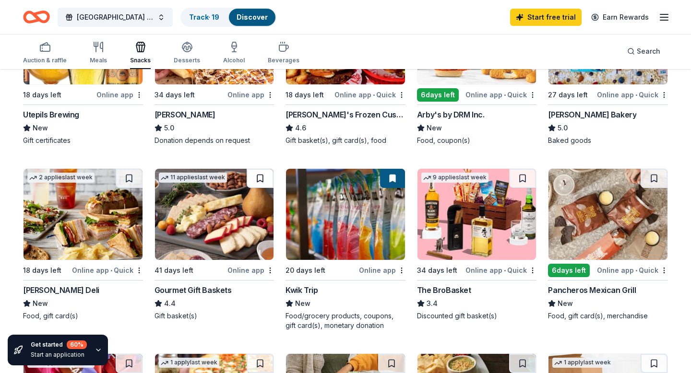
click at [265, 178] on button at bounding box center [260, 178] width 27 height 19
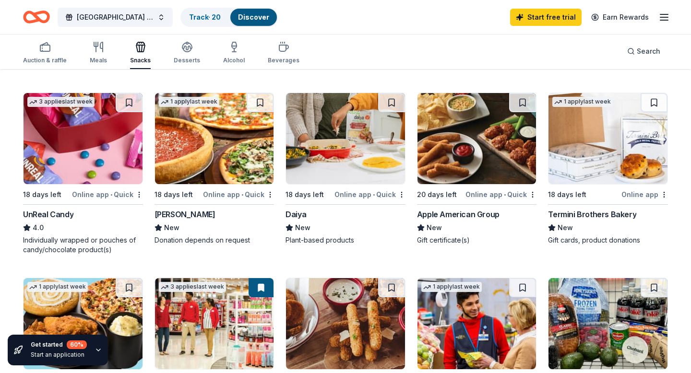
scroll to position [445, 0]
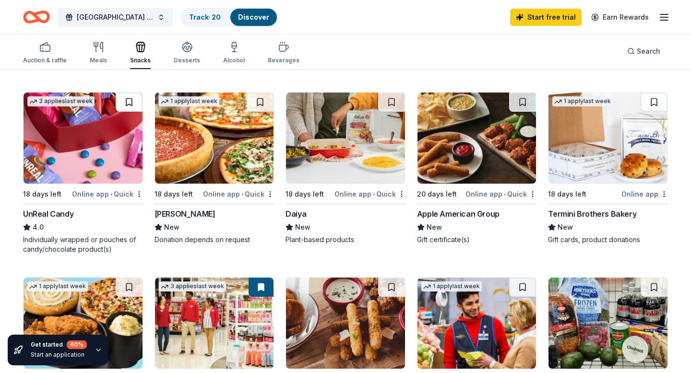
click at [125, 97] on button at bounding box center [129, 102] width 27 height 19
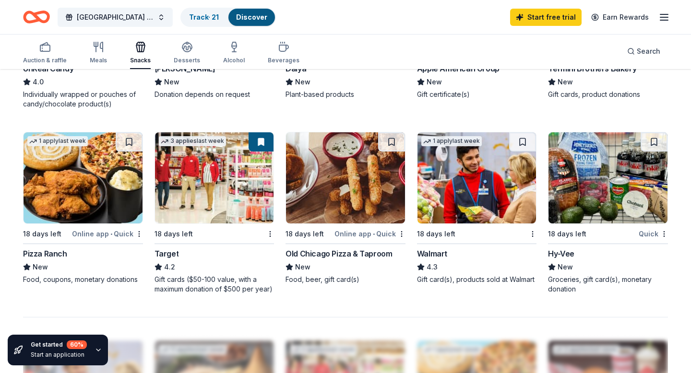
scroll to position [594, 0]
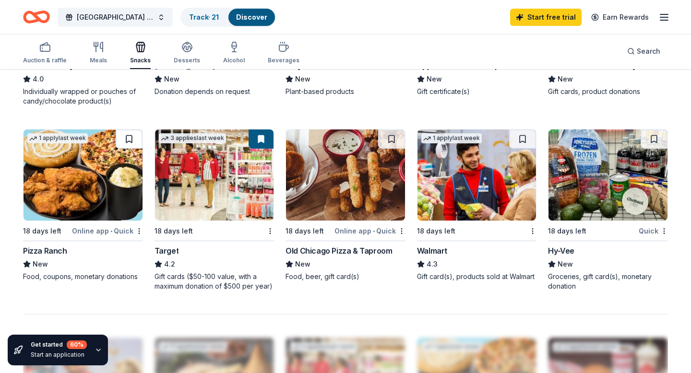
click at [134, 143] on button at bounding box center [129, 139] width 27 height 19
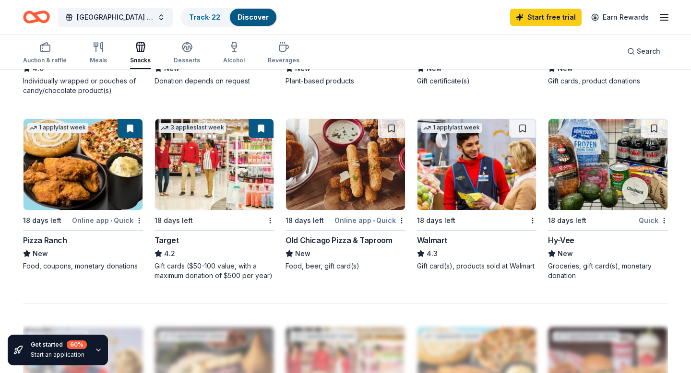
scroll to position [607, 0]
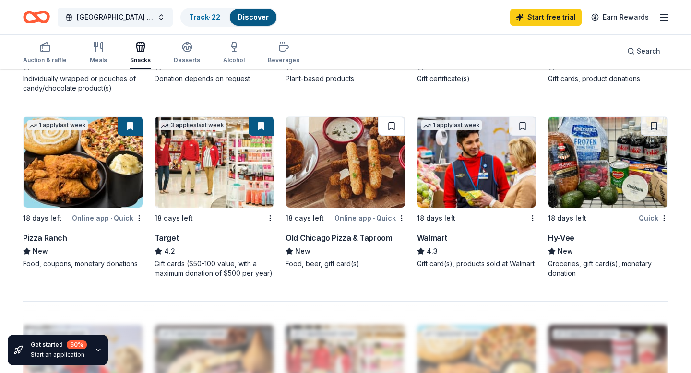
click at [398, 125] on button at bounding box center [391, 126] width 27 height 19
click at [518, 121] on button at bounding box center [522, 126] width 27 height 19
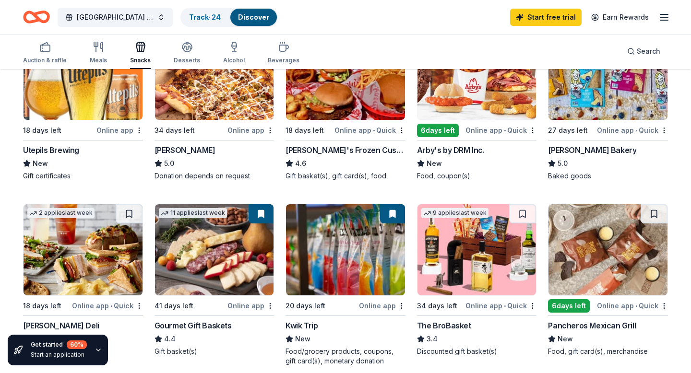
scroll to position [101, 0]
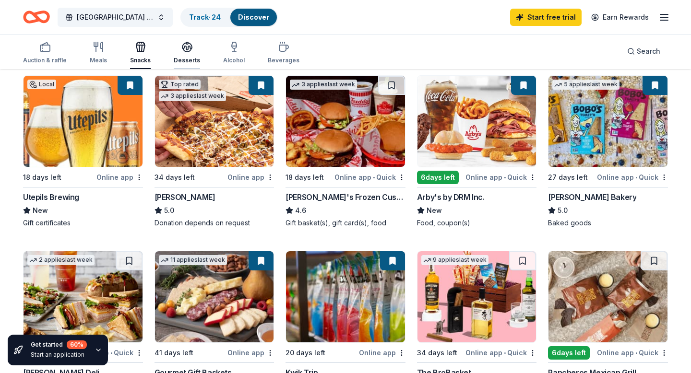
click at [181, 52] on icon "button" at bounding box center [187, 47] width 12 height 12
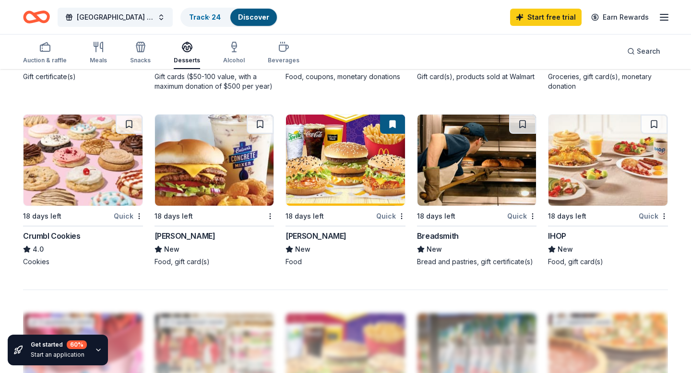
scroll to position [619, 0]
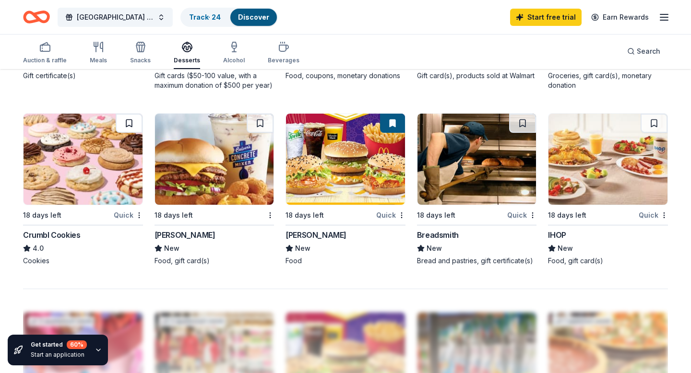
click at [131, 119] on button at bounding box center [129, 123] width 27 height 19
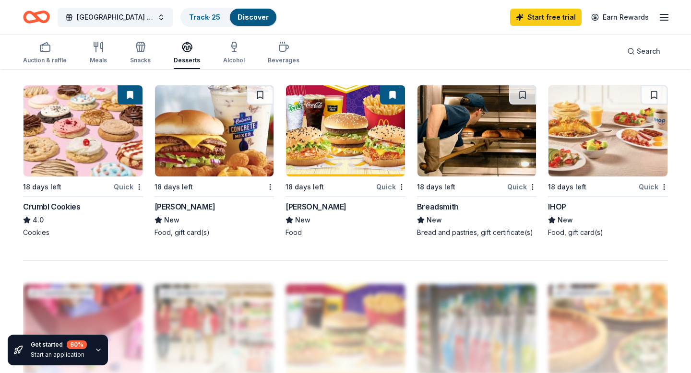
scroll to position [648, 0]
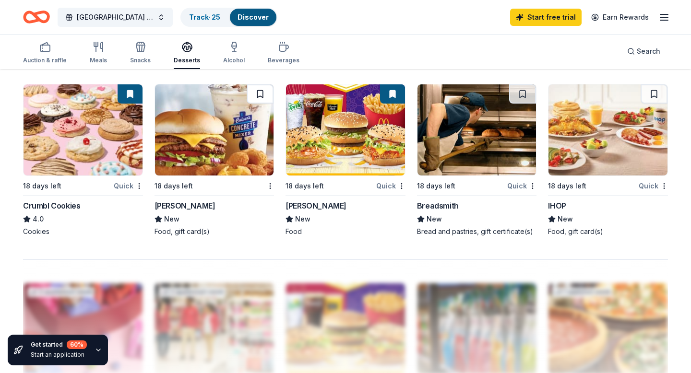
click at [260, 96] on button at bounding box center [260, 93] width 27 height 19
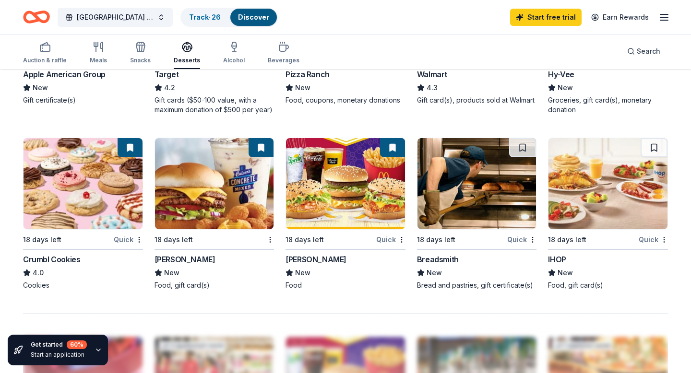
scroll to position [581, 0]
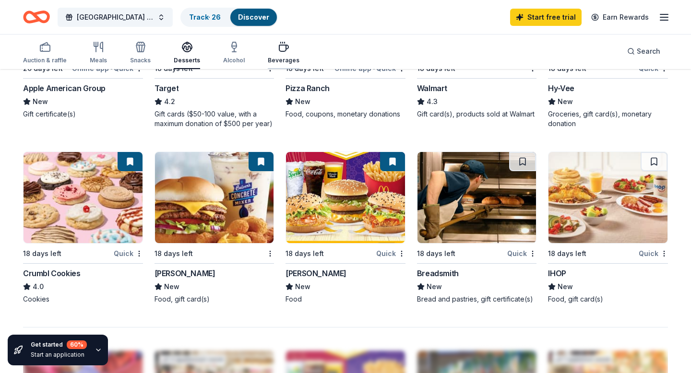
click at [278, 48] on icon "button" at bounding box center [284, 47] width 12 height 12
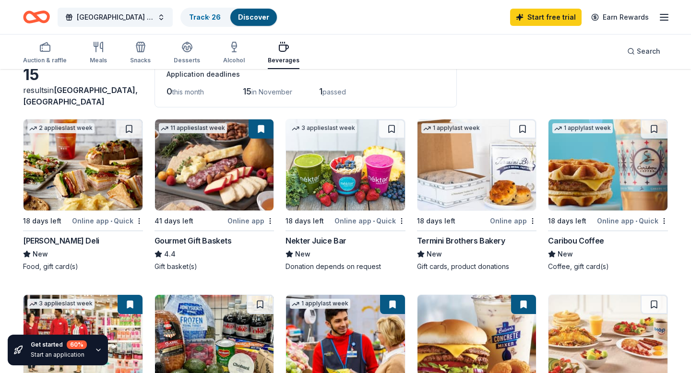
scroll to position [58, 0]
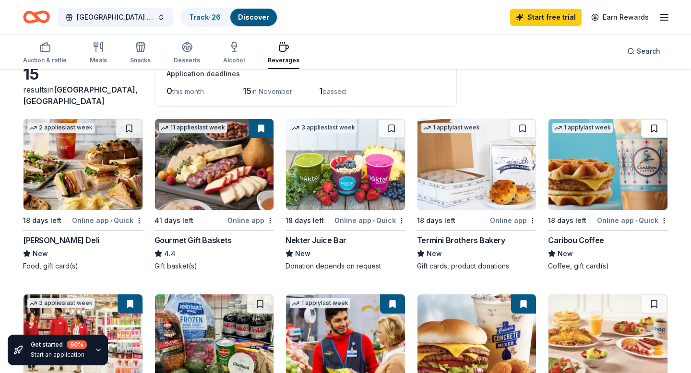
click at [651, 127] on button at bounding box center [654, 128] width 27 height 19
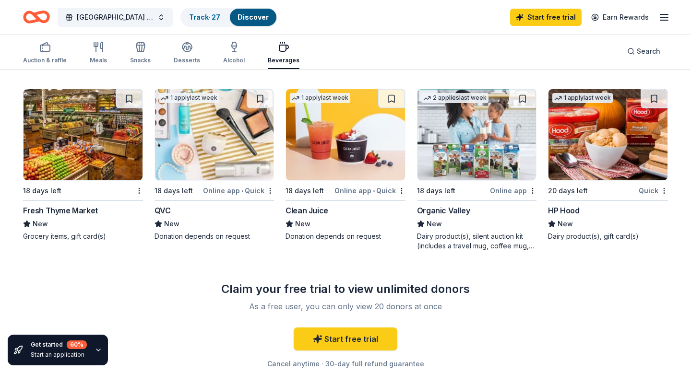
scroll to position [454, 0]
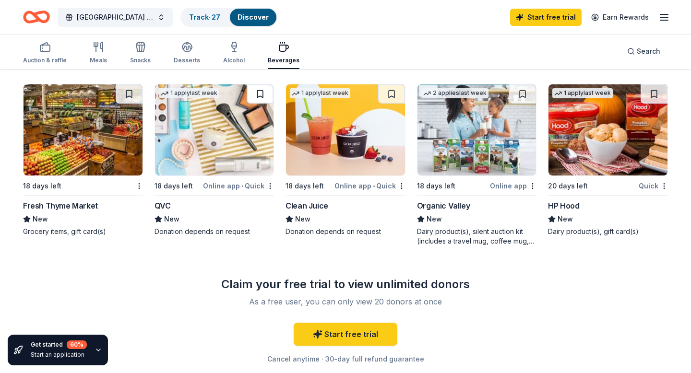
click at [262, 99] on button at bounding box center [260, 93] width 27 height 19
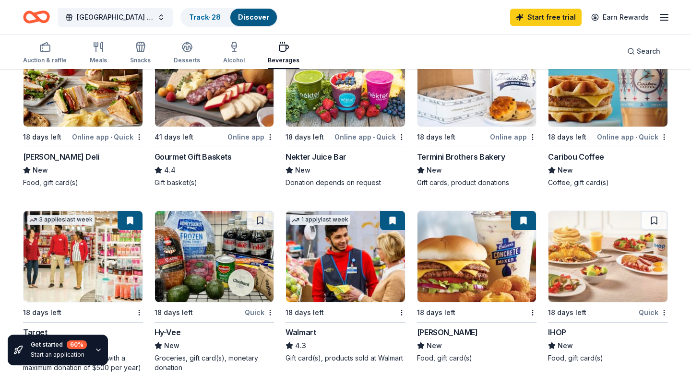
scroll to position [56, 0]
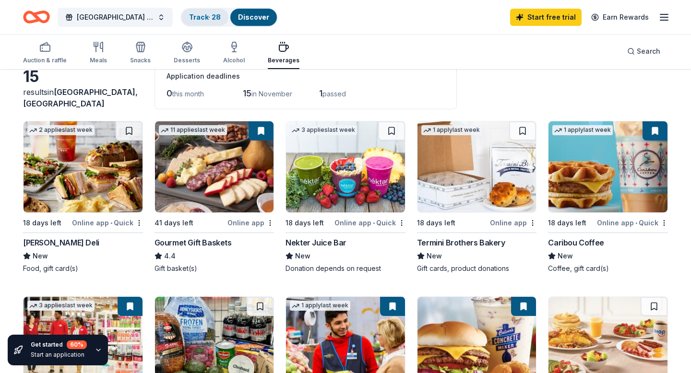
click at [207, 21] on div "Track · 28" at bounding box center [204, 17] width 47 height 17
click at [202, 21] on link "Track · 28" at bounding box center [205, 17] width 32 height 8
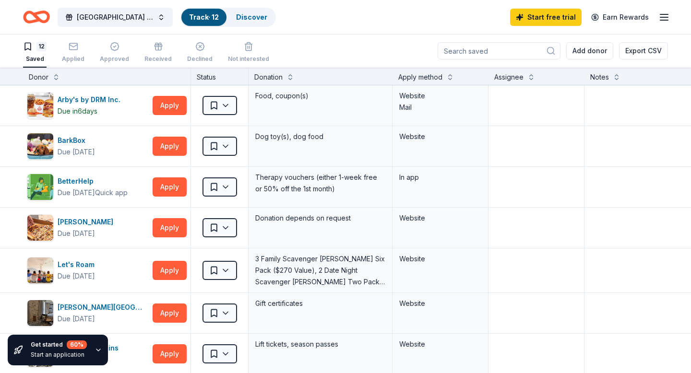
scroll to position [0, 0]
click at [224, 22] on div "Track · 12" at bounding box center [203, 17] width 45 height 17
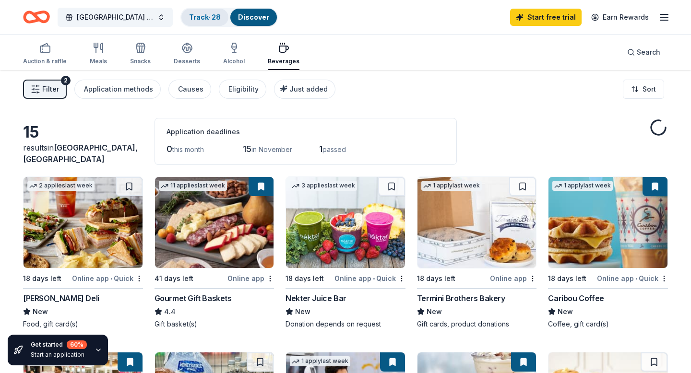
click at [205, 9] on div "Track · 28" at bounding box center [204, 17] width 47 height 17
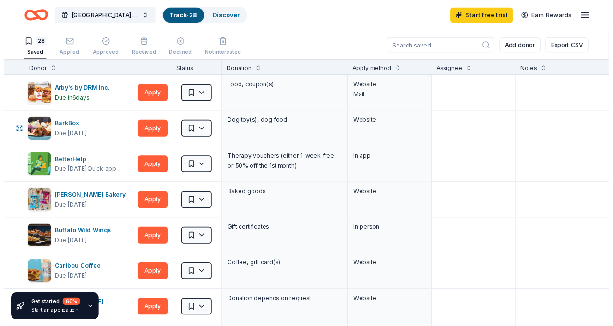
scroll to position [0, 0]
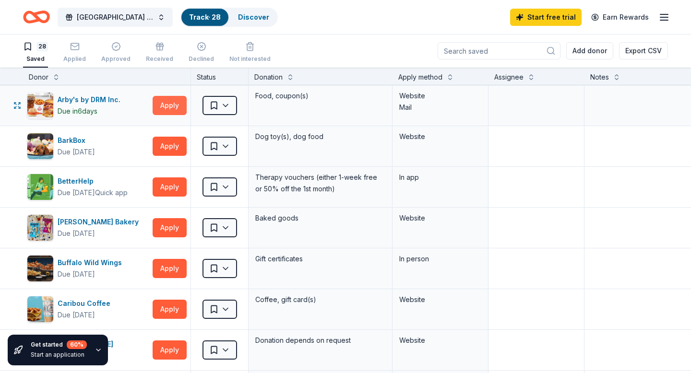
click at [178, 106] on button "Apply" at bounding box center [170, 105] width 34 height 19
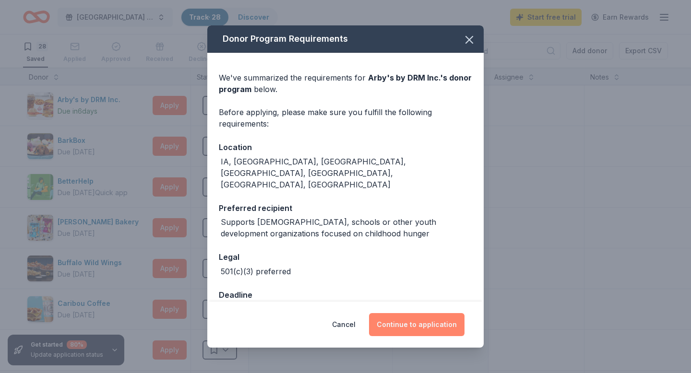
click at [393, 325] on button "Continue to application" at bounding box center [417, 324] width 96 height 23
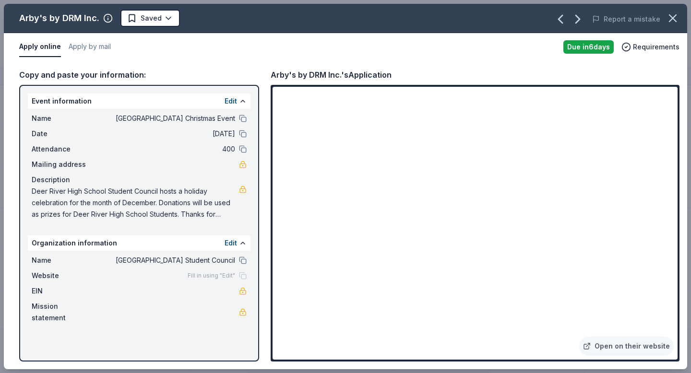
click at [32, 191] on span "Deer River High School Student Council hosts a holiday celebration for the mont…" at bounding box center [135, 203] width 207 height 35
drag, startPoint x: 33, startPoint y: 191, endPoint x: 86, endPoint y: 200, distance: 53.6
click at [85, 200] on span "Deer River High School Student Council hosts a holiday celebration for the mont…" at bounding box center [135, 203] width 207 height 35
drag, startPoint x: 225, startPoint y: 212, endPoint x: 174, endPoint y: 208, distance: 51.0
click at [174, 209] on span "Deer River High School Student Council hosts a holiday celebration for the mont…" at bounding box center [135, 203] width 207 height 35
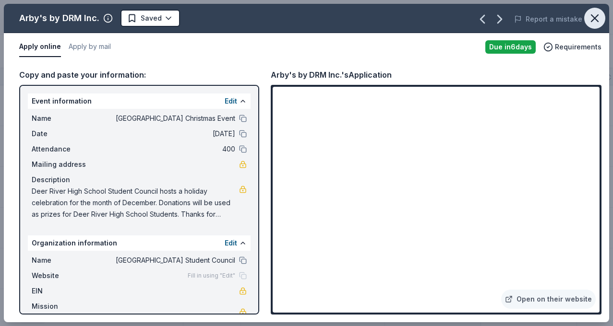
click at [603, 16] on button "button" at bounding box center [594, 18] width 21 height 21
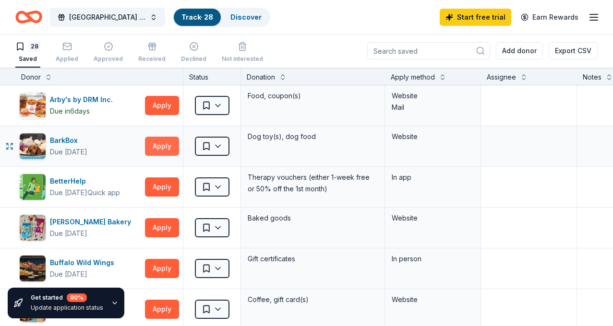
click at [163, 142] on button "Apply" at bounding box center [162, 146] width 34 height 19
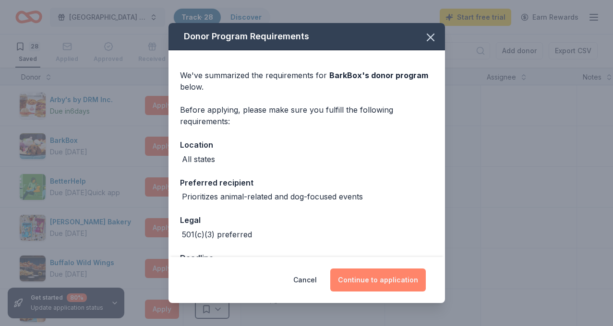
click at [361, 277] on button "Continue to application" at bounding box center [378, 280] width 96 height 23
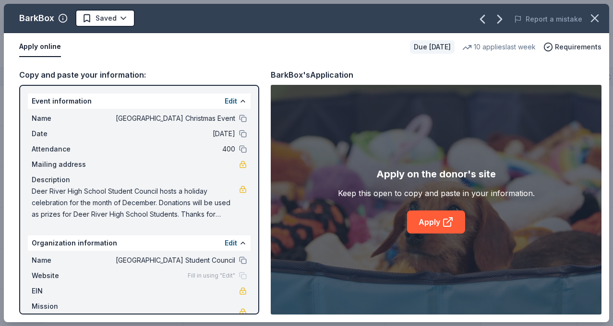
scroll to position [10, 0]
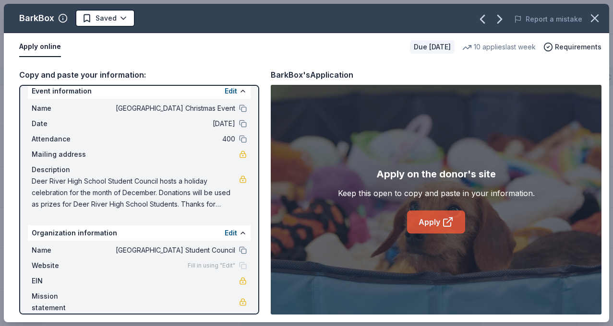
click at [428, 227] on link "Apply" at bounding box center [436, 222] width 58 height 23
click at [507, 23] on icon "button" at bounding box center [499, 19] width 15 height 15
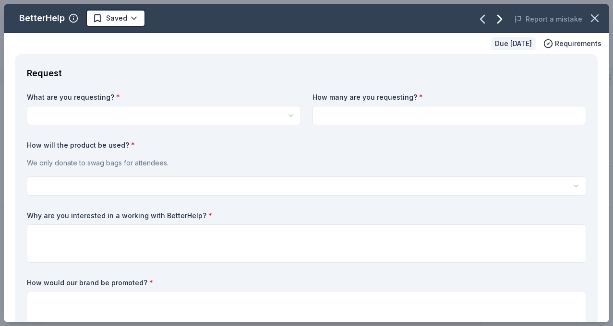
click at [504, 23] on icon "button" at bounding box center [499, 19] width 15 height 15
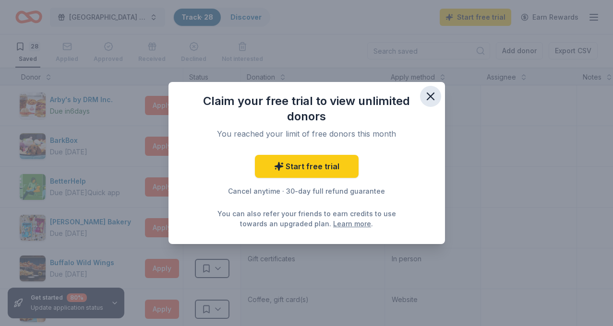
click at [439, 93] on button "button" at bounding box center [430, 96] width 21 height 21
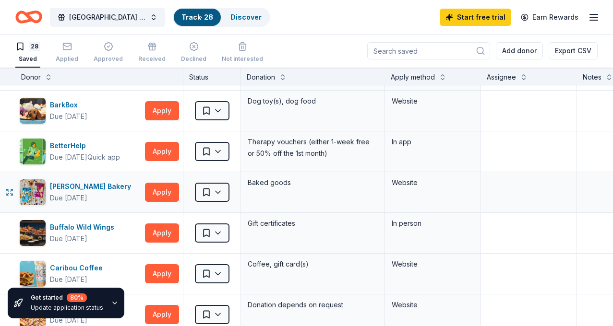
scroll to position [51, 0]
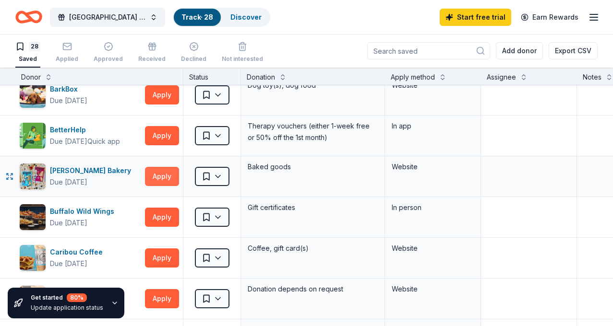
click at [170, 178] on button "Apply" at bounding box center [162, 176] width 34 height 19
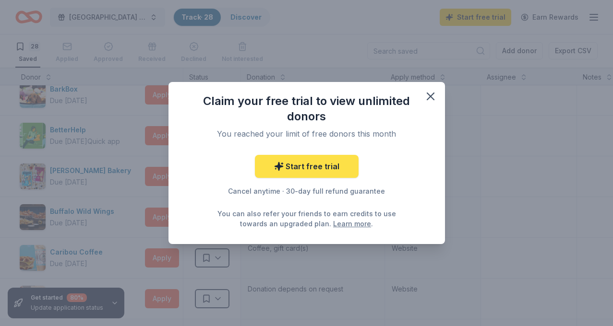
click at [334, 167] on link "Start free trial" at bounding box center [307, 166] width 104 height 23
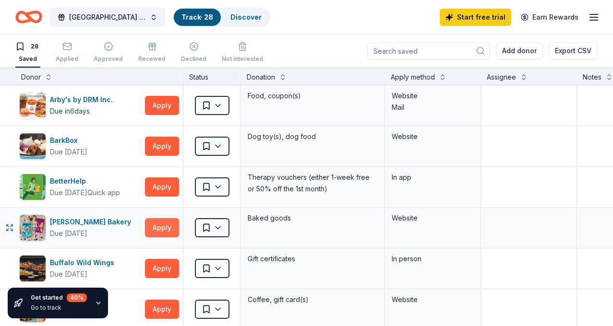
click at [166, 225] on button "Apply" at bounding box center [162, 227] width 34 height 19
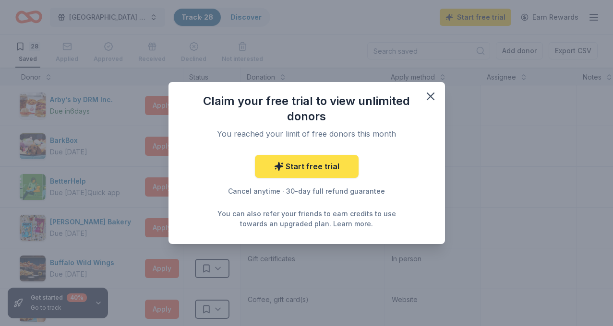
click at [302, 171] on link "Start free trial" at bounding box center [307, 166] width 104 height 23
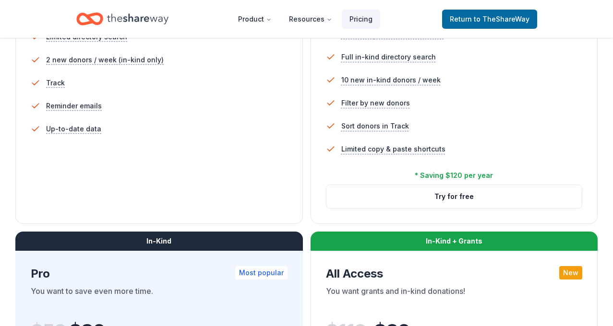
scroll to position [317, 0]
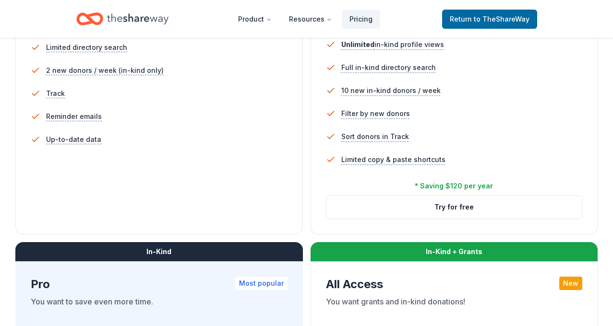
click at [300, 171] on div "Free Current Come see what we're all about. Free 5 profile views / month Limite…" at bounding box center [158, 62] width 287 height 346
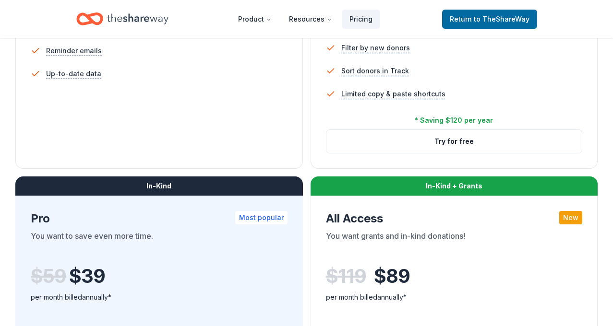
scroll to position [378, 0]
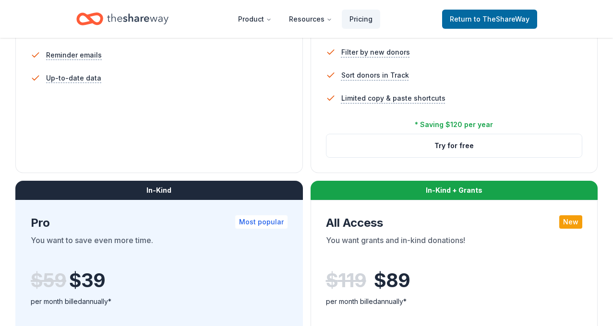
click at [251, 190] on div "In-Kind" at bounding box center [158, 190] width 287 height 19
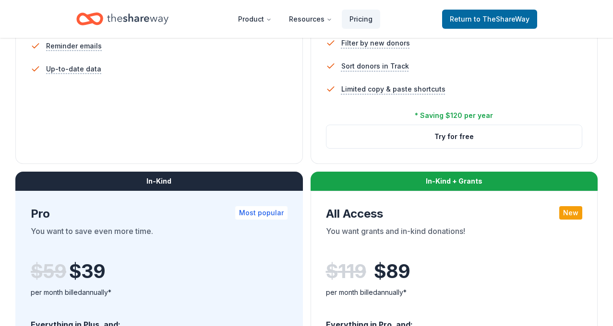
scroll to position [388, 0]
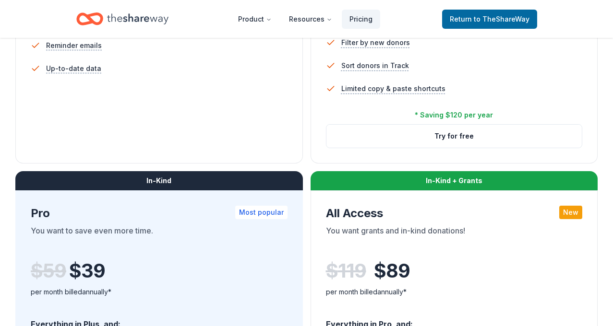
click at [337, 186] on div "In-Kind + Grants" at bounding box center [453, 180] width 287 height 19
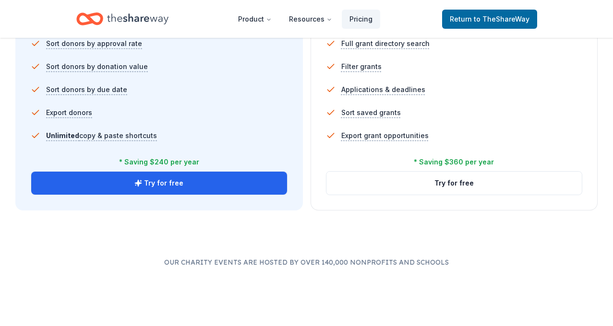
scroll to position [732, 0]
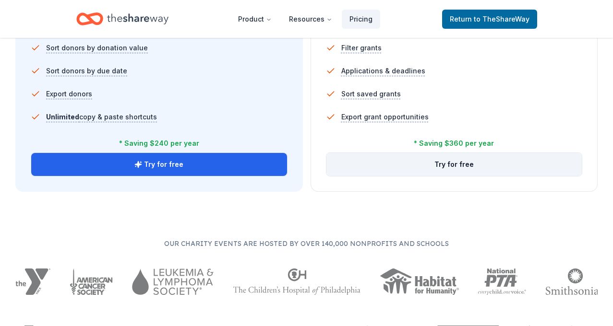
click at [377, 170] on button "Try for free" at bounding box center [454, 164] width 256 height 23
click at [375, 167] on button "Try for free" at bounding box center [454, 164] width 256 height 23
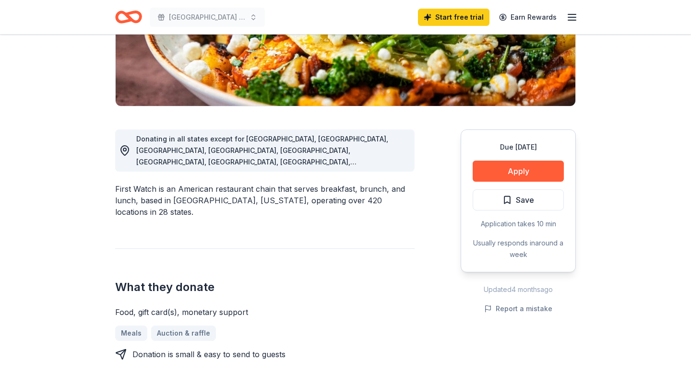
scroll to position [194, 0]
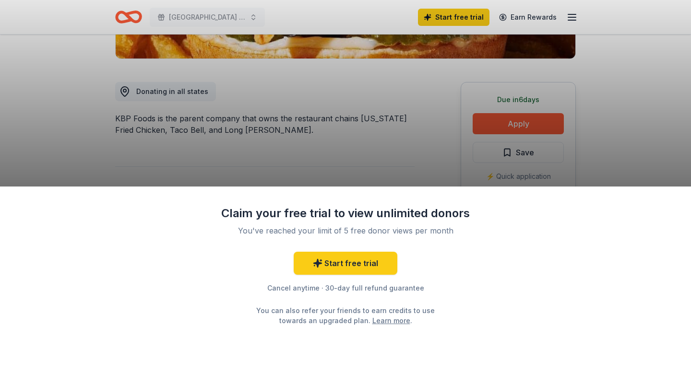
scroll to position [257, 0]
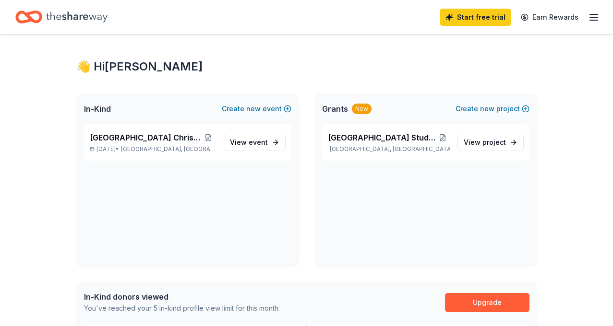
scroll to position [10, 0]
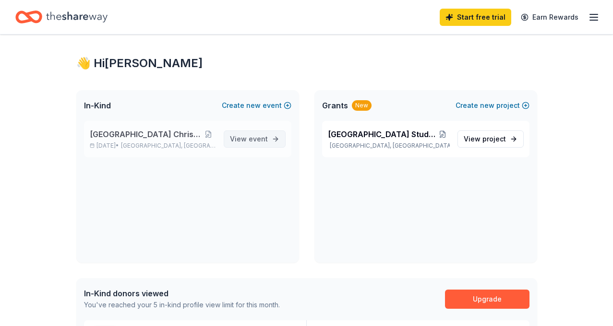
click at [245, 140] on span "View event" at bounding box center [249, 139] width 38 height 12
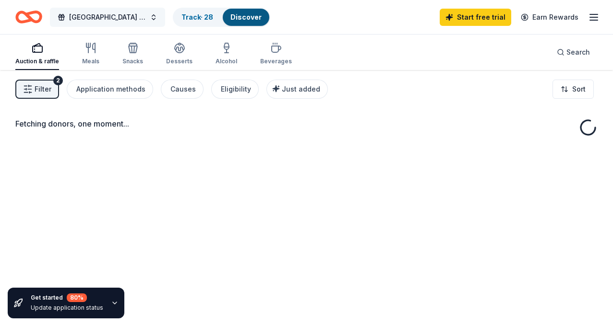
click at [121, 22] on span "[GEOGRAPHIC_DATA] Christmas Event" at bounding box center [107, 18] width 77 height 12
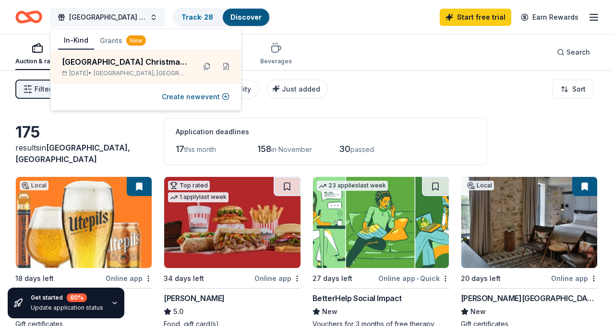
click at [121, 22] on span "[GEOGRAPHIC_DATA] Christmas Event" at bounding box center [107, 18] width 77 height 12
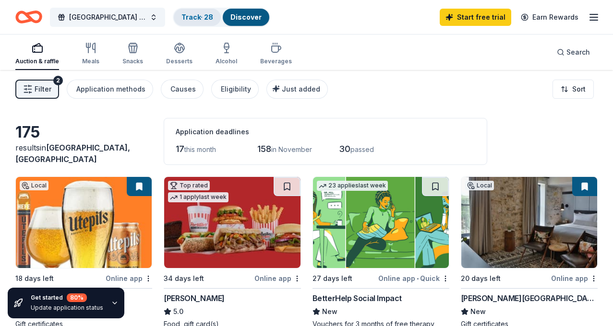
click at [195, 23] on div "Track · 28" at bounding box center [197, 17] width 47 height 17
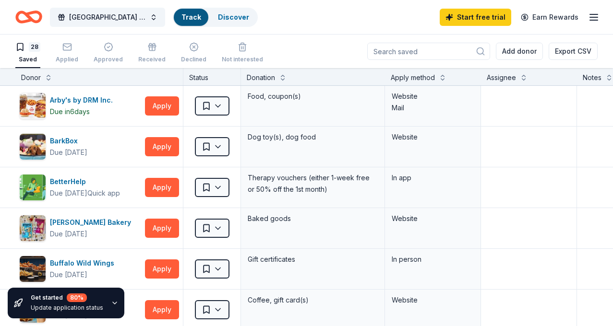
scroll to position [0, 0]
click at [195, 23] on div "Track" at bounding box center [191, 17] width 35 height 17
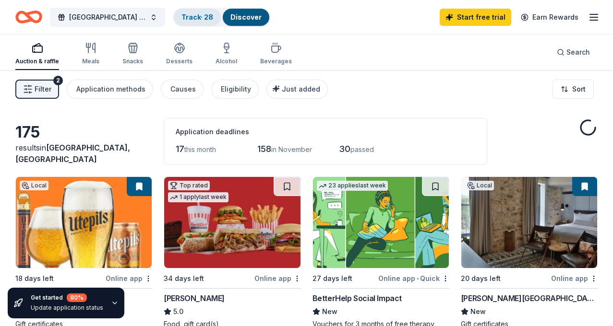
click at [211, 12] on div "Track · 28" at bounding box center [197, 17] width 47 height 17
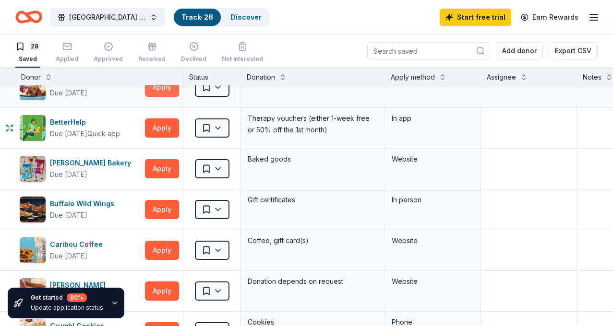
scroll to position [73, 0]
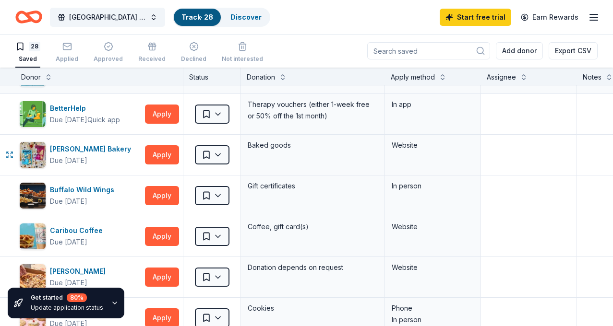
click at [159, 154] on button "Apply" at bounding box center [162, 154] width 34 height 19
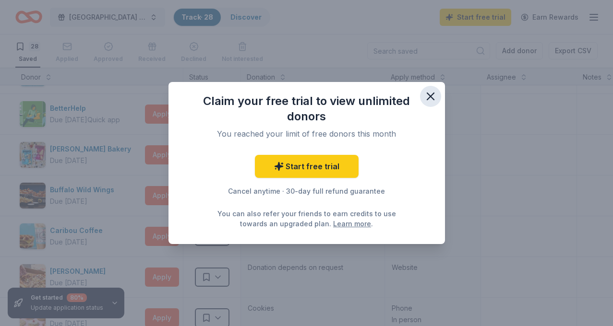
click at [433, 98] on icon "button" at bounding box center [430, 96] width 13 height 13
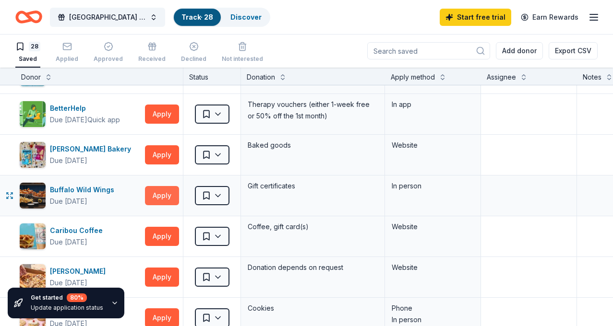
click at [166, 191] on button "Apply" at bounding box center [162, 195] width 34 height 19
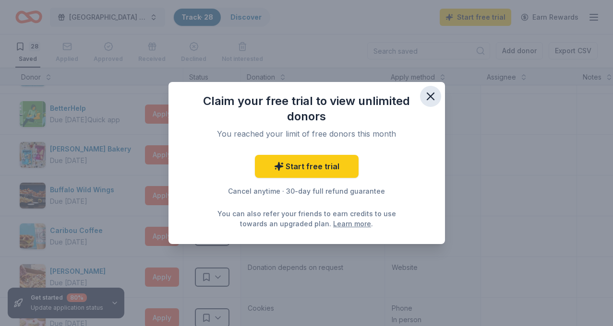
click at [433, 96] on icon "button" at bounding box center [430, 96] width 13 height 13
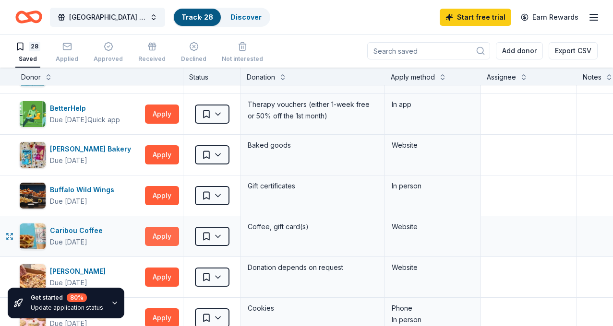
click at [164, 239] on button "Apply" at bounding box center [162, 236] width 34 height 19
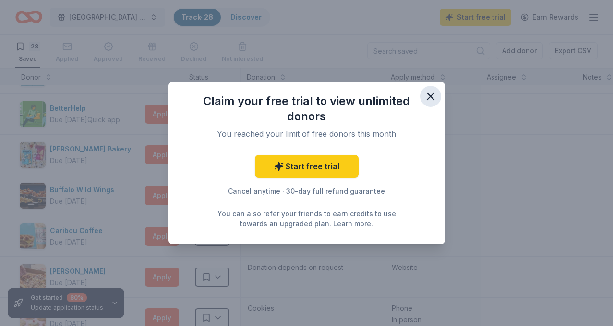
click at [435, 102] on icon "button" at bounding box center [430, 96] width 13 height 13
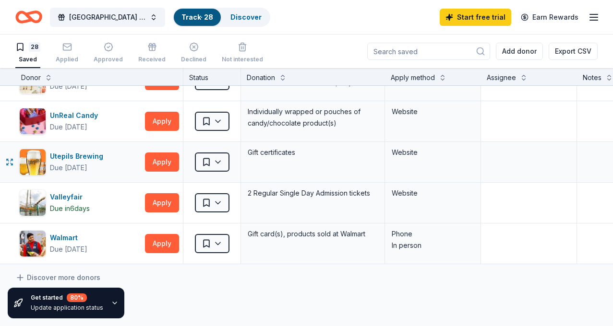
scroll to position [969, 0]
